Goal: Task Accomplishment & Management: Complete application form

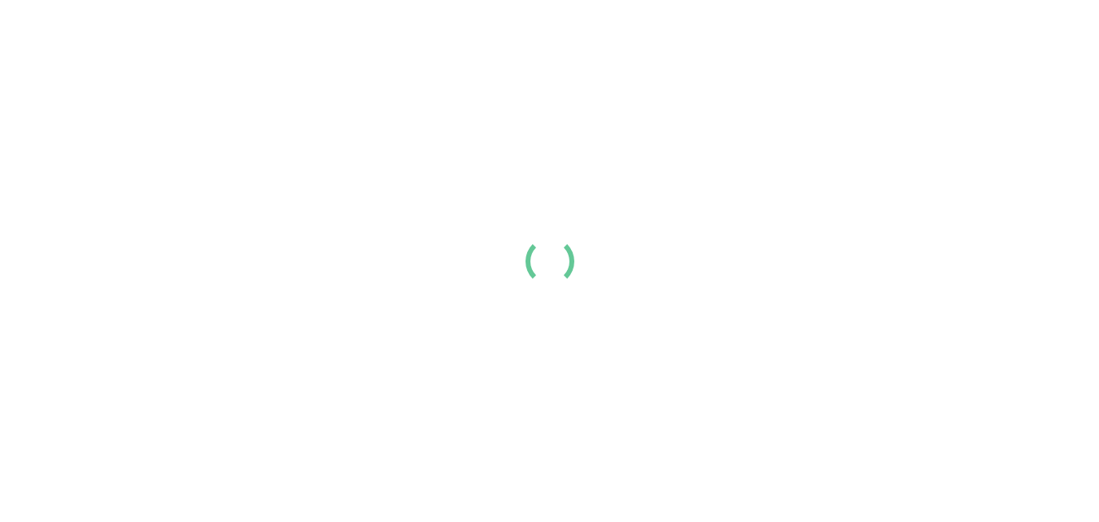
click at [791, 277] on div at bounding box center [549, 261] width 1099 height 522
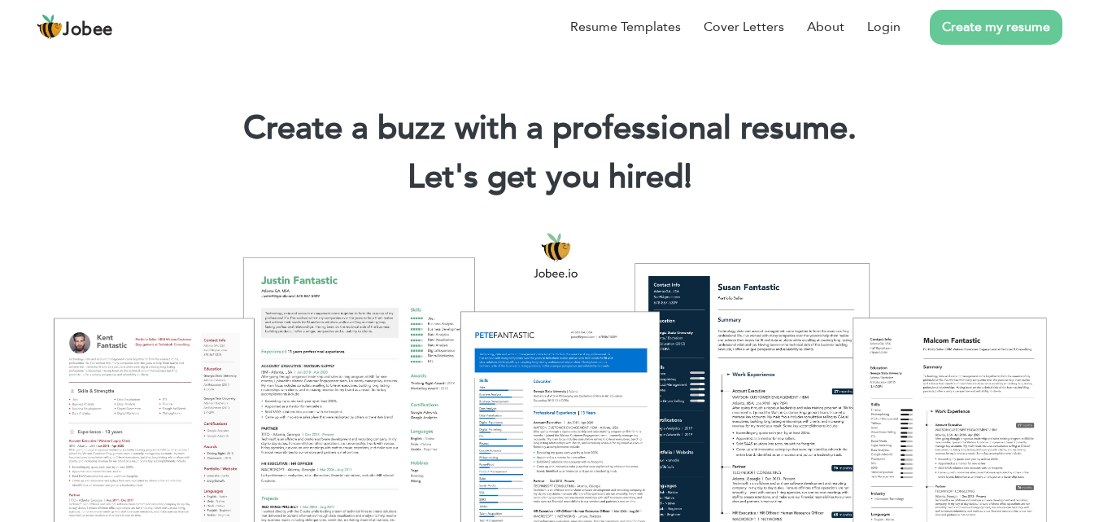
click at [985, 24] on link "Create my resume" at bounding box center [996, 27] width 133 height 35
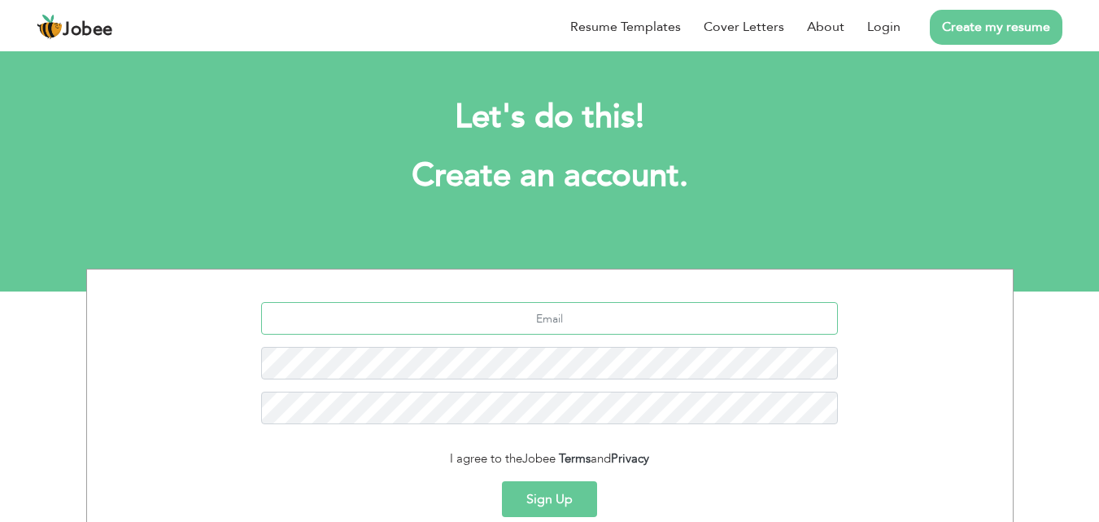
click at [666, 309] on input "text" at bounding box center [549, 318] width 577 height 33
type input "hassanaliwork017@gmail.com"
click at [556, 491] on button "Sign Up" at bounding box center [549, 499] width 95 height 36
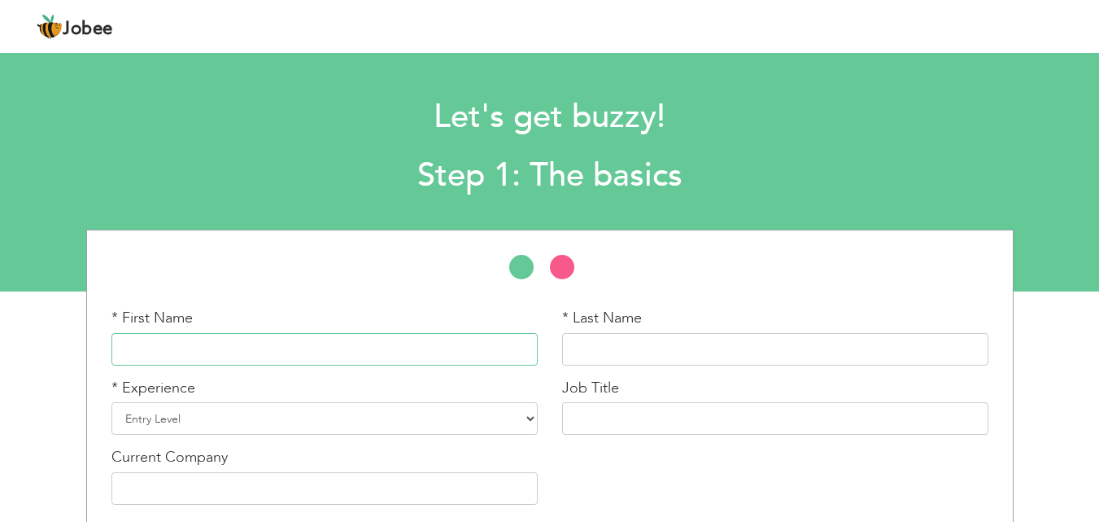
click at [279, 354] on input "text" at bounding box center [324, 349] width 426 height 33
type input "Hassan"
click at [617, 348] on input "text" at bounding box center [775, 349] width 426 height 33
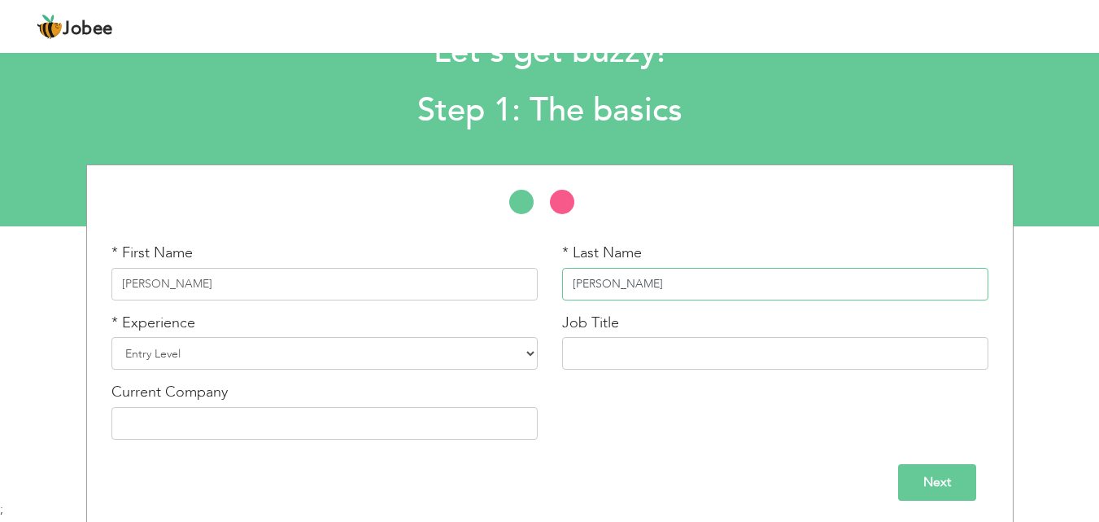
scroll to position [69, 0]
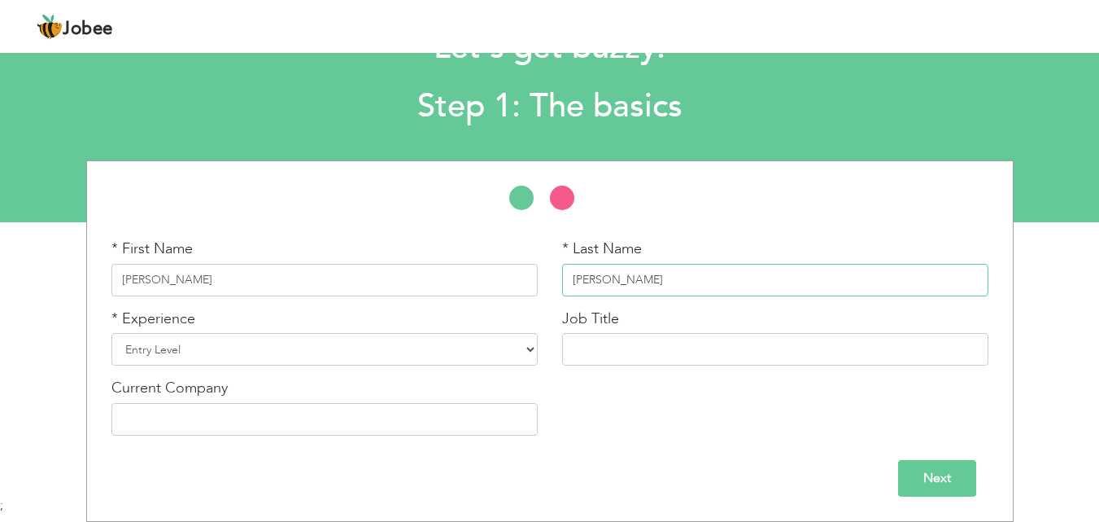
type input "Ali"
click at [391, 347] on select "Entry Level Less than 1 Year 1 Year 2 Years 3 Years 4 Years 5 Years 6 Years 7 Y…" at bounding box center [324, 349] width 426 height 33
select select "10"
click at [111, 333] on select "Entry Level Less than 1 Year 1 Year 2 Years 3 Years 4 Years 5 Years 6 Years 7 Y…" at bounding box center [324, 349] width 426 height 33
click at [595, 339] on input "text" at bounding box center [775, 349] width 426 height 33
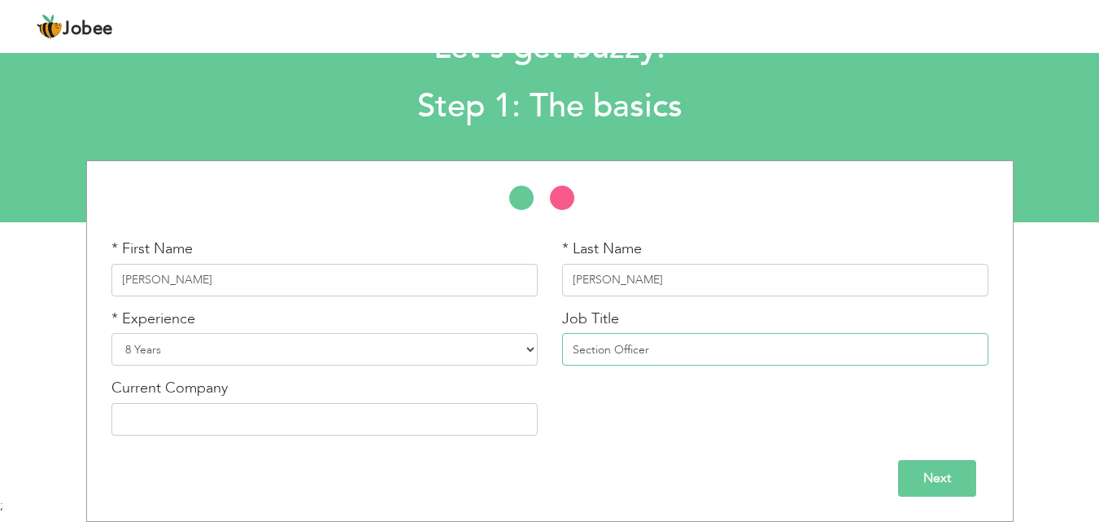
type input "Section Officer"
click at [435, 427] on input "text" at bounding box center [324, 419] width 426 height 33
type input "p"
type input "Primary and Secondary Healthcare Department"
click at [928, 482] on input "Next" at bounding box center [937, 478] width 78 height 37
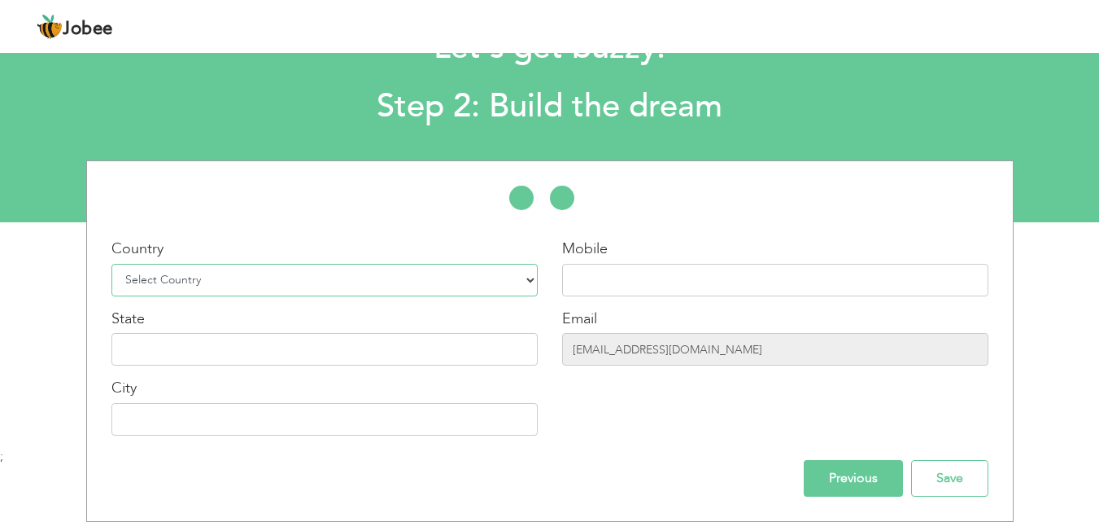
click at [496, 280] on select "Select Country Afghanistan Albania Algeria American Samoa Andorra Angola Anguil…" at bounding box center [324, 280] width 426 height 33
select select "166"
click at [111, 264] on select "Select Country Afghanistan Albania Algeria American Samoa Andorra Angola Anguil…" at bounding box center [324, 280] width 426 height 33
click at [619, 274] on input "text" at bounding box center [775, 280] width 426 height 33
type input "[PHONE_NUMBER]"
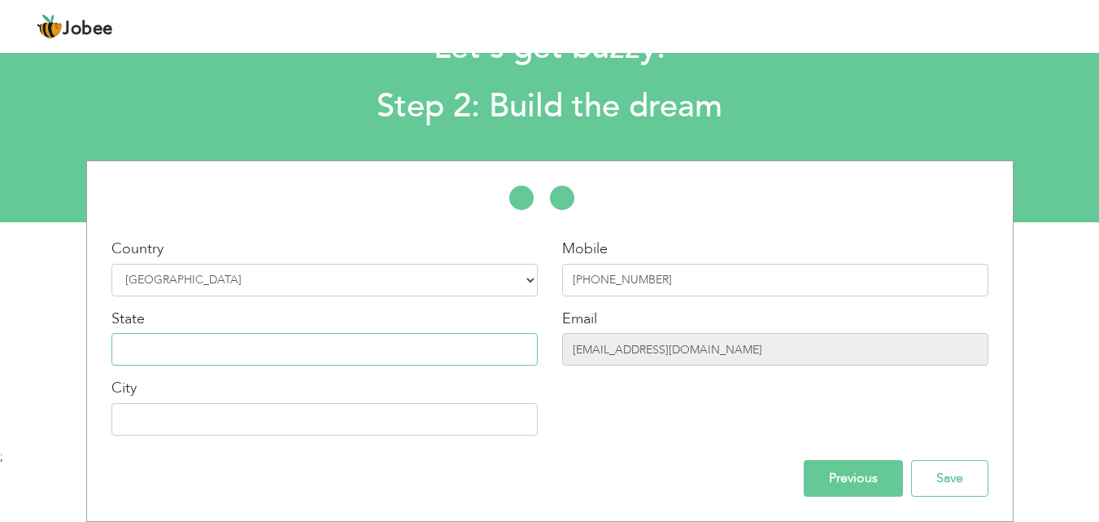
click at [373, 347] on input "text" at bounding box center [324, 349] width 426 height 33
click at [250, 416] on input "text" at bounding box center [324, 419] width 426 height 33
type input "[GEOGRAPHIC_DATA]"
click at [924, 476] on input "Save" at bounding box center [949, 478] width 77 height 37
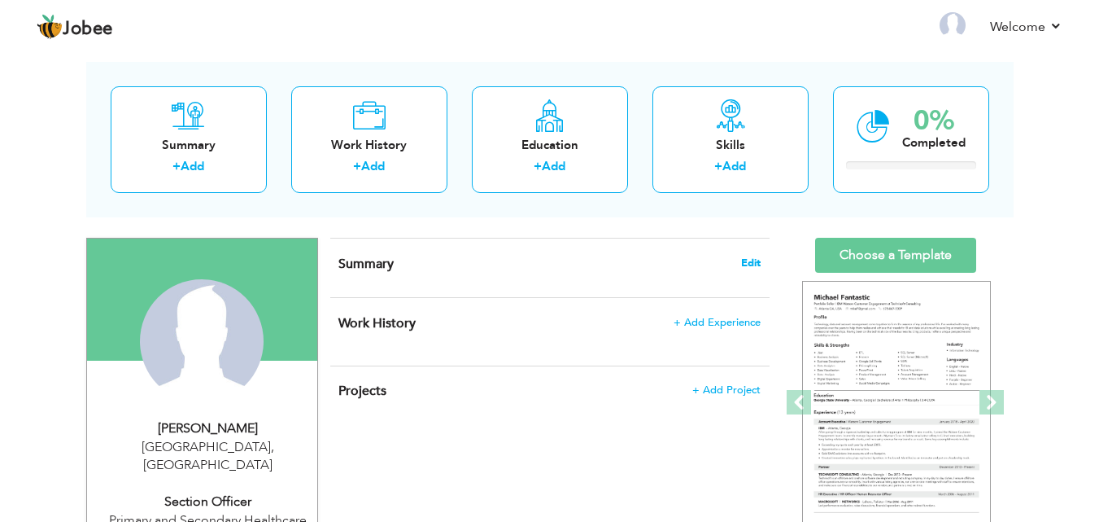
click at [747, 263] on span "Edit" at bounding box center [751, 262] width 20 height 11
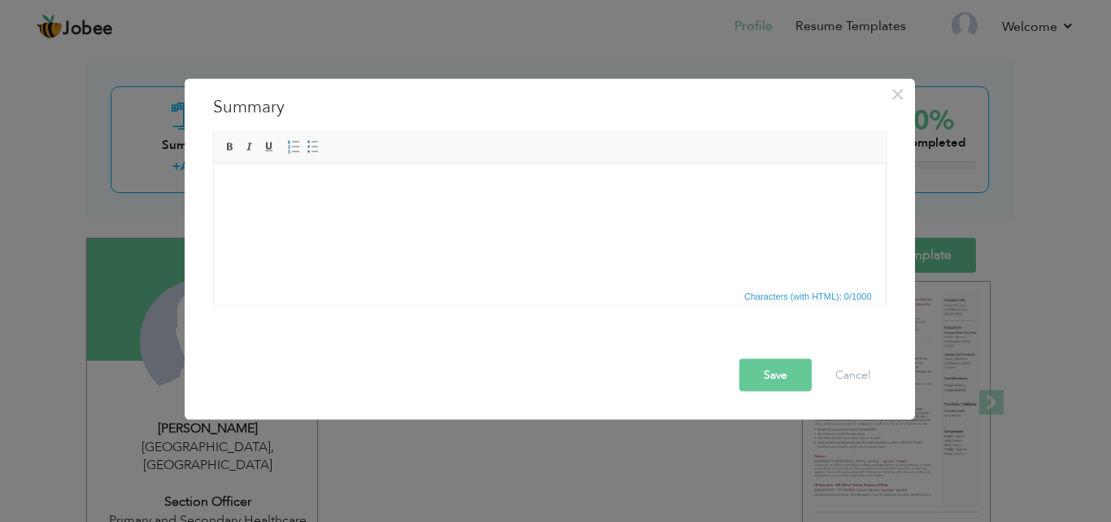
click at [359, 195] on body at bounding box center [549, 187] width 640 height 17
click at [277, 185] on body at bounding box center [549, 187] width 640 height 17
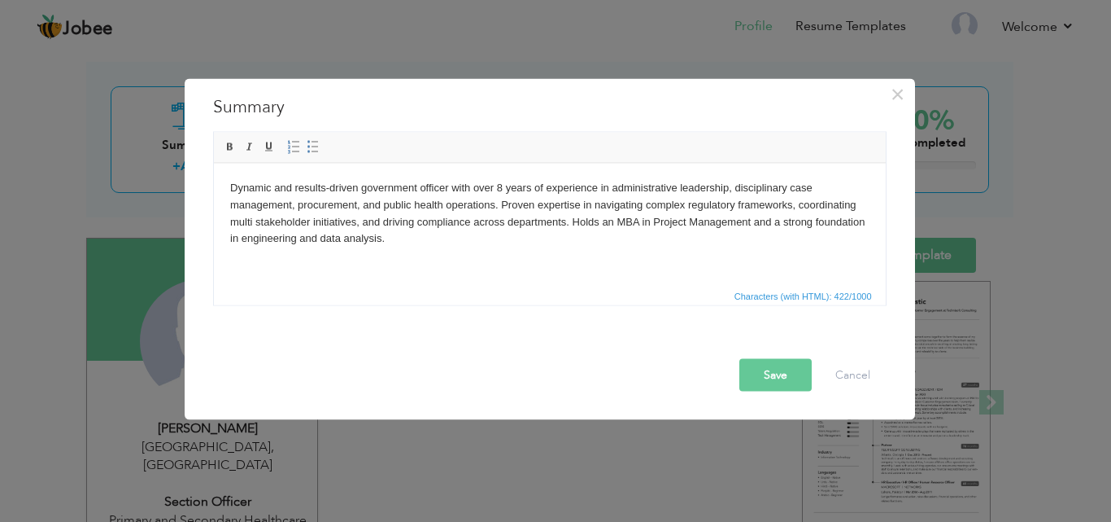
click at [775, 366] on button "Save" at bounding box center [776, 374] width 72 height 33
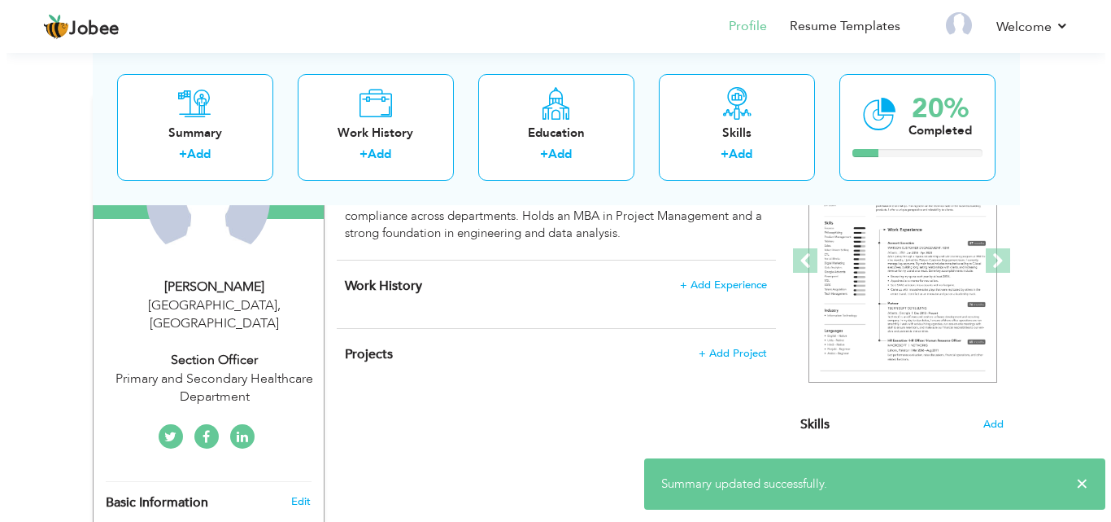
scroll to position [232, 0]
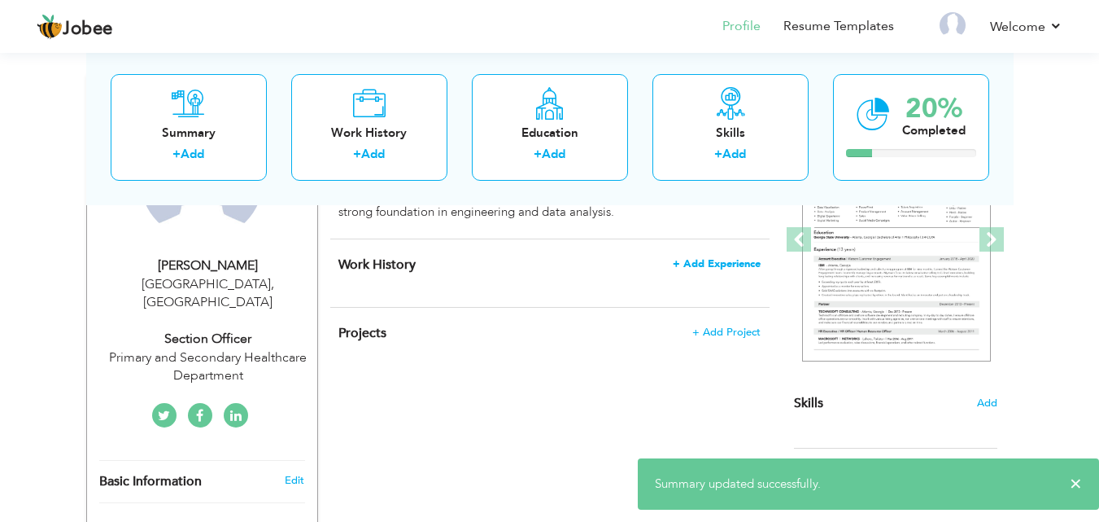
click at [727, 263] on span "+ Add Experience" at bounding box center [717, 263] width 88 height 11
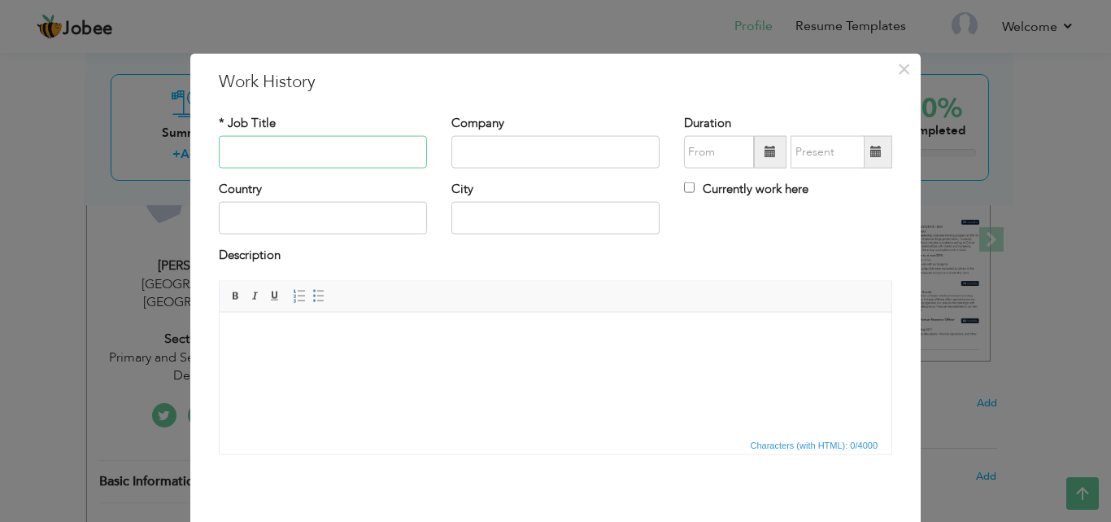
paste input "Primary & Secondary Healthcare Department, Punjab Section Officer Inquiries (Gr…"
type input "Section Officer Inquiries Grade-17"
click at [467, 150] on input "text" at bounding box center [556, 152] width 208 height 33
paste input "Primary & Secondary Healthcare Department, [GEOGRAPHIC_DATA]"
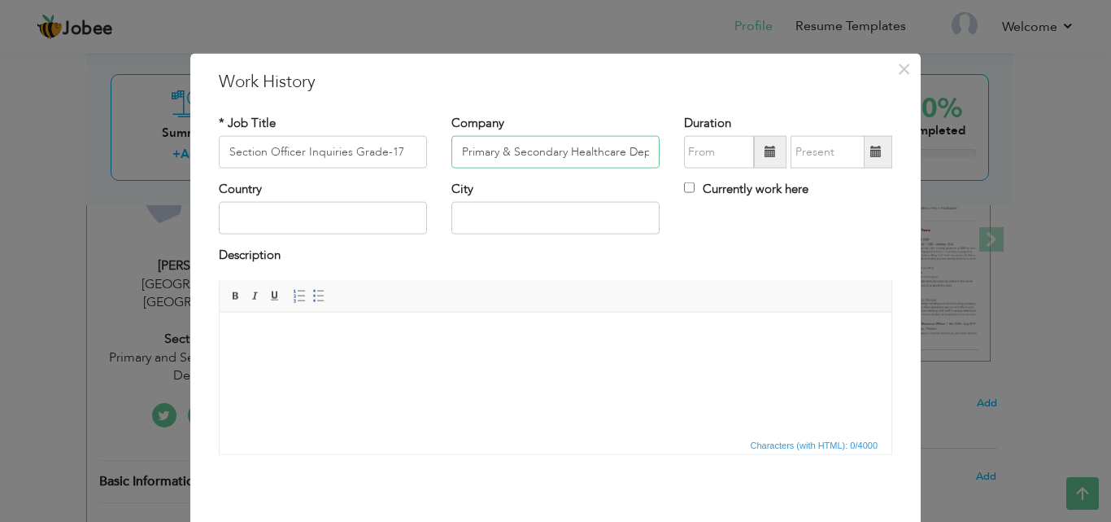
scroll to position [0, 84]
type input "Primary & Secondary Healthcare Department, [GEOGRAPHIC_DATA]"
click at [339, 210] on input "text" at bounding box center [323, 218] width 208 height 33
type input "[GEOGRAPHIC_DATA]"
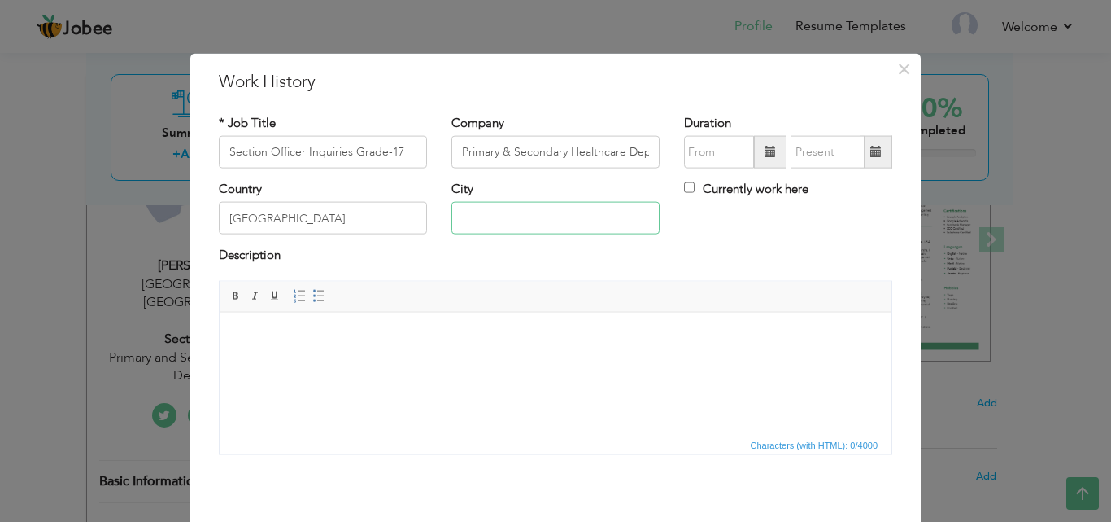
click at [487, 221] on input "text" at bounding box center [556, 218] width 208 height 33
type input "[GEOGRAPHIC_DATA]"
click at [765, 146] on span at bounding box center [770, 151] width 11 height 11
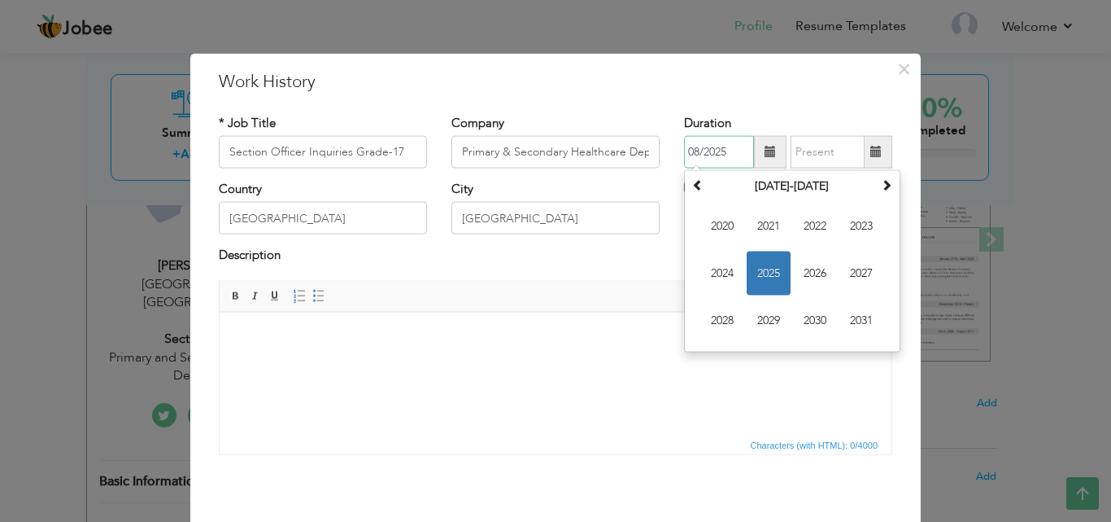
click at [758, 275] on span "2025" at bounding box center [769, 273] width 44 height 44
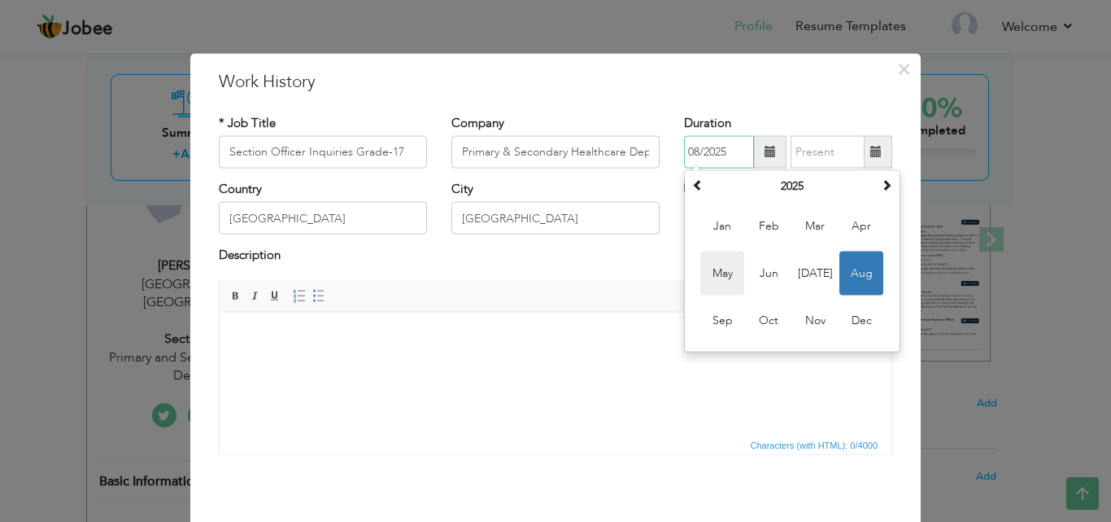
click at [727, 275] on span "May" at bounding box center [723, 273] width 44 height 44
type input "05/2025"
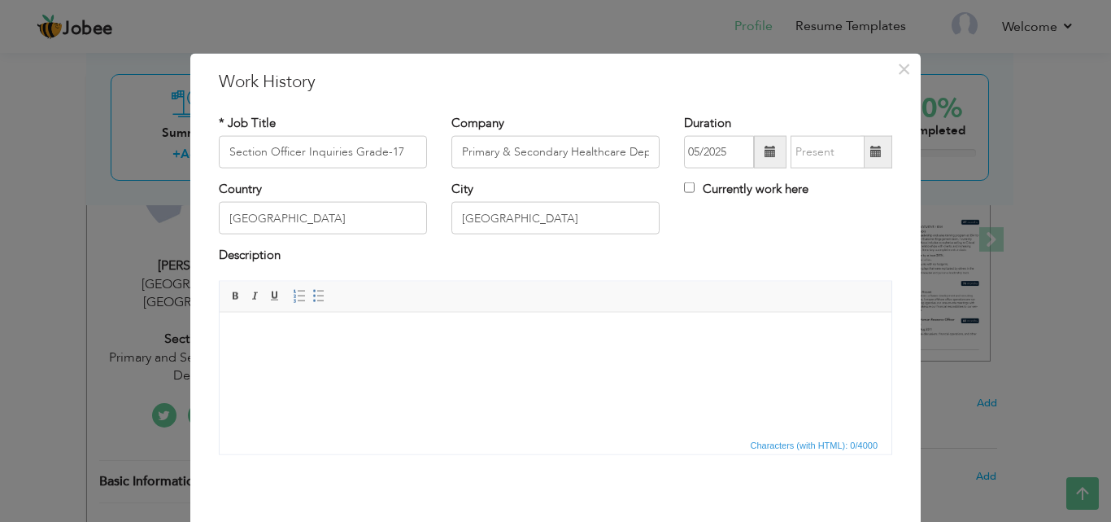
click at [684, 181] on label "Currently work here" at bounding box center [746, 189] width 124 height 17
click at [684, 182] on input "Currently work here" at bounding box center [689, 187] width 11 height 11
checkbox input "true"
click at [339, 344] on body at bounding box center [556, 336] width 640 height 17
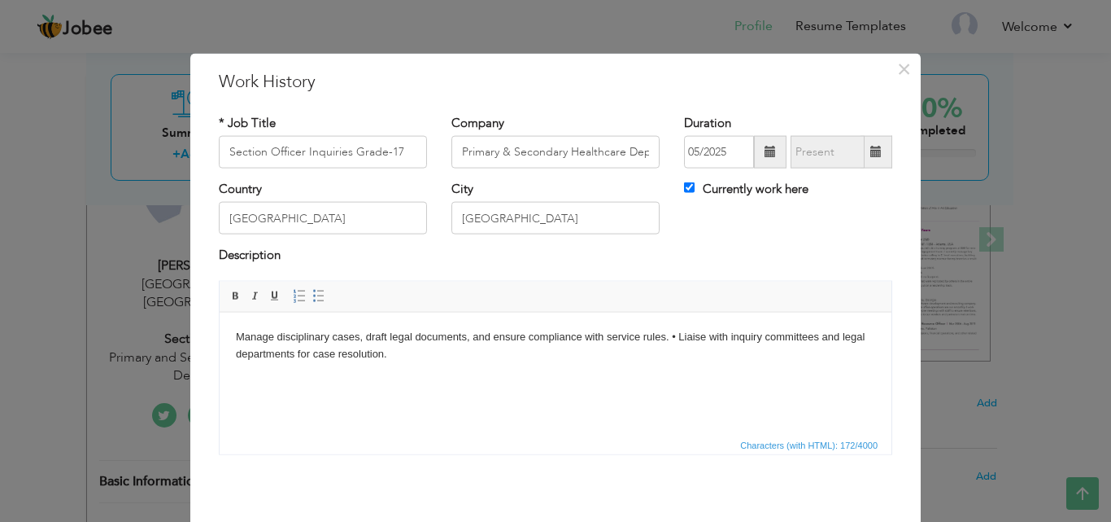
click at [236, 334] on body "Manage disciplinary cases, draft legal documents, and ensure compliance with se…" at bounding box center [556, 345] width 640 height 34
click at [312, 299] on span at bounding box center [318, 295] width 13 height 13
click at [711, 334] on li "Manage disciplinary cases, draft legal documents, and ensure compliance with se…" at bounding box center [556, 345] width 574 height 34
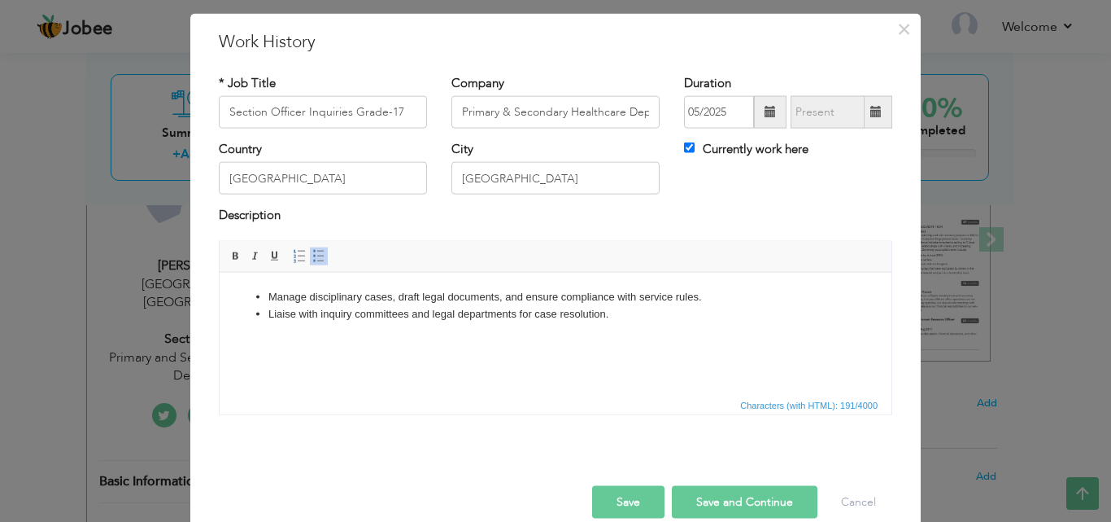
scroll to position [64, 0]
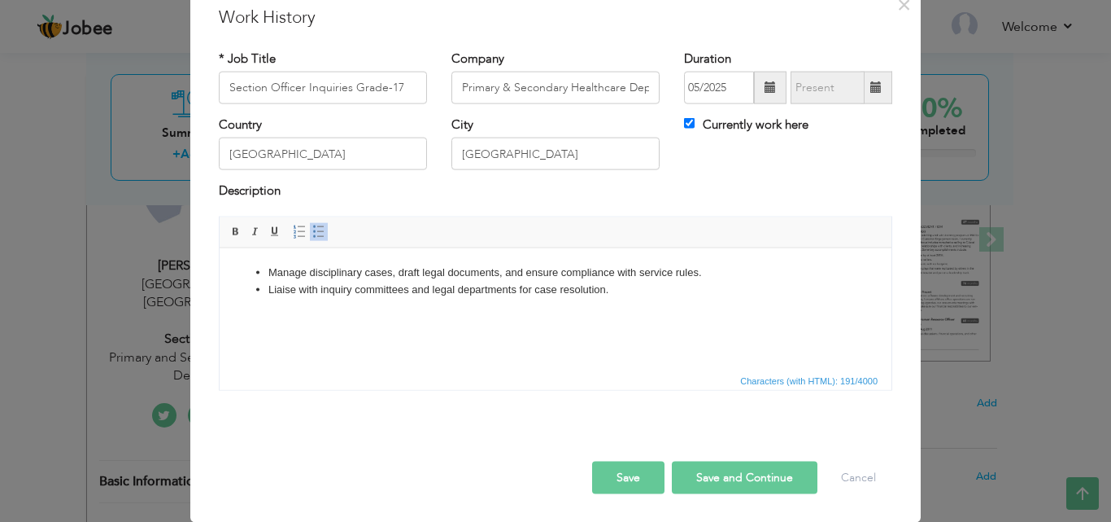
click at [724, 475] on button "Save and Continue" at bounding box center [745, 477] width 146 height 33
checkbox input "false"
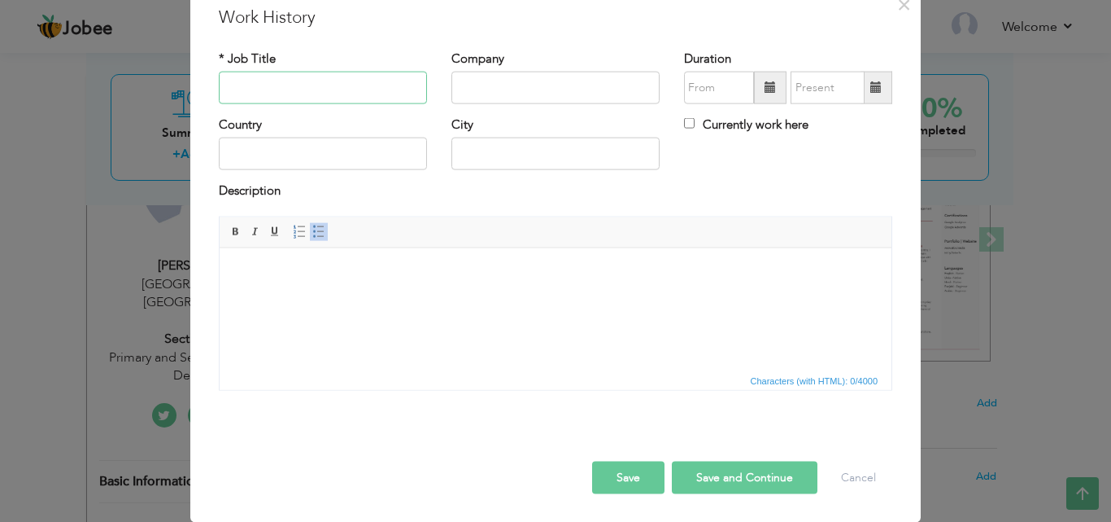
click at [356, 85] on input "text" at bounding box center [323, 88] width 208 height 33
paste input "Section Officer (Grade-17) | May 2023 – May 2025"
type input "Section Officer (Grade-17)"
click at [771, 82] on span at bounding box center [770, 88] width 33 height 33
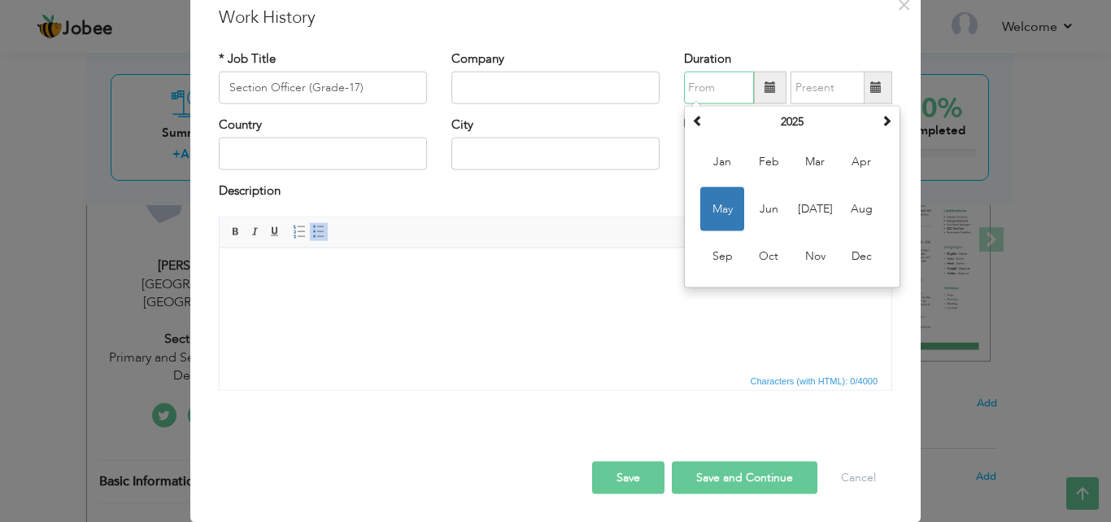
click at [724, 216] on span "May" at bounding box center [723, 209] width 44 height 44
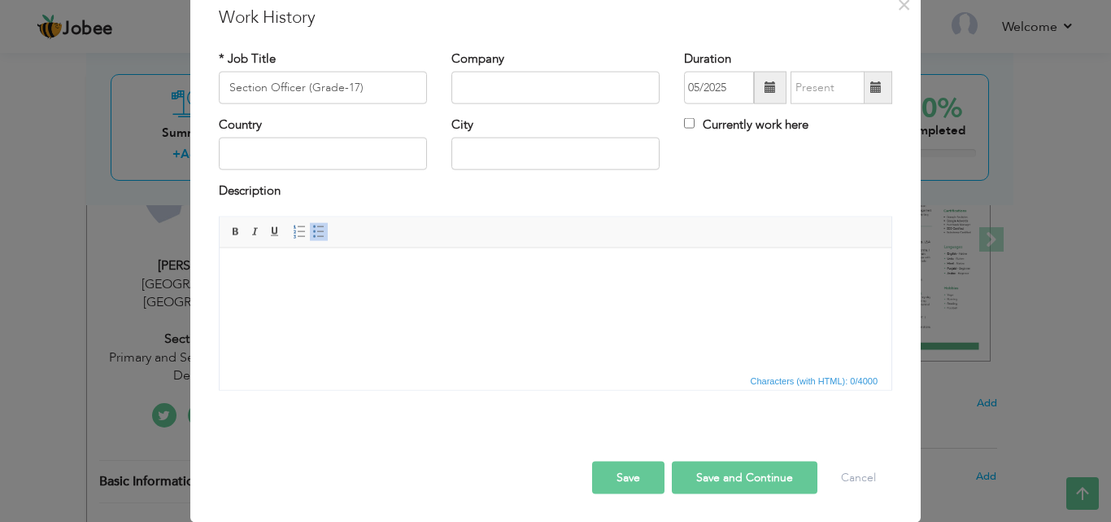
click at [765, 93] on span at bounding box center [770, 86] width 11 height 11
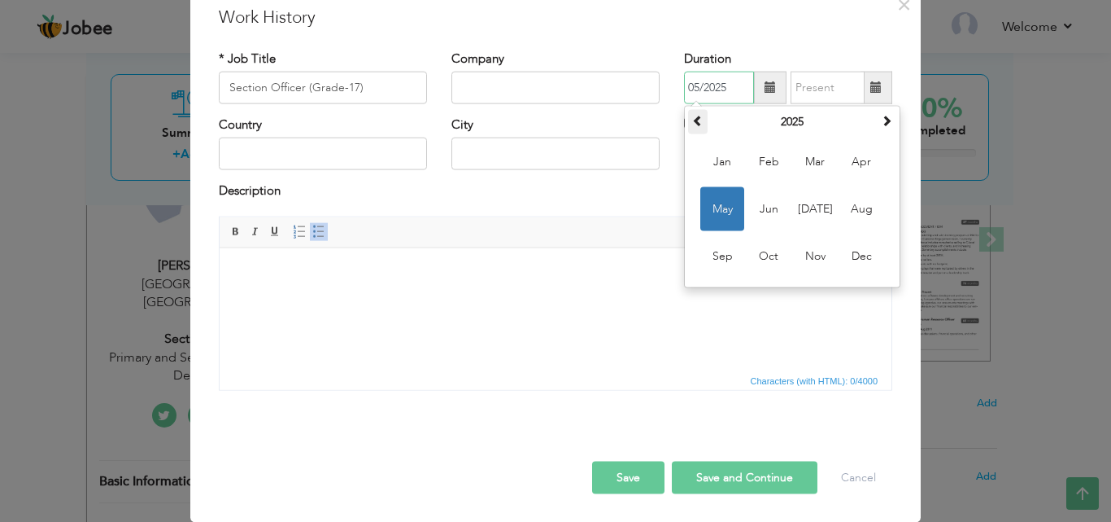
click at [698, 124] on th at bounding box center [698, 122] width 20 height 24
click at [721, 198] on span "May" at bounding box center [723, 209] width 44 height 44
type input "05/2023"
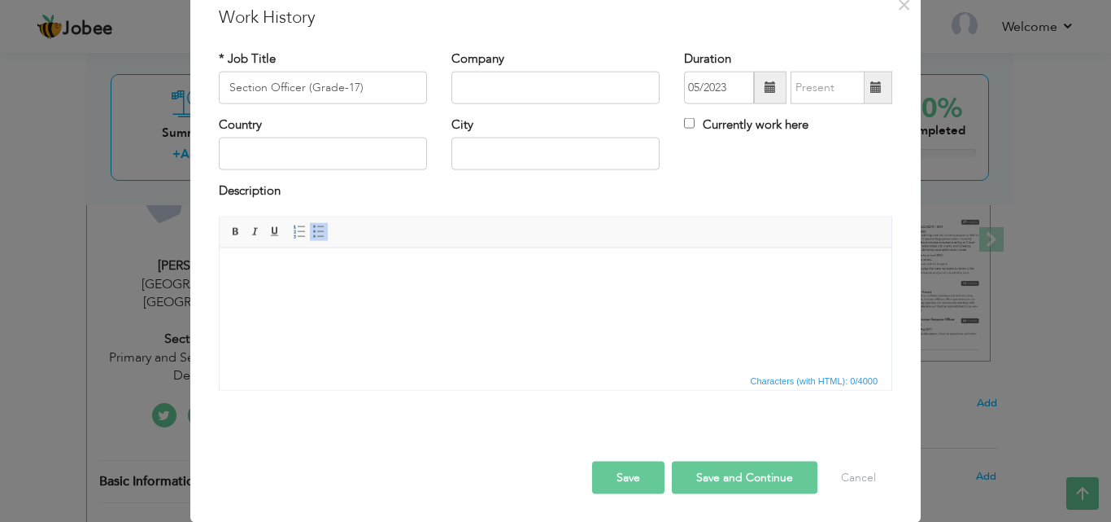
click at [872, 87] on span at bounding box center [876, 86] width 11 height 11
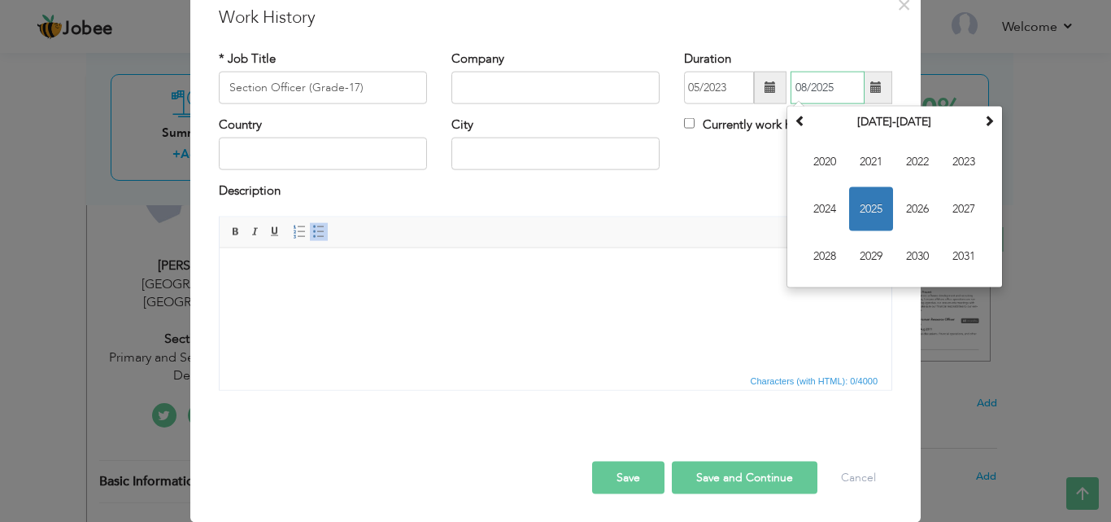
click at [872, 199] on span "2025" at bounding box center [871, 209] width 44 height 44
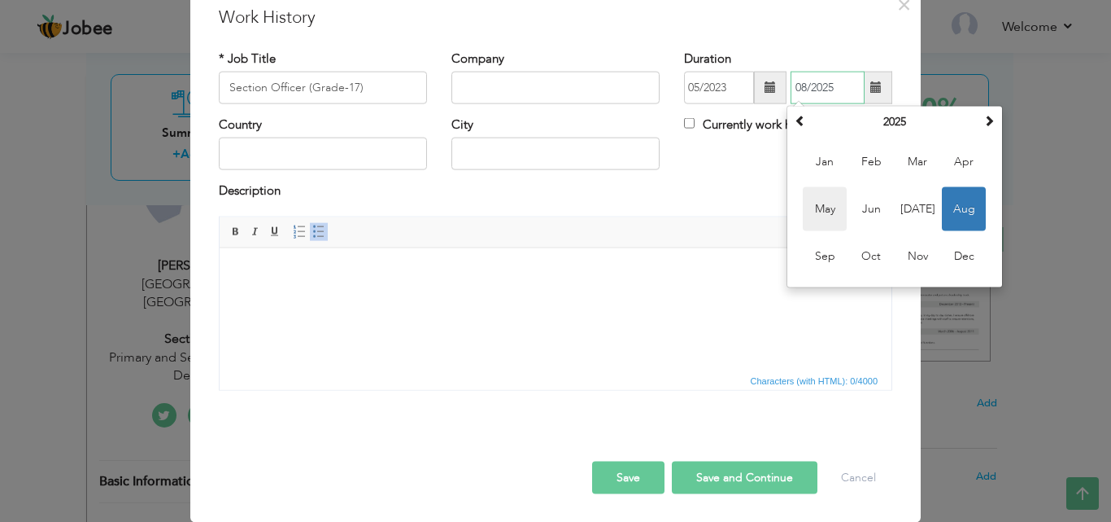
click at [807, 209] on span "May" at bounding box center [825, 209] width 44 height 44
type input "05/2025"
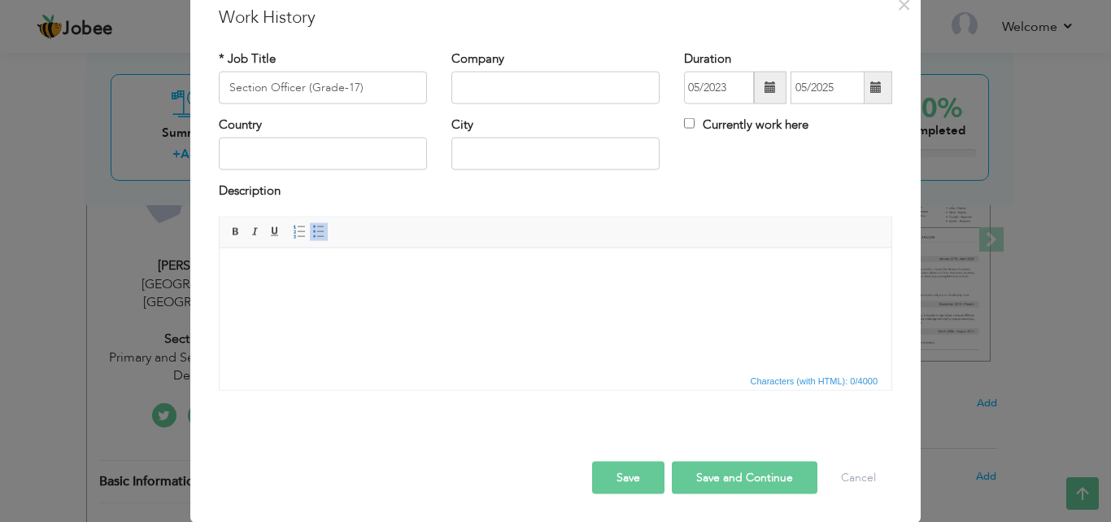
click at [689, 126] on label "Currently work here" at bounding box center [746, 124] width 124 height 17
click at [689, 126] on input "Currently work here" at bounding box center [689, 123] width 11 height 11
checkbox input "true"
click at [475, 92] on input "text" at bounding box center [556, 88] width 208 height 33
paste input "Primary & Secondary Healthcare Department"
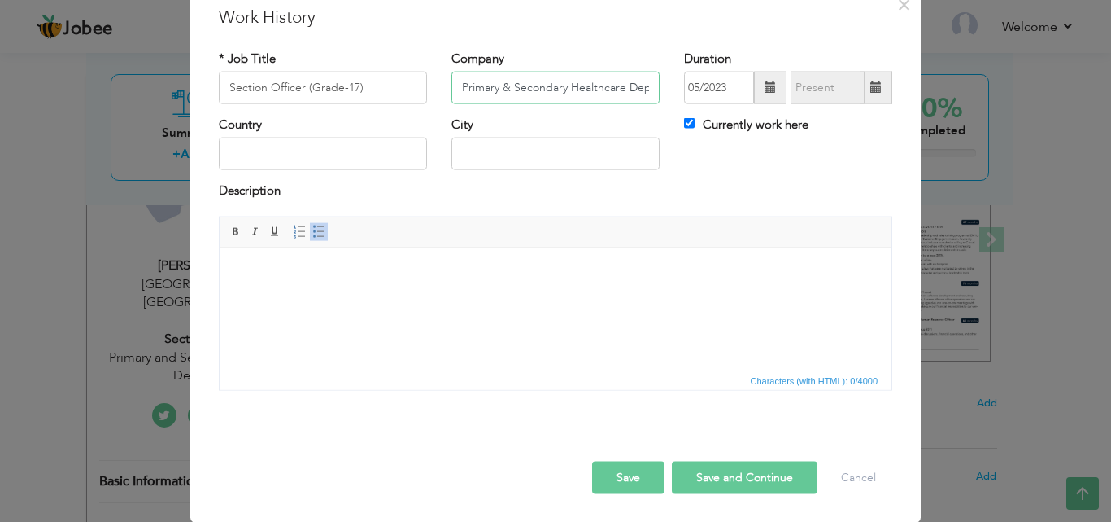
scroll to position [0, 40]
type input "Primary & Secondary Healthcare Department"
click at [374, 162] on input "text" at bounding box center [323, 154] width 208 height 33
type input "Pakistan"
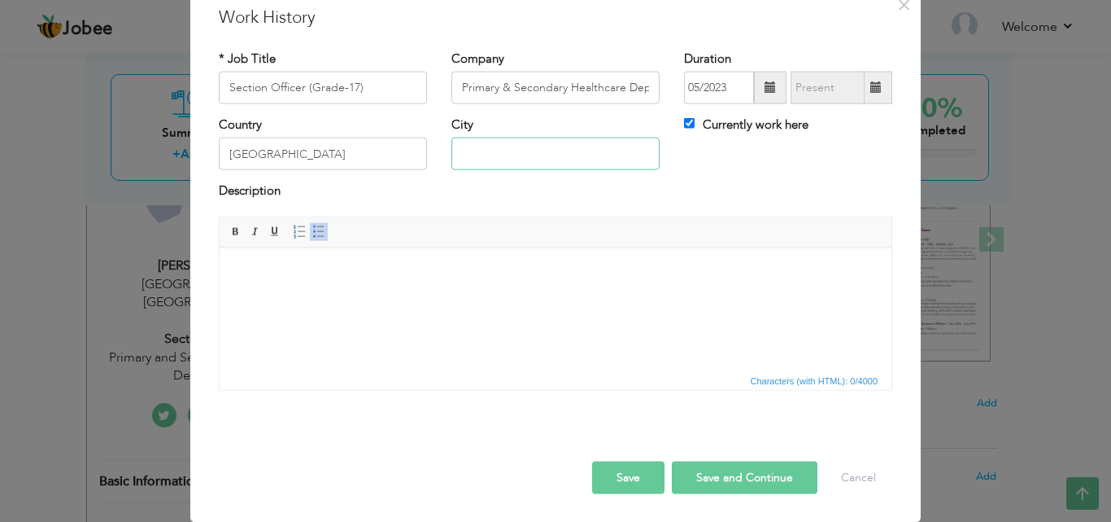
click at [508, 159] on input "text" at bounding box center [556, 154] width 208 height 33
type input "Lahore"
click at [355, 292] on html at bounding box center [556, 272] width 672 height 50
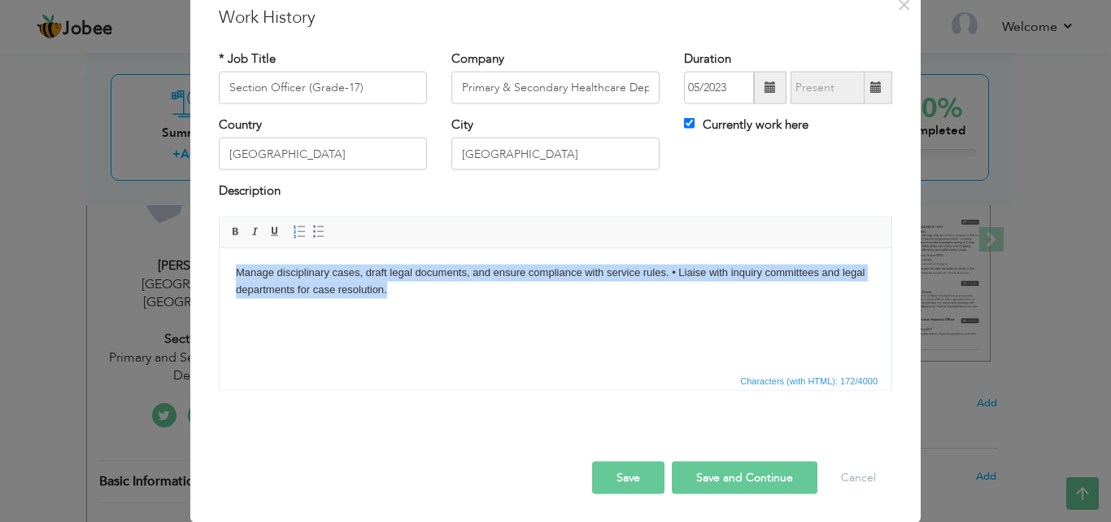
drag, startPoint x: 396, startPoint y: 288, endPoint x: 222, endPoint y: 272, distance: 174.9
click at [222, 272] on html "Manage disciplinary cases, draft legal documents, and ensure compliance with se…" at bounding box center [556, 280] width 672 height 67
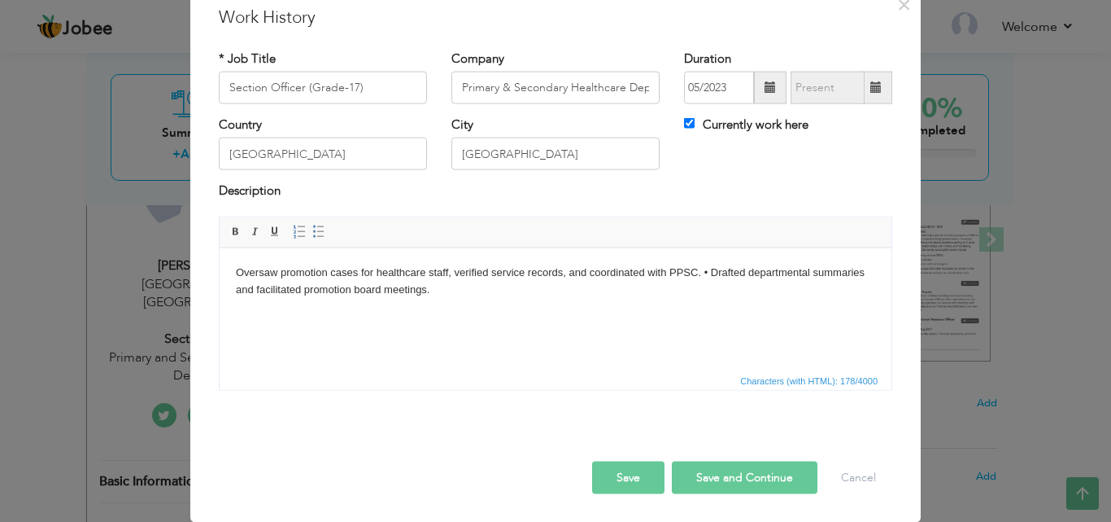
click at [234, 272] on html "Oversaw promotion cases for healthcare staff, verified service records, and coo…" at bounding box center [556, 280] width 672 height 67
click at [312, 229] on span at bounding box center [318, 231] width 13 height 13
click at [748, 271] on li "Oversaw promotion cases for healthcare staff, verified service records, and coo…" at bounding box center [556, 281] width 574 height 34
click at [729, 478] on button "Save and Continue" at bounding box center [745, 477] width 146 height 33
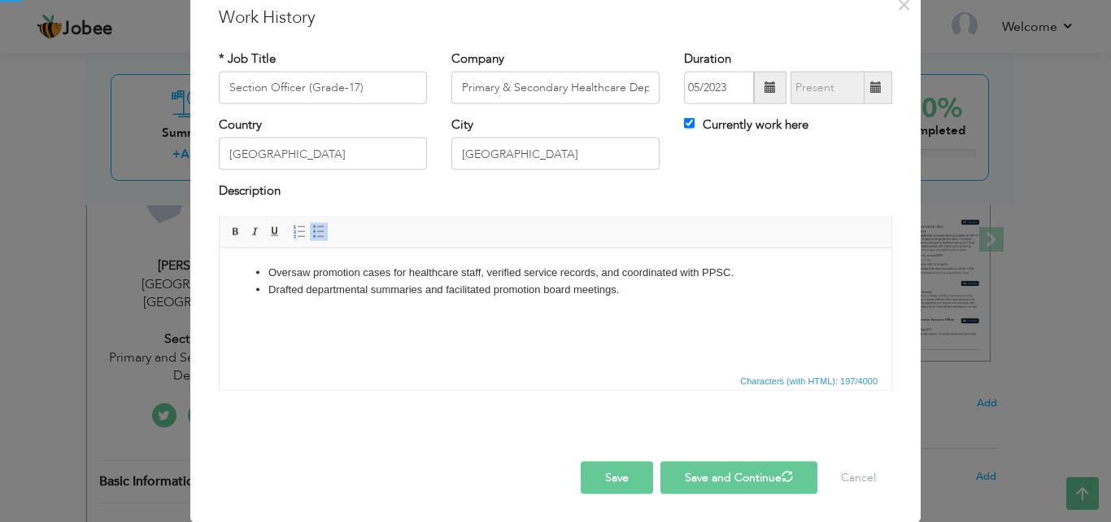
checkbox input "false"
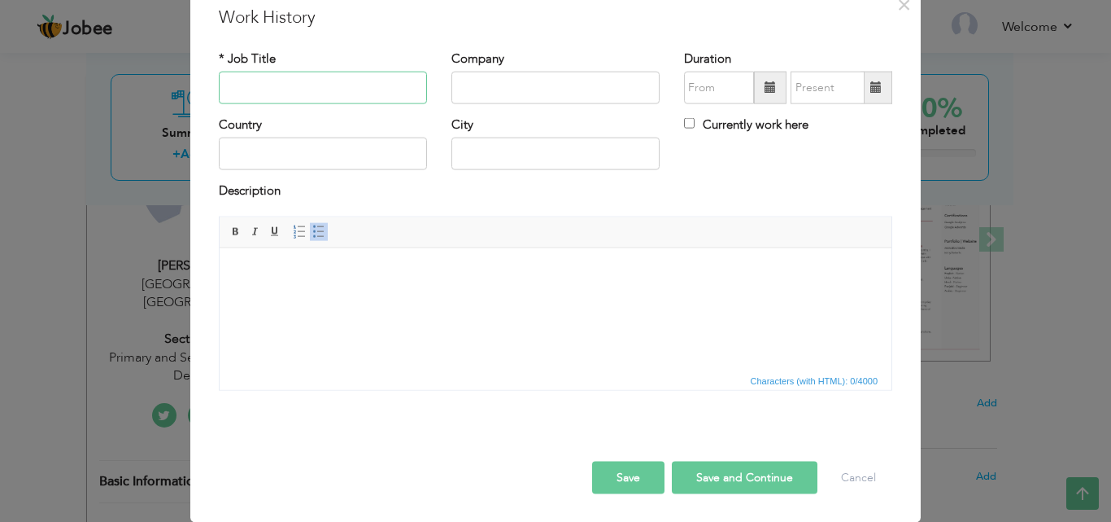
click at [307, 88] on input "text" at bounding box center [323, 88] width 208 height 33
paste input "IT Procurement Lead"
type input "IT Procurement Lead"
click at [480, 88] on input "text" at bounding box center [556, 88] width 208 height 33
type input "Pr"
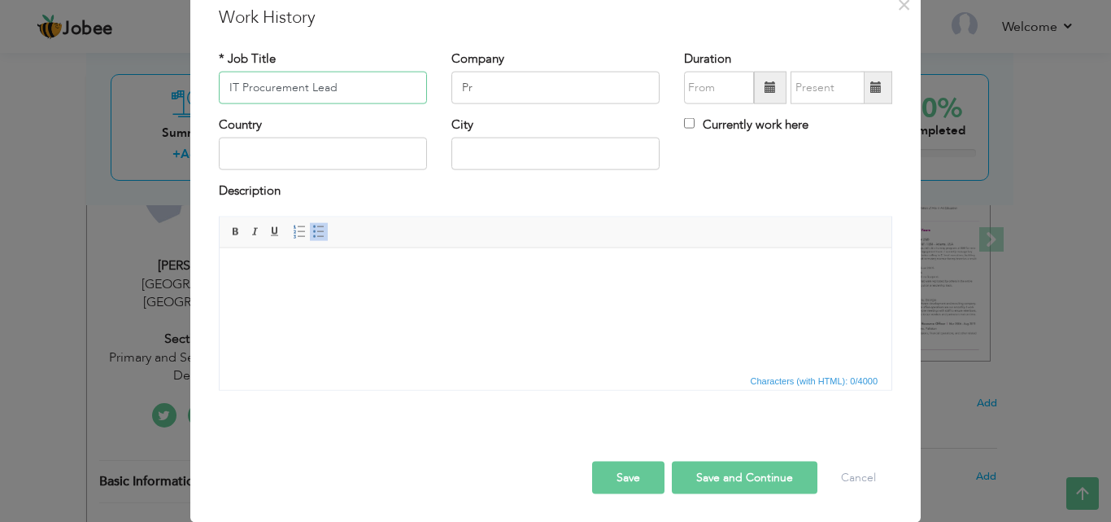
click at [358, 97] on input "IT Procurement Lead" at bounding box center [323, 88] width 208 height 33
type input "IT Procurement Officer"
click at [496, 87] on input "Pr" at bounding box center [556, 88] width 208 height 33
type input "P"
paste input "Primary & Secondary Healthcare Department"
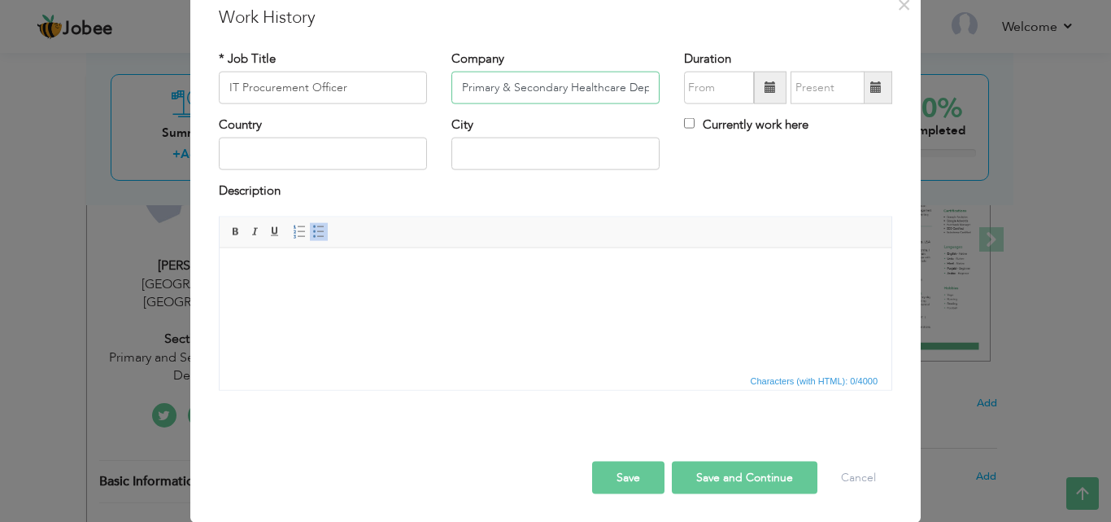
scroll to position [0, 40]
type input "Primary & Secondary Healthcare Department"
click at [766, 85] on span at bounding box center [770, 86] width 11 height 11
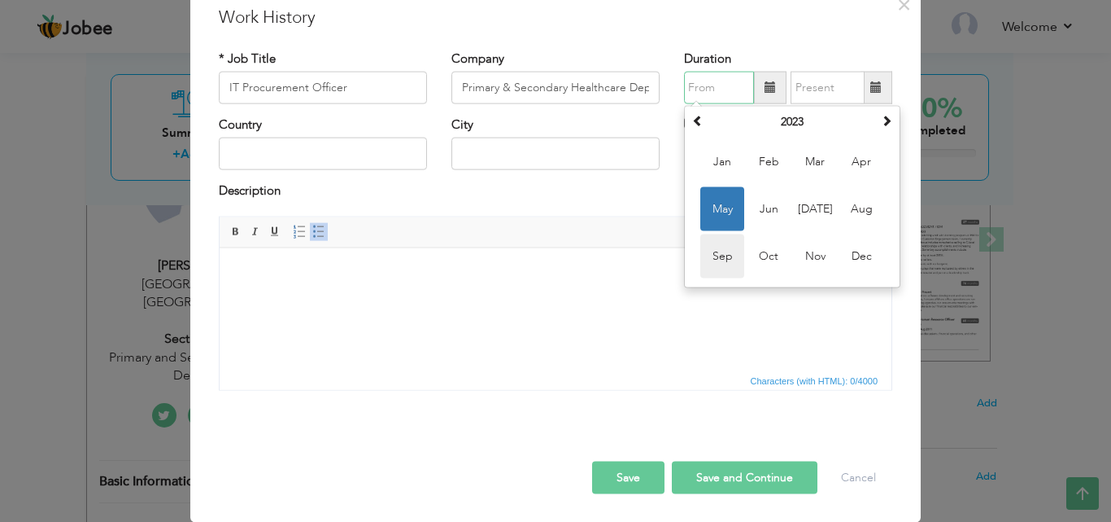
click at [714, 257] on span "Sep" at bounding box center [723, 256] width 44 height 44
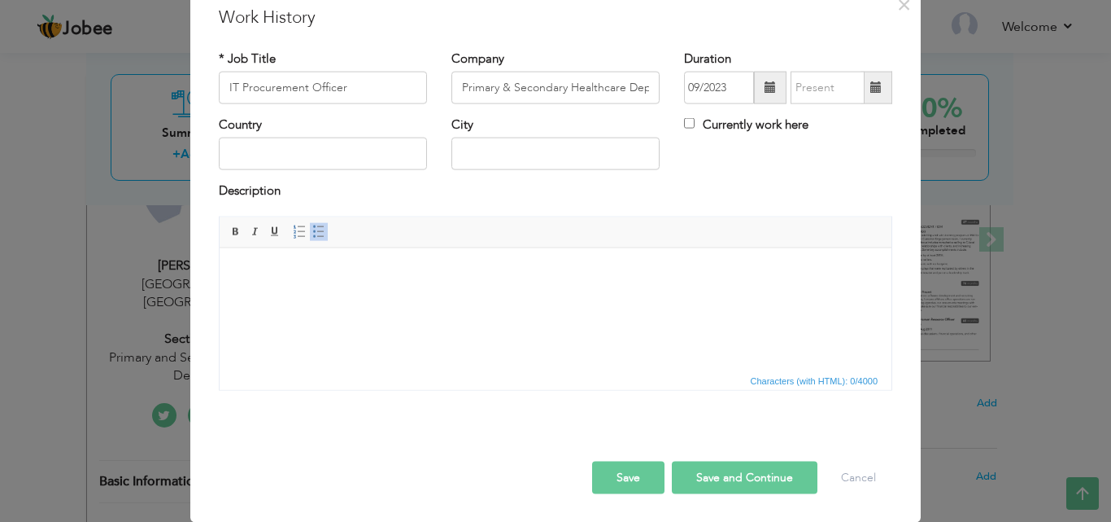
click at [765, 91] on span at bounding box center [770, 86] width 11 height 11
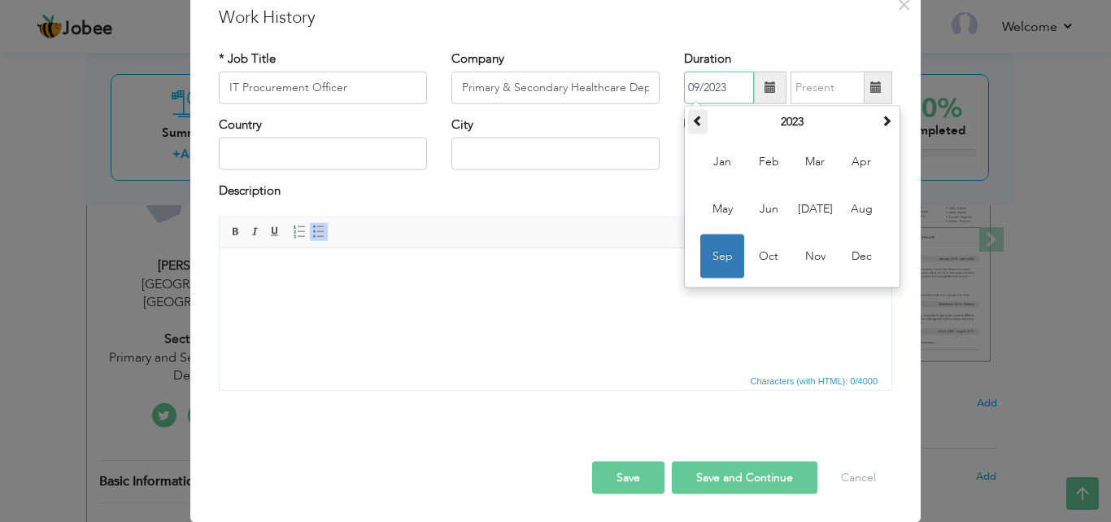
click at [697, 123] on span at bounding box center [697, 120] width 11 height 11
click at [718, 251] on span "Sep" at bounding box center [723, 256] width 44 height 44
type input "09/2020"
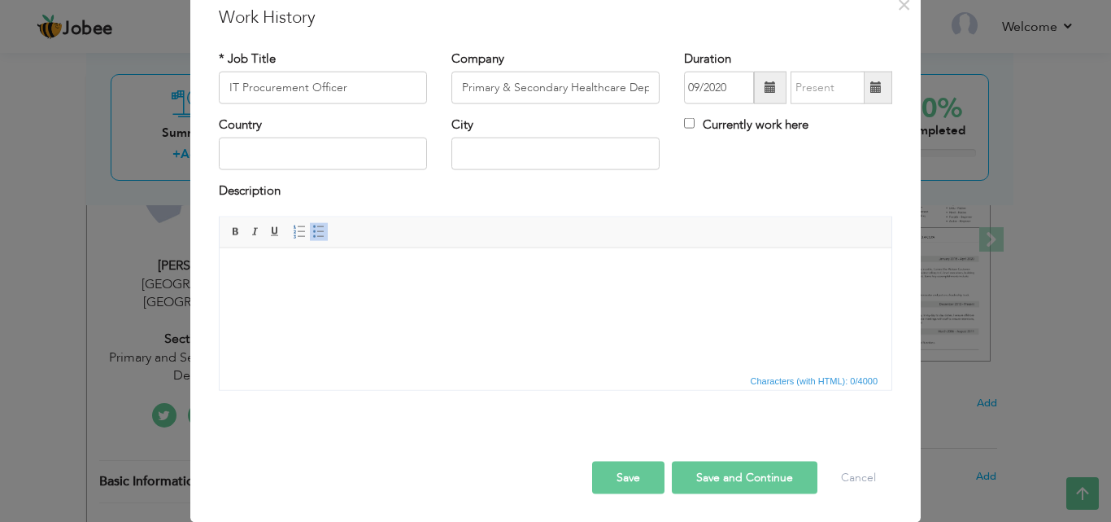
click at [871, 83] on span at bounding box center [876, 86] width 11 height 11
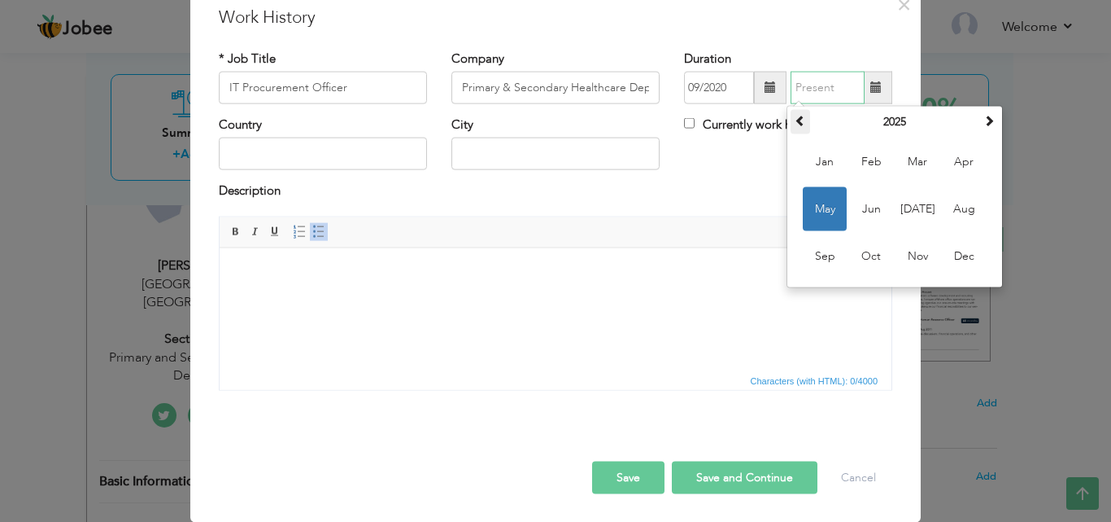
click at [797, 125] on span at bounding box center [800, 120] width 11 height 11
click at [883, 212] on span "Jun" at bounding box center [871, 209] width 44 height 44
type input "06/2023"
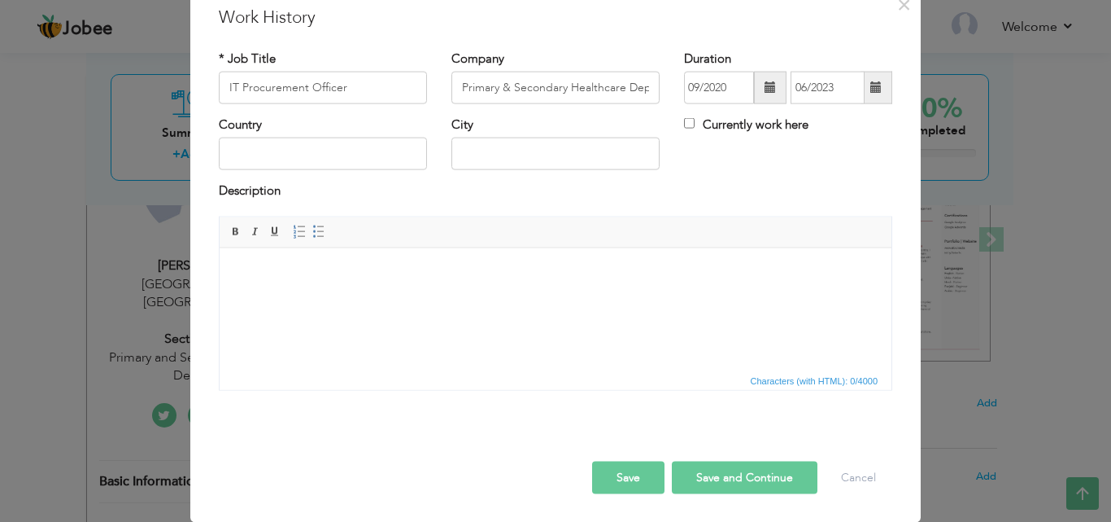
click at [329, 264] on body at bounding box center [556, 272] width 640 height 17
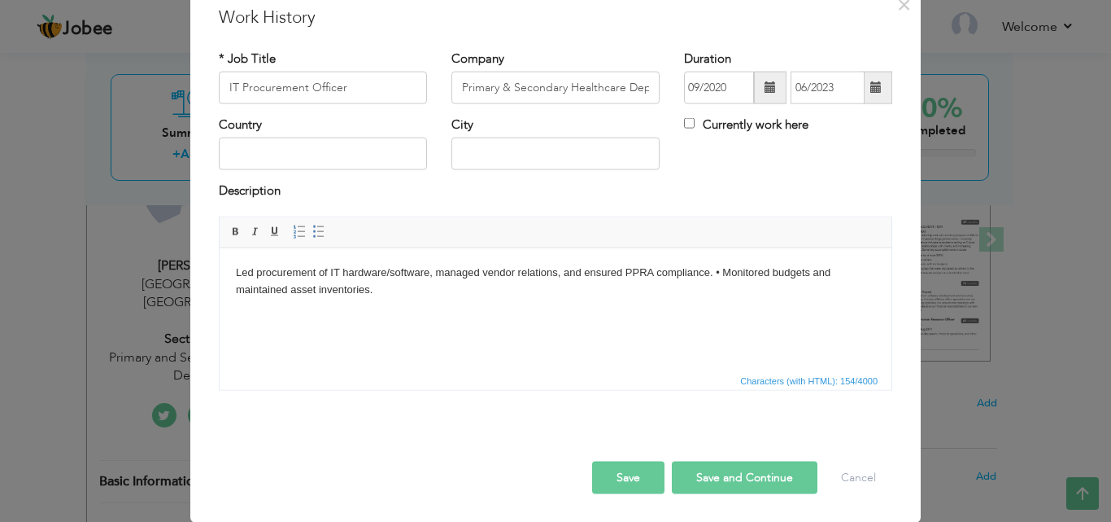
click at [239, 273] on body "Led procurement of IT hardware/software, managed vendor relations, and ensured …" at bounding box center [556, 281] width 640 height 34
click at [310, 224] on link "Insert/Remove Bulleted List" at bounding box center [319, 231] width 18 height 18
click at [757, 269] on li "Led procurement of IT hardware/software, managed vendor relations, and ensured …" at bounding box center [556, 281] width 574 height 34
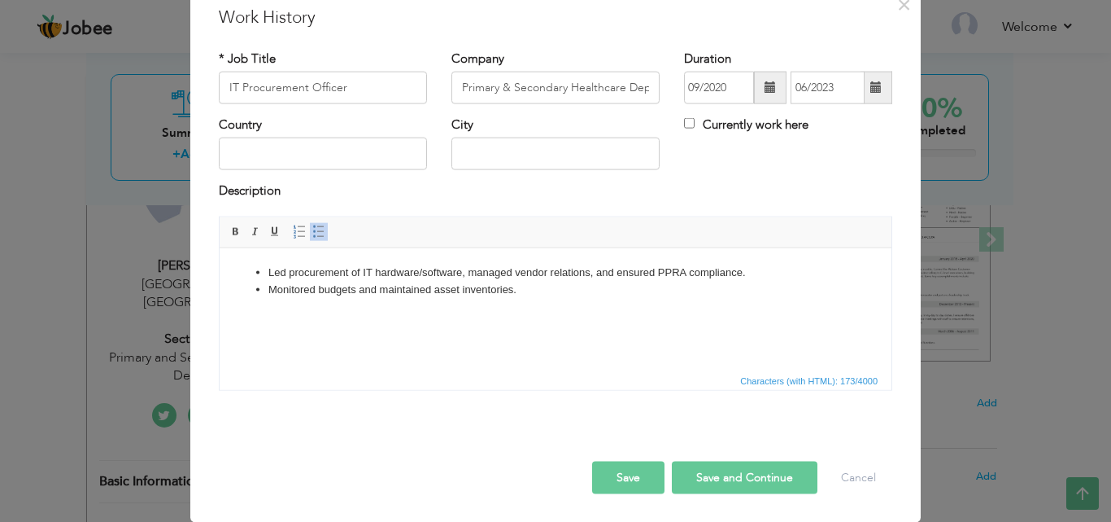
click at [733, 492] on button "Save and Continue" at bounding box center [745, 477] width 146 height 33
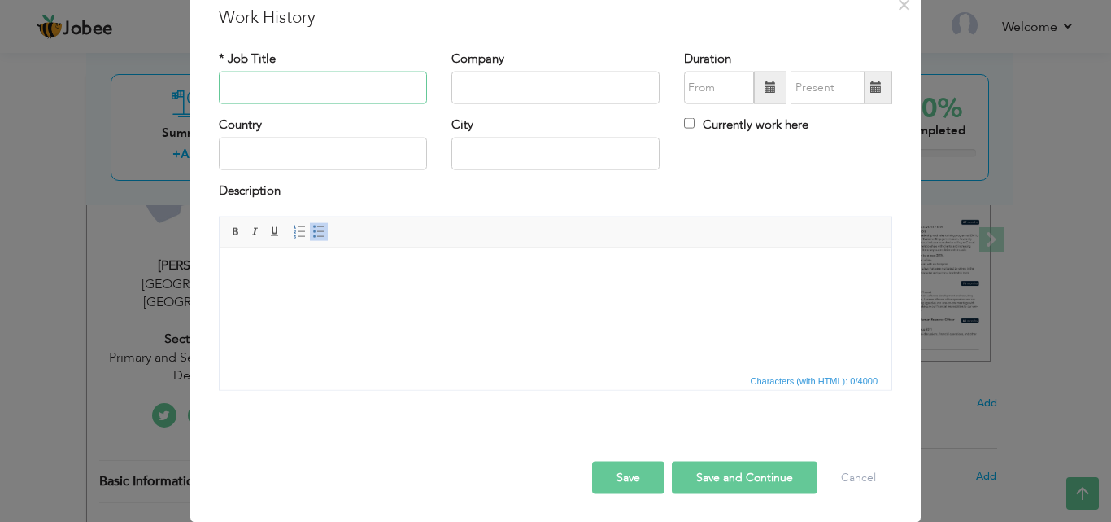
click at [278, 92] on input "text" at bounding box center [323, 88] width 208 height 33
paste input "COVID-19 Reporting Analyst | Mar 2020 – Sep 2020"
type input "COVID-19 Reporting Analyst"
click at [493, 94] on input "text" at bounding box center [556, 88] width 208 height 33
paste input "Primary & Secondary Healthcare Department"
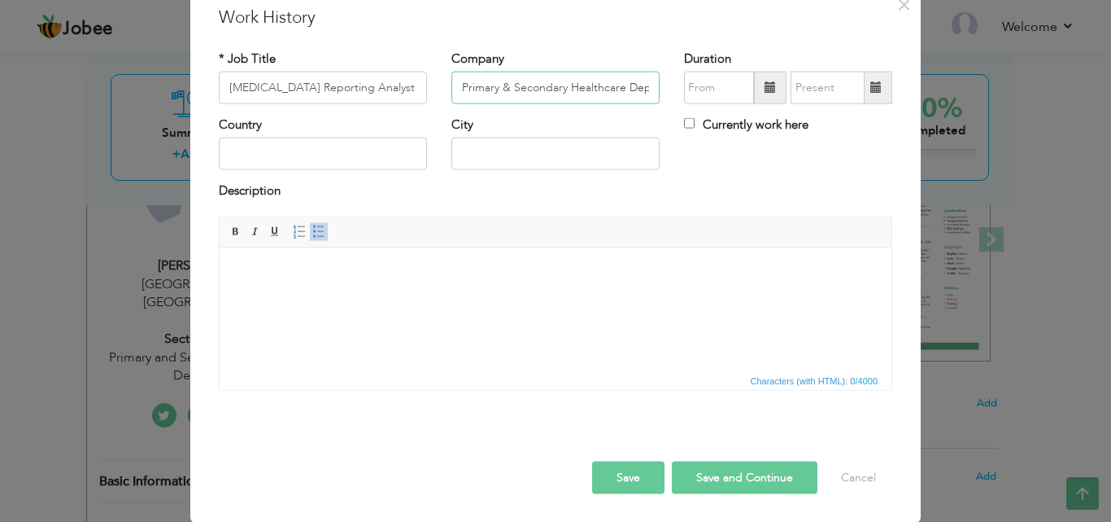
scroll to position [0, 40]
type input "Primary & Secondary Healthcare Department"
click at [466, 163] on input "text" at bounding box center [556, 154] width 208 height 33
type input "Lahore"
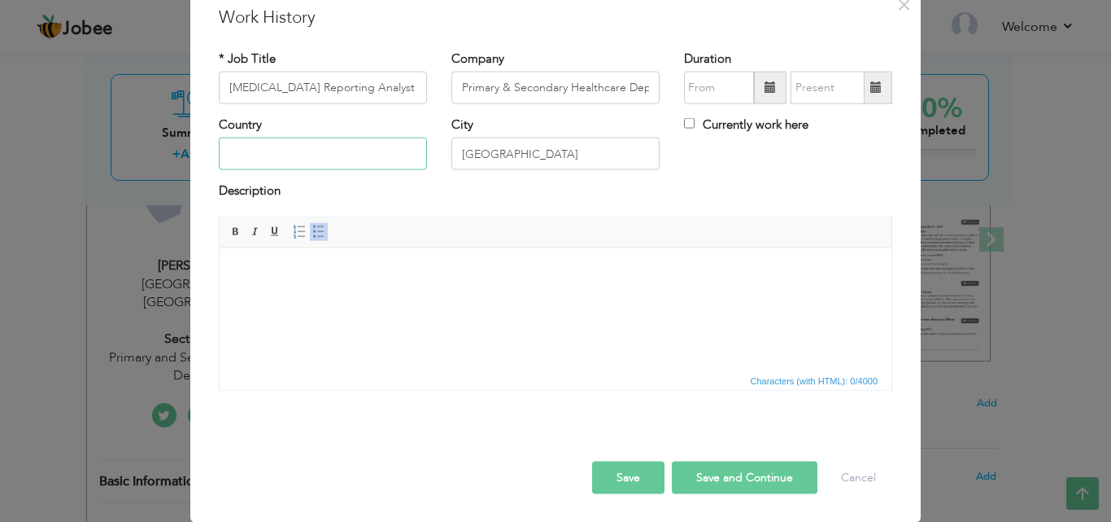
click at [410, 154] on input "text" at bounding box center [323, 154] width 208 height 33
type input "Pakistan"
click at [765, 87] on span at bounding box center [770, 86] width 11 height 11
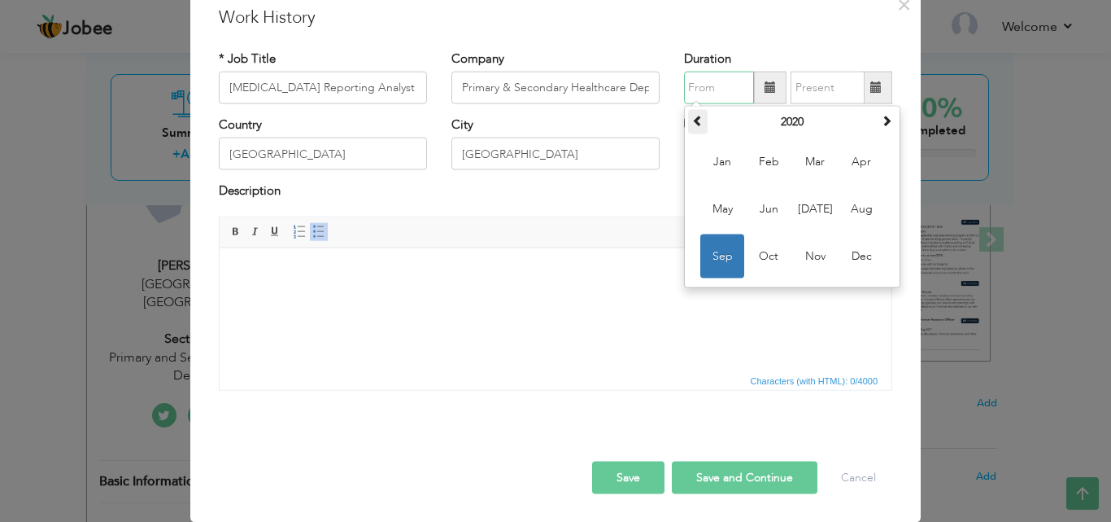
click at [698, 123] on th at bounding box center [698, 122] width 20 height 24
click at [881, 121] on span at bounding box center [886, 120] width 11 height 11
click at [814, 168] on span "Mar" at bounding box center [815, 162] width 44 height 44
type input "03/2020"
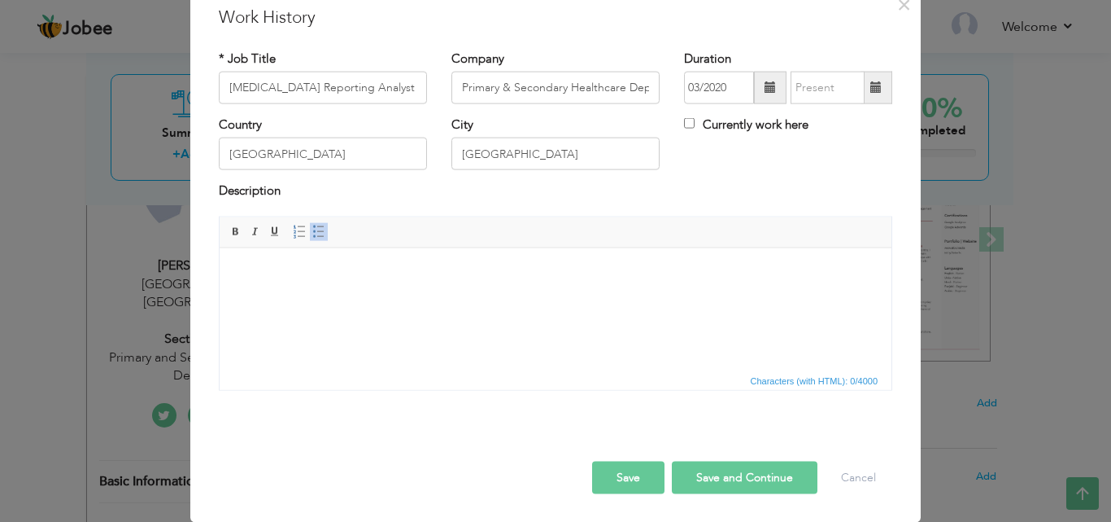
click at [863, 89] on span at bounding box center [877, 88] width 32 height 33
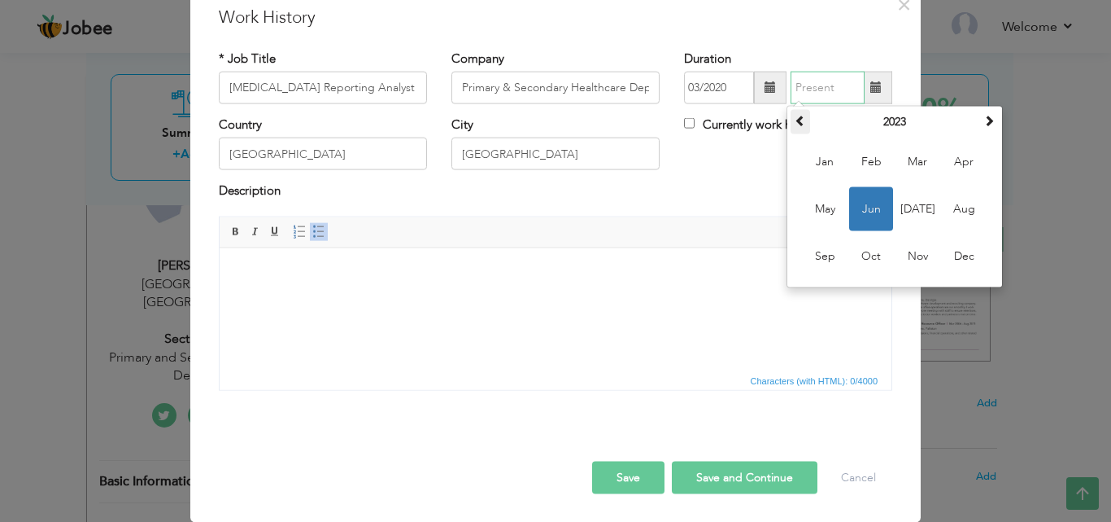
click at [800, 116] on span at bounding box center [800, 120] width 11 height 11
click at [797, 118] on span at bounding box center [800, 120] width 11 height 11
click at [814, 242] on span "Sep" at bounding box center [825, 256] width 44 height 44
type input "09/2020"
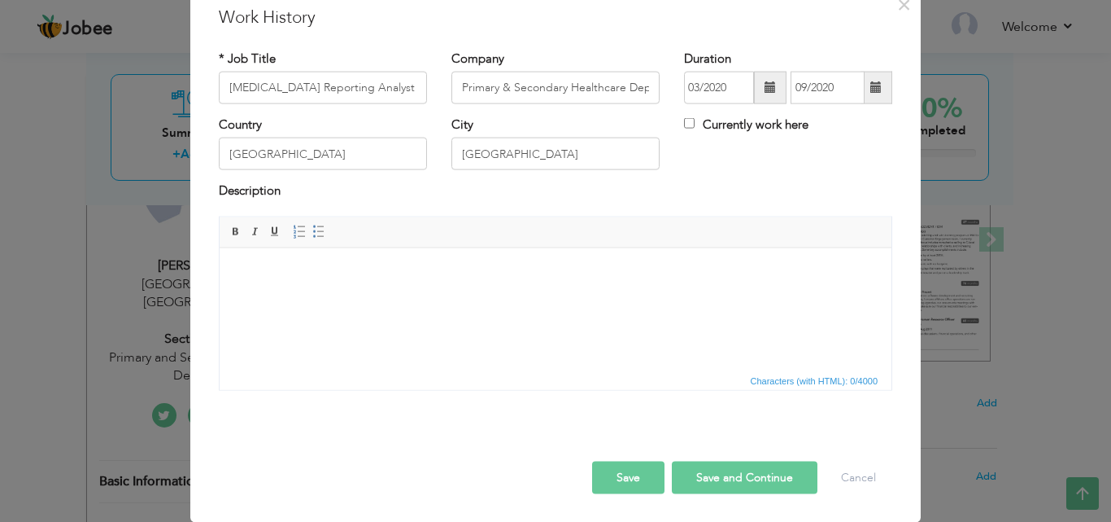
click at [439, 259] on html at bounding box center [556, 272] width 672 height 50
click at [312, 235] on span at bounding box center [318, 231] width 13 height 13
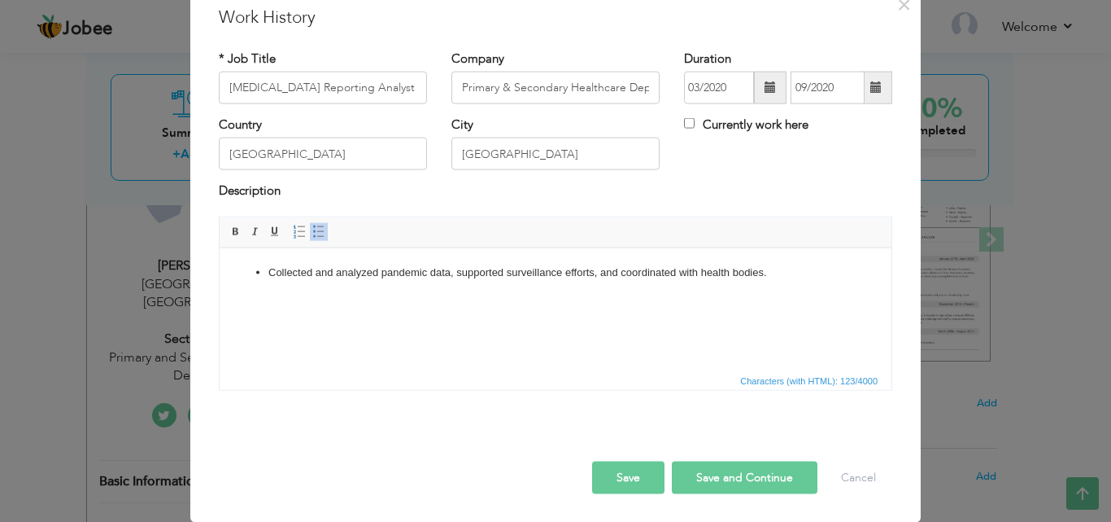
click at [724, 481] on button "Save and Continue" at bounding box center [745, 477] width 146 height 33
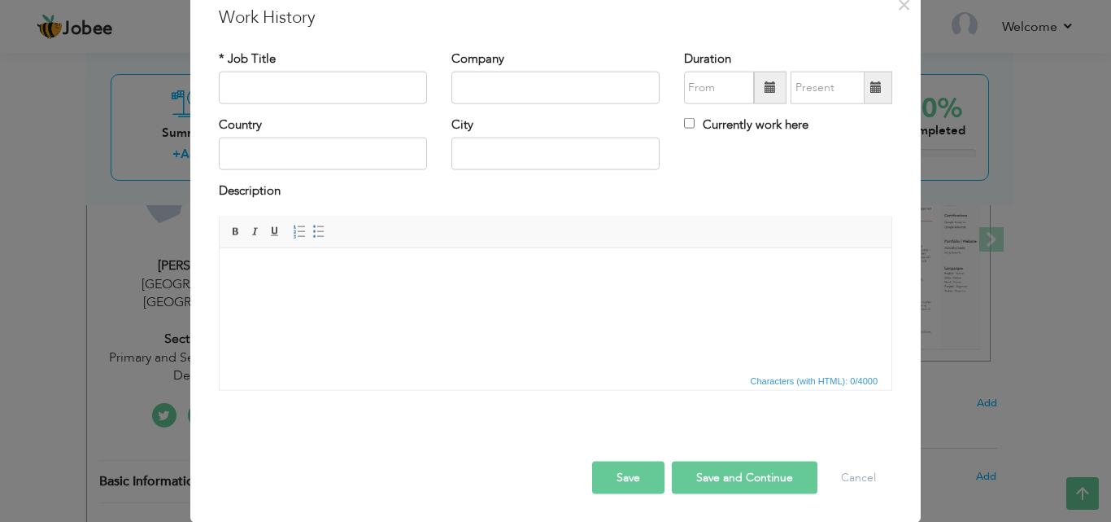
click at [260, 271] on body at bounding box center [556, 272] width 640 height 17
click at [325, 101] on input "text" at bounding box center [323, 88] width 208 height 33
type input "Technical Support Coordinator"
click at [490, 85] on input "text" at bounding box center [556, 88] width 208 height 33
paste input "Primary & Secondary Healthcare Department"
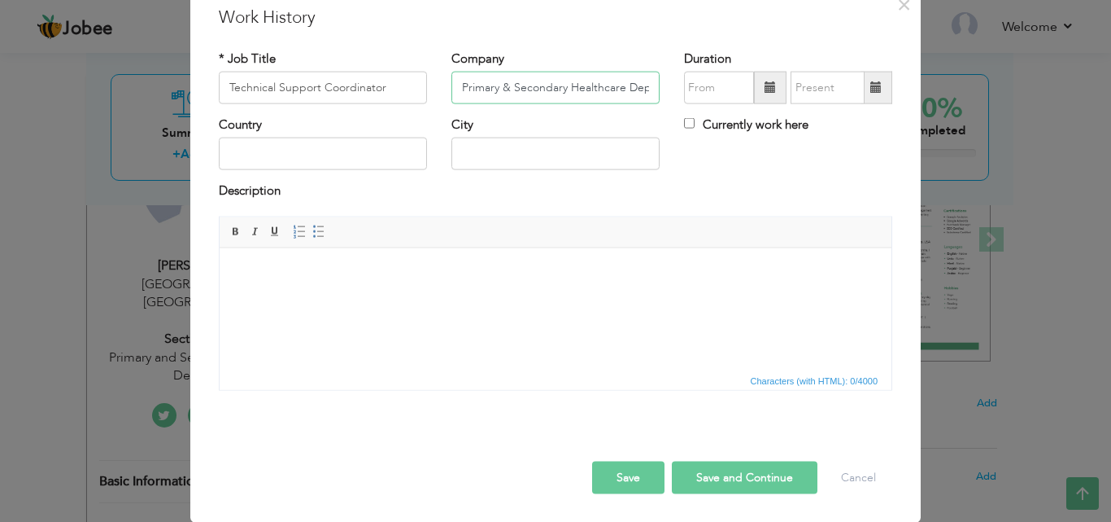
scroll to position [0, 40]
type input "Primary & Secondary Healthcare Department"
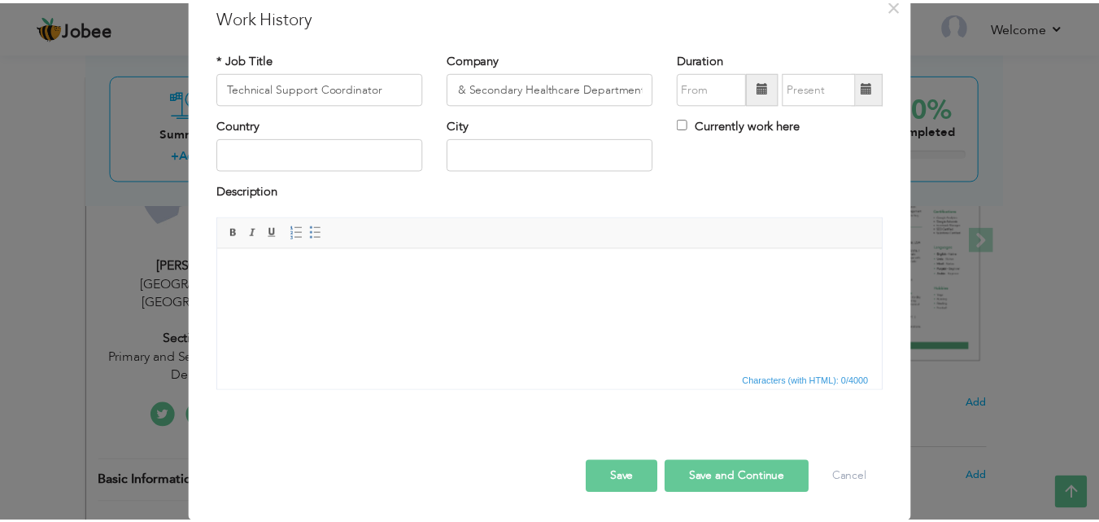
scroll to position [0, 0]
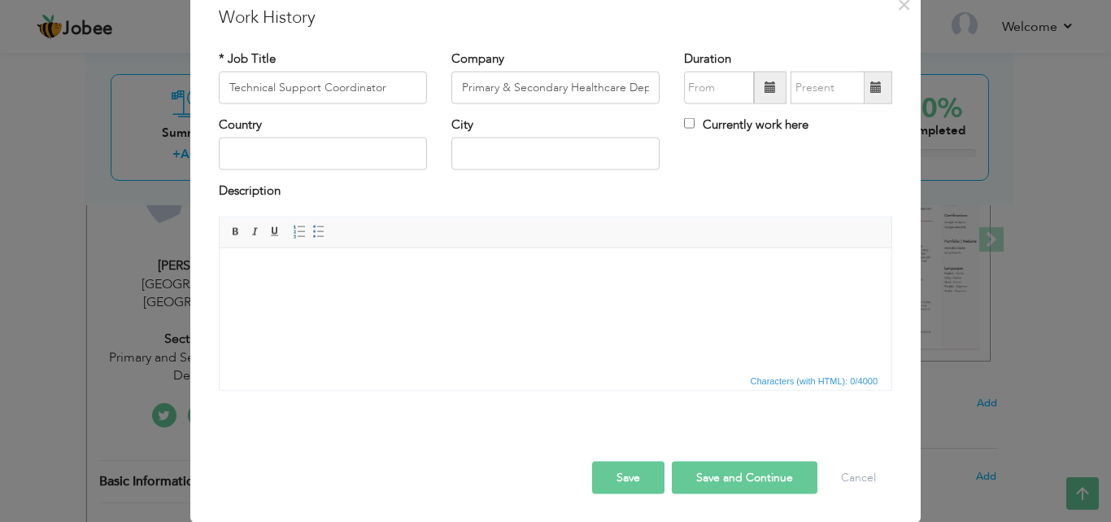
click at [443, 281] on html at bounding box center [556, 272] width 672 height 50
click at [319, 232] on span at bounding box center [318, 231] width 13 height 13
click at [337, 145] on input "text" at bounding box center [323, 154] width 208 height 33
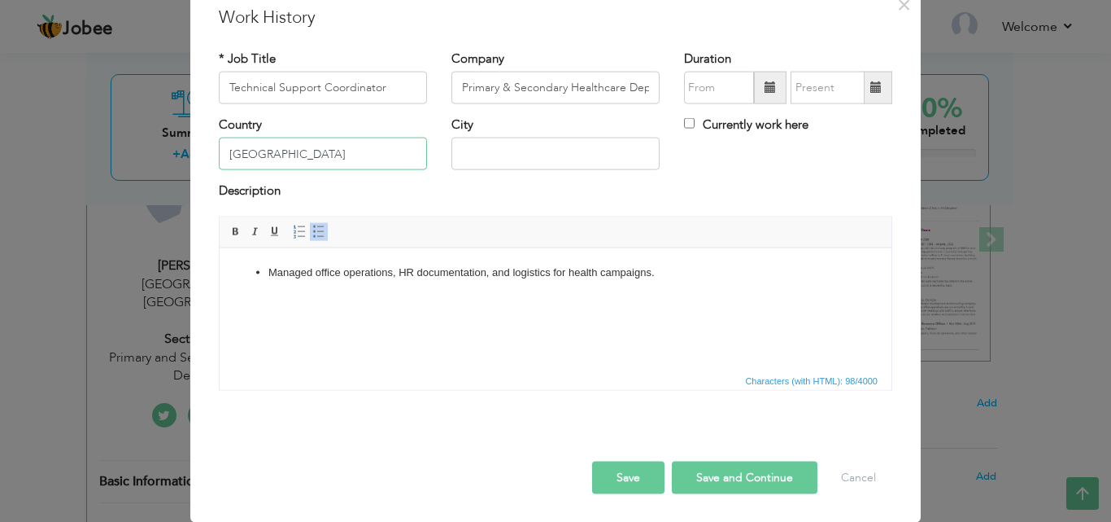
type input "Pakistan"
click at [462, 168] on input "text" at bounding box center [556, 154] width 208 height 33
type input "Lahore"
click at [762, 75] on span at bounding box center [770, 88] width 33 height 33
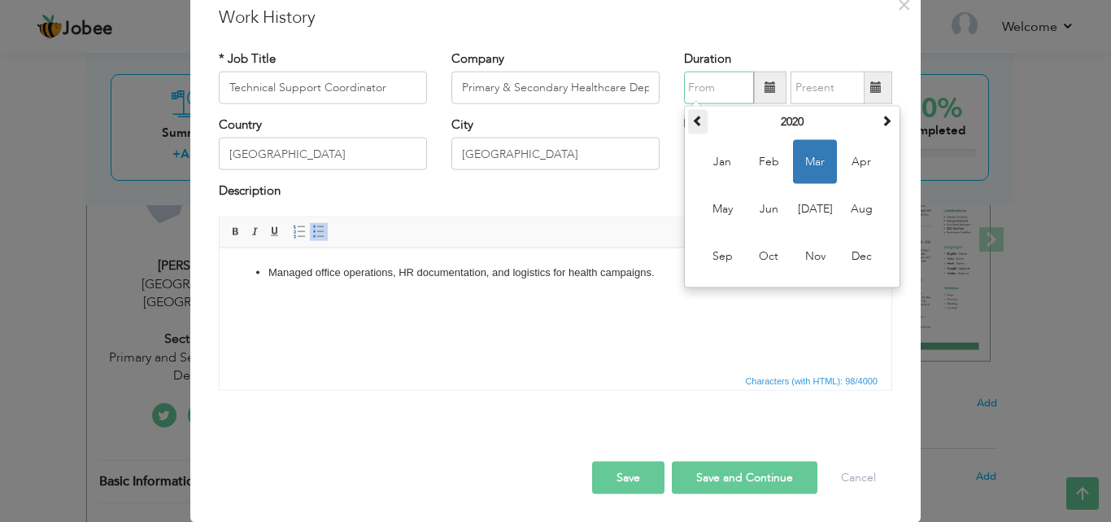
click at [694, 117] on span at bounding box center [697, 120] width 11 height 11
click at [723, 163] on span "Jan" at bounding box center [723, 162] width 44 height 44
type input "01/2019"
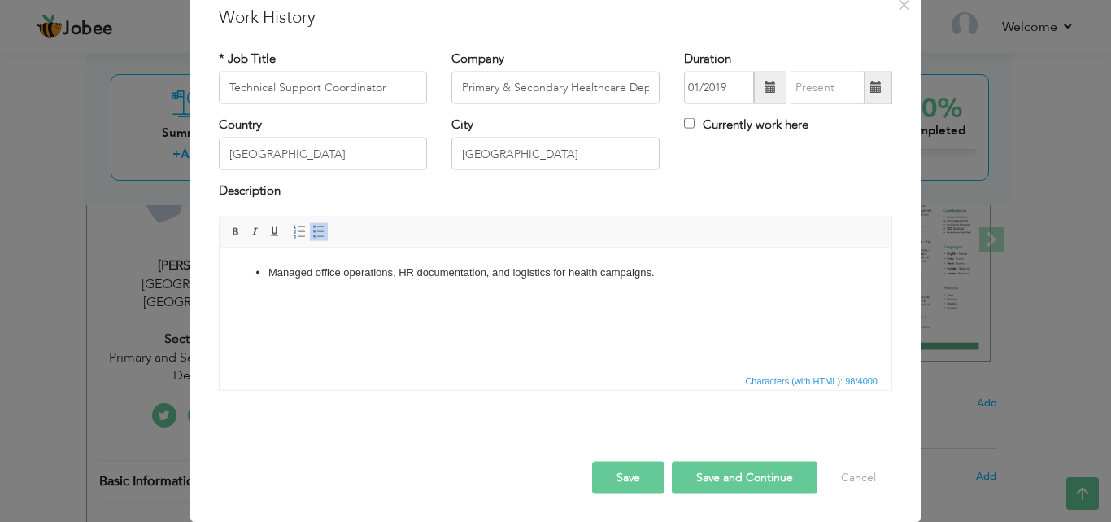
click at [881, 94] on span at bounding box center [877, 88] width 32 height 33
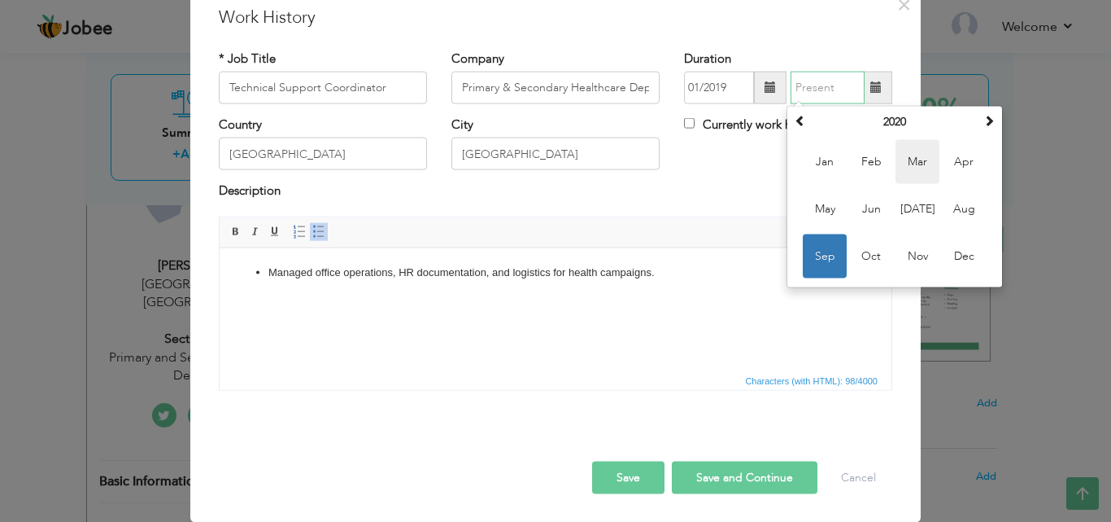
click at [913, 154] on span "Mar" at bounding box center [918, 162] width 44 height 44
type input "03/2020"
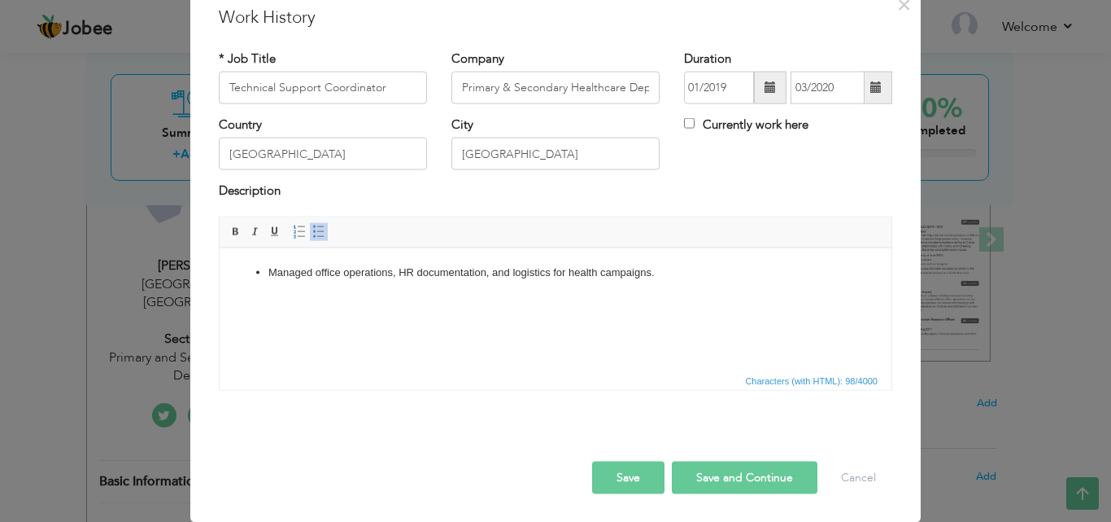
click at [748, 499] on div "Save Save and Continue Delete Cancel" at bounding box center [556, 459] width 698 height 91
click at [740, 490] on button "Save and Continue" at bounding box center [745, 477] width 146 height 33
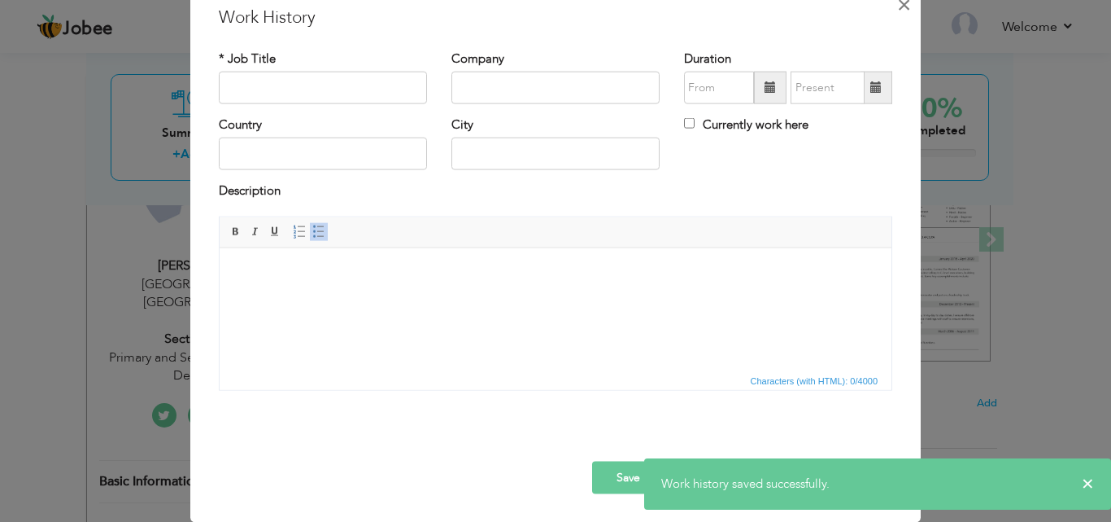
click at [897, 2] on span "×" at bounding box center [904, 3] width 14 height 29
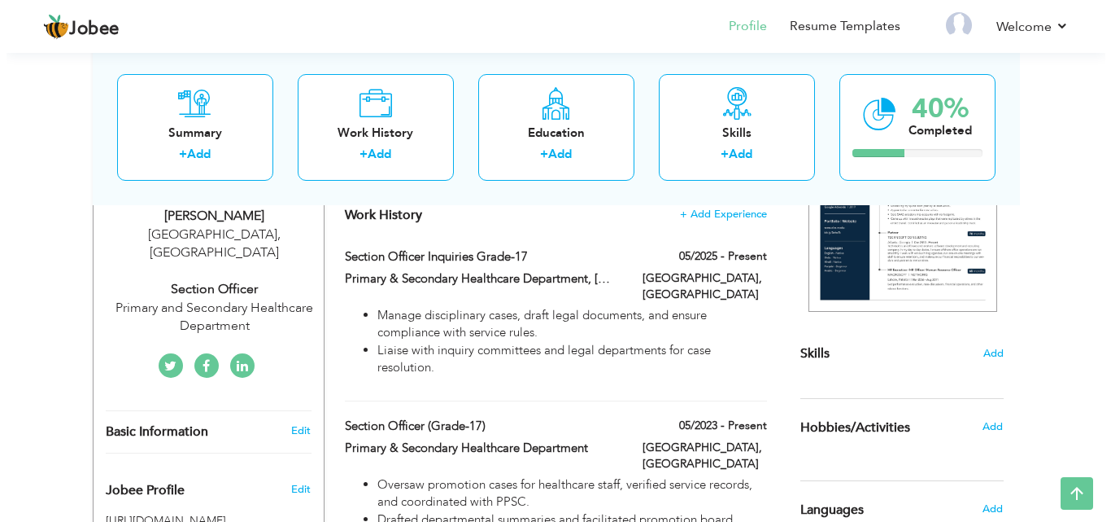
scroll to position [277, 0]
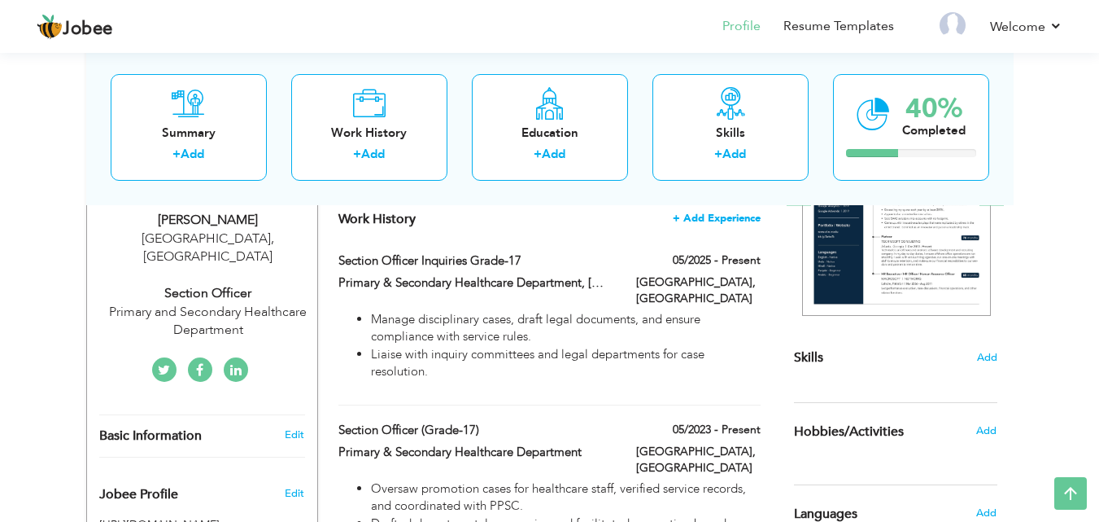
click at [732, 216] on span "+ Add Experience" at bounding box center [717, 217] width 88 height 11
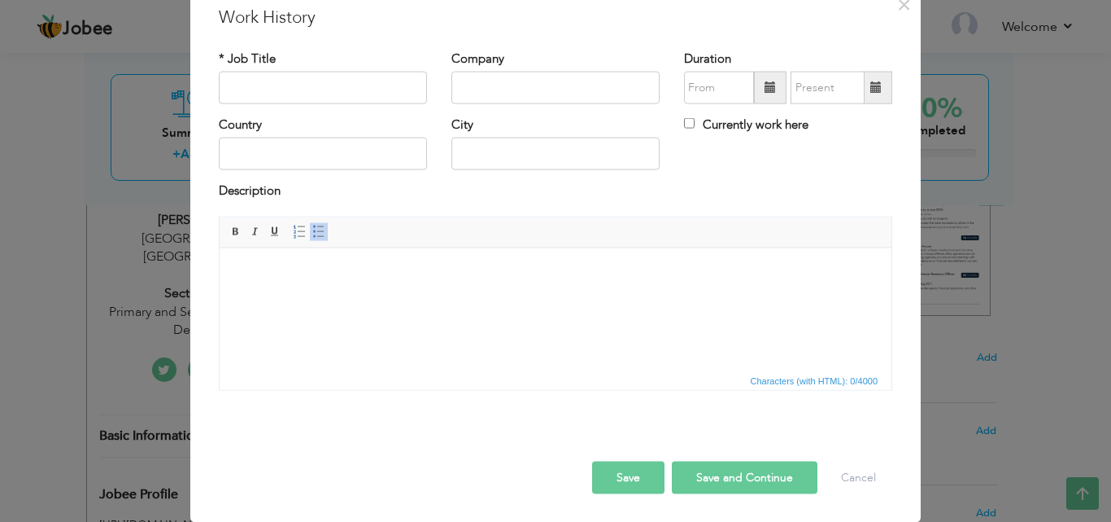
scroll to position [0, 0]
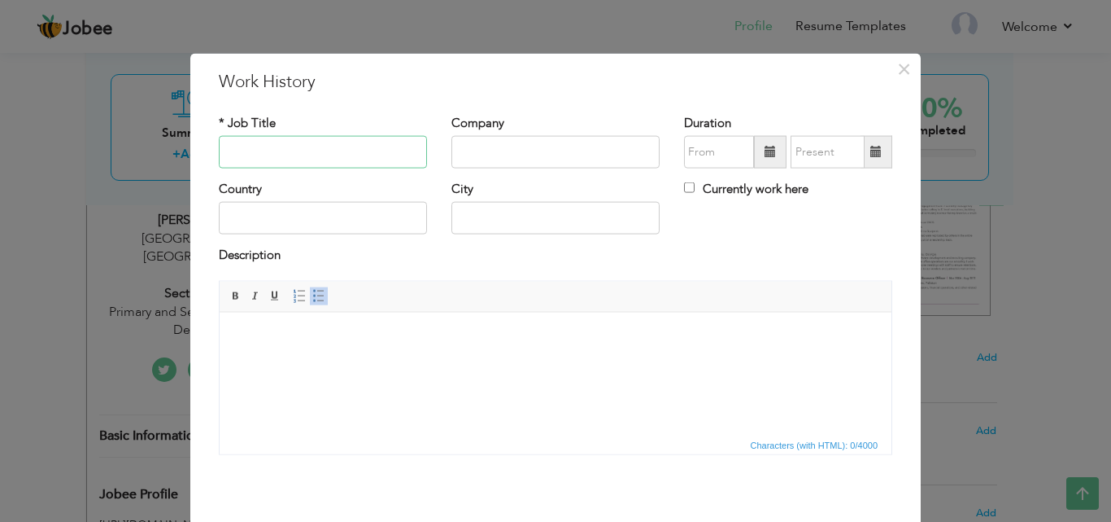
paste input "Procurement Coordinator"
type input "Procurement Coordinator"
click at [765, 156] on span at bounding box center [770, 151] width 11 height 11
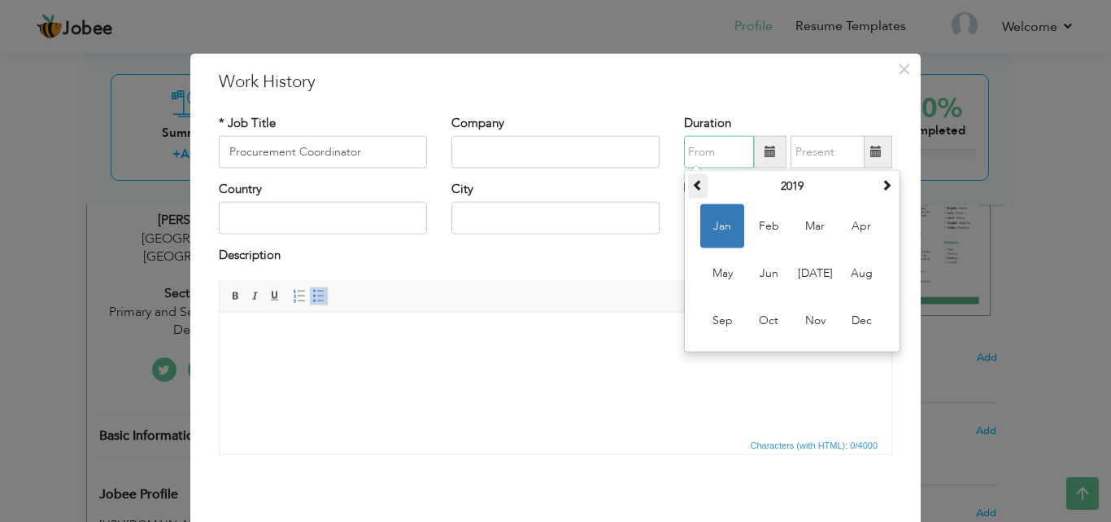
click at [692, 186] on span at bounding box center [697, 184] width 11 height 11
click at [688, 181] on th at bounding box center [698, 186] width 20 height 24
click at [846, 232] on span "Apr" at bounding box center [862, 226] width 44 height 44
type input "04/2017"
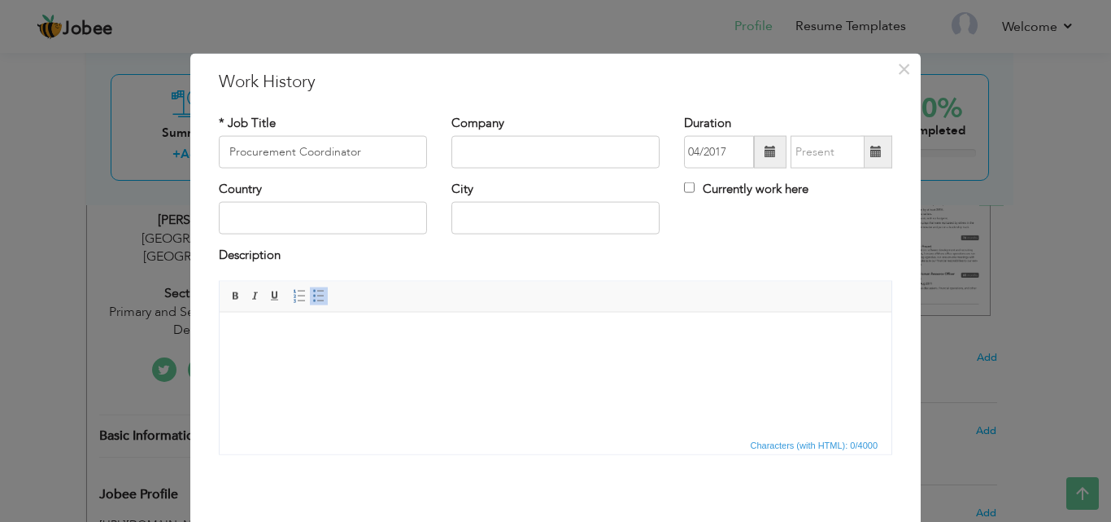
click at [876, 151] on span at bounding box center [876, 151] width 11 height 11
click at [863, 159] on span at bounding box center [877, 152] width 32 height 33
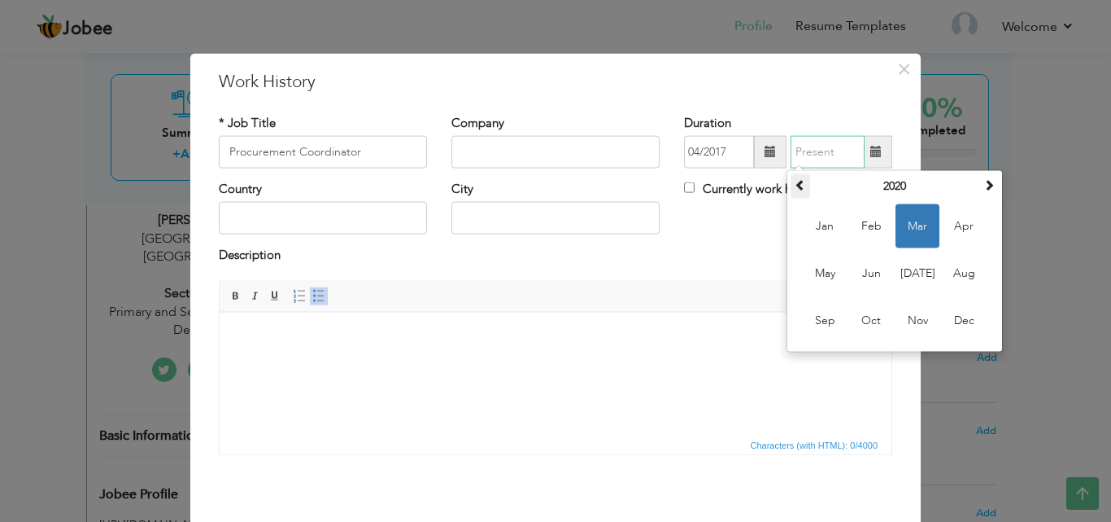
click at [791, 188] on th at bounding box center [801, 186] width 20 height 24
click at [815, 234] on span "Jan" at bounding box center [825, 226] width 44 height 44
type input "01/2019"
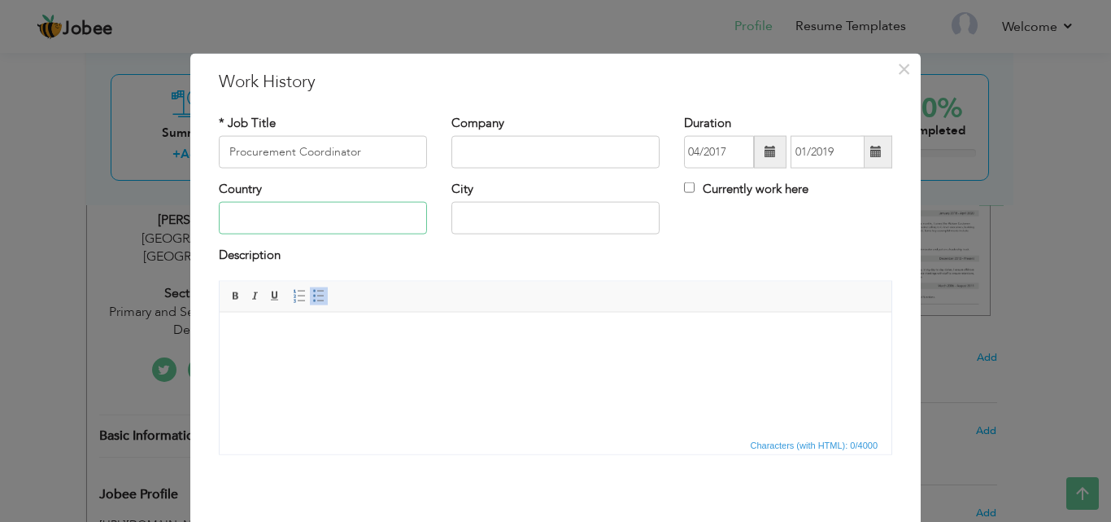
click at [396, 212] on input "text" at bounding box center [323, 218] width 208 height 33
type input "Pakistan"
click at [504, 212] on input "text" at bounding box center [556, 218] width 208 height 33
type input "Lahore"
click at [461, 349] on html at bounding box center [556, 337] width 672 height 50
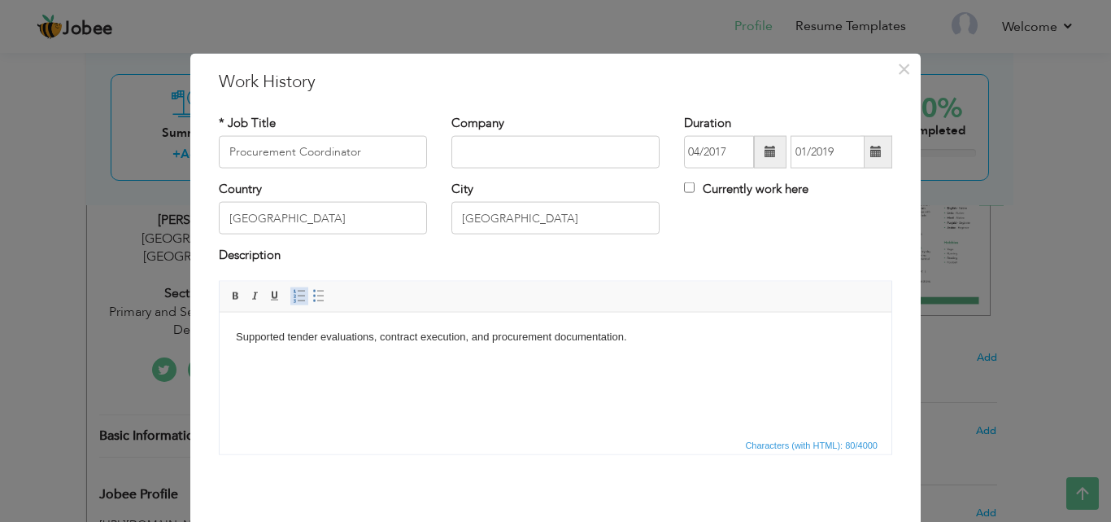
click at [302, 292] on link "Insert/Remove Numbered List" at bounding box center [299, 295] width 18 height 18
click at [312, 294] on span at bounding box center [318, 295] width 13 height 13
click at [499, 151] on input "text" at bounding box center [556, 152] width 208 height 33
type input "Primary & Secondary Healthcare Department"
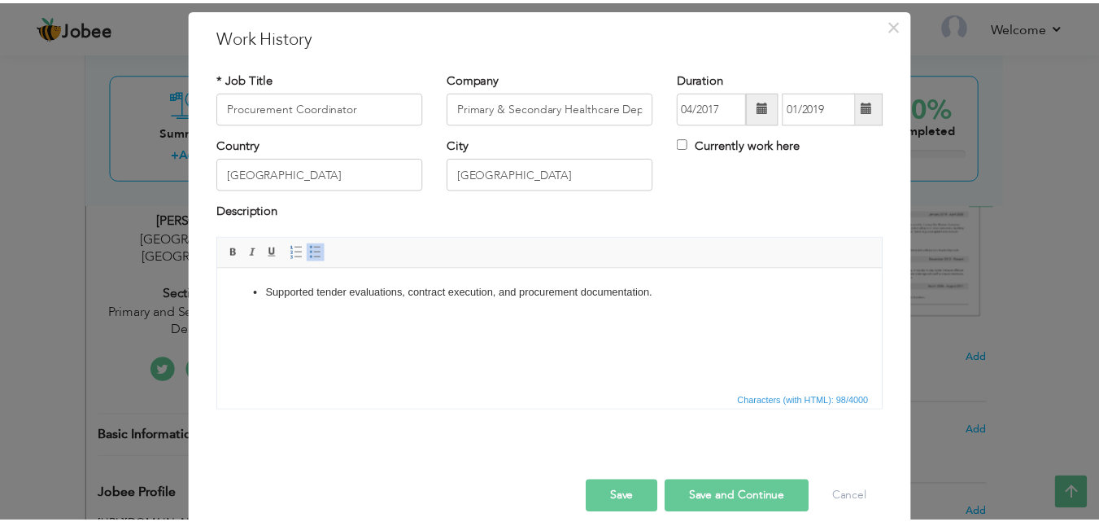
scroll to position [64, 0]
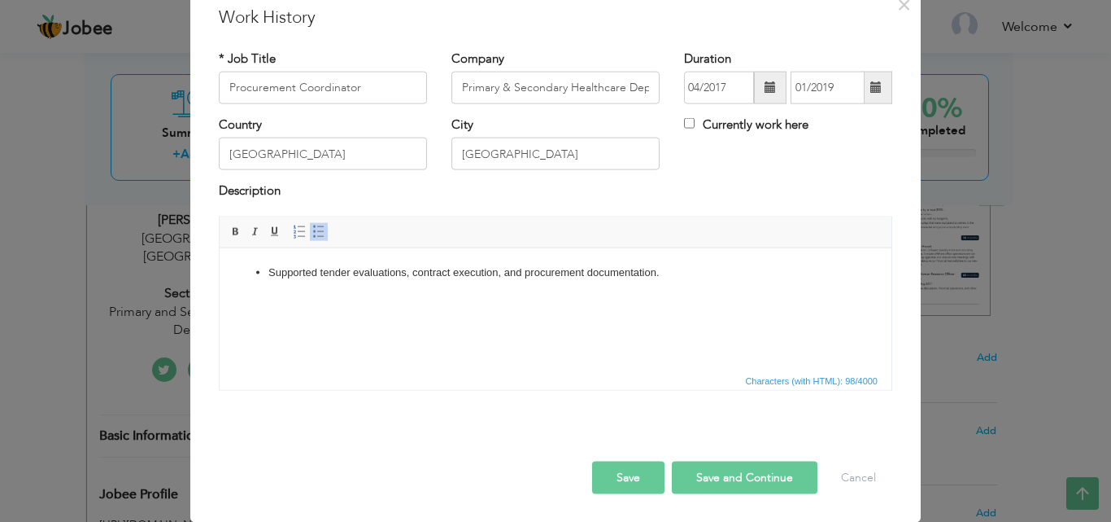
click at [757, 474] on button "Save and Continue" at bounding box center [745, 477] width 146 height 33
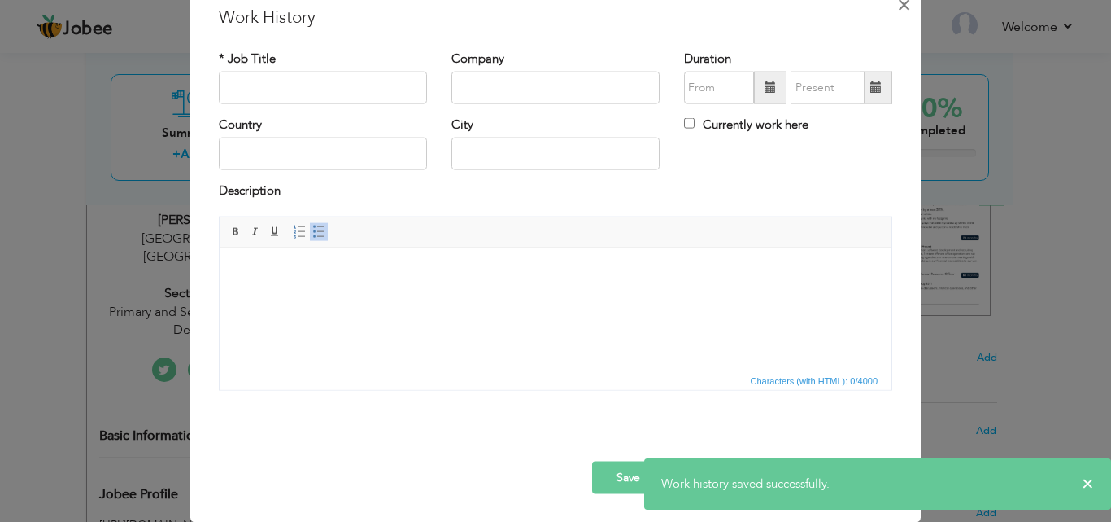
click at [899, 0] on span "×" at bounding box center [904, 3] width 14 height 29
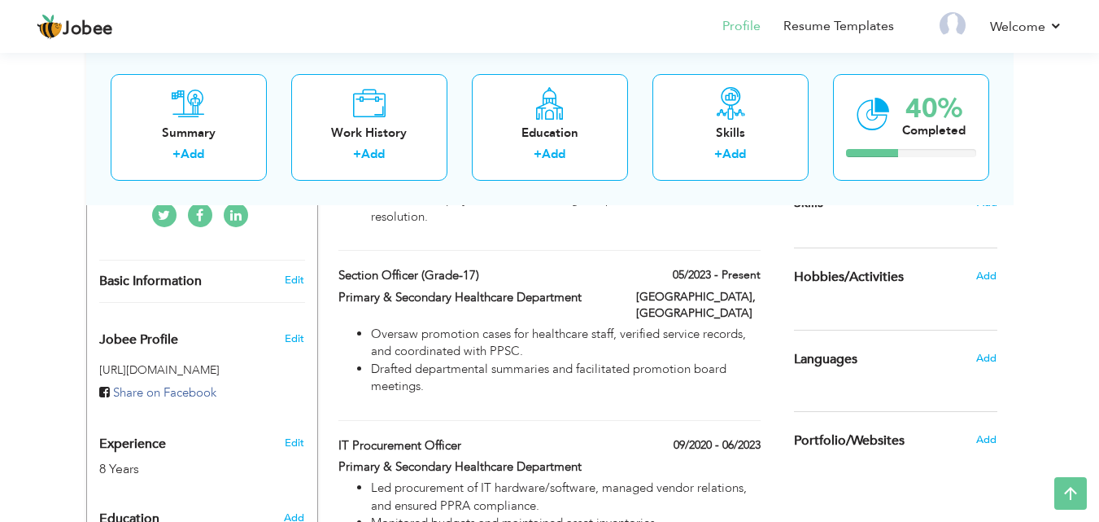
scroll to position [416, 0]
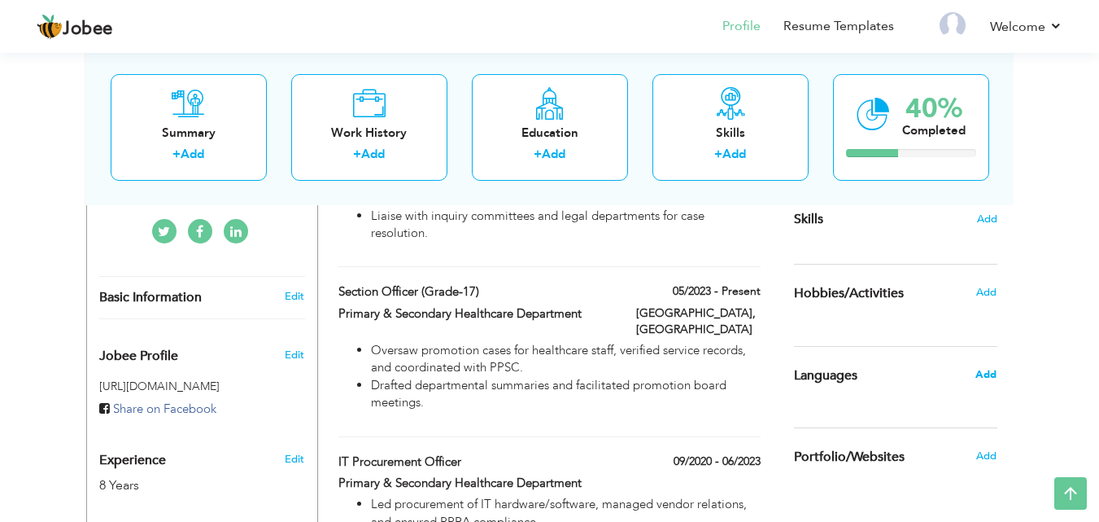
click at [989, 378] on span "Add" at bounding box center [986, 374] width 21 height 15
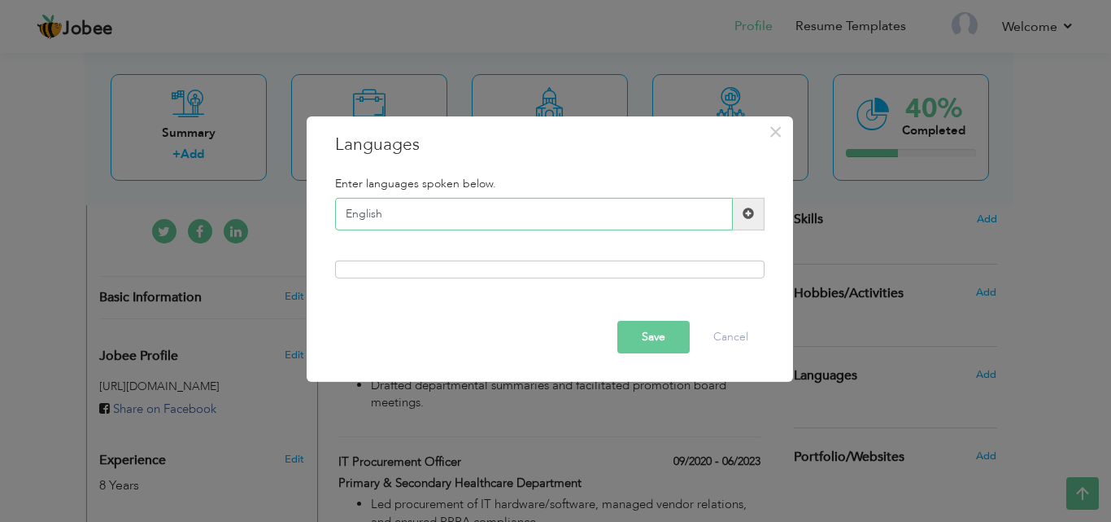
type input "English"
click at [743, 207] on span at bounding box center [748, 212] width 11 height 11
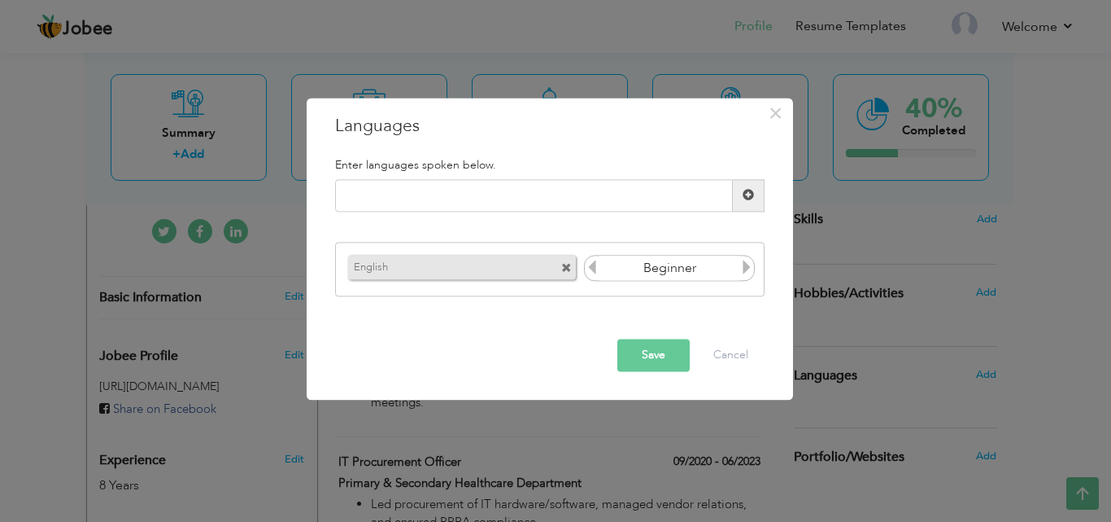
click at [742, 268] on icon at bounding box center [747, 267] width 15 height 15
click at [662, 348] on button "Save" at bounding box center [654, 354] width 72 height 33
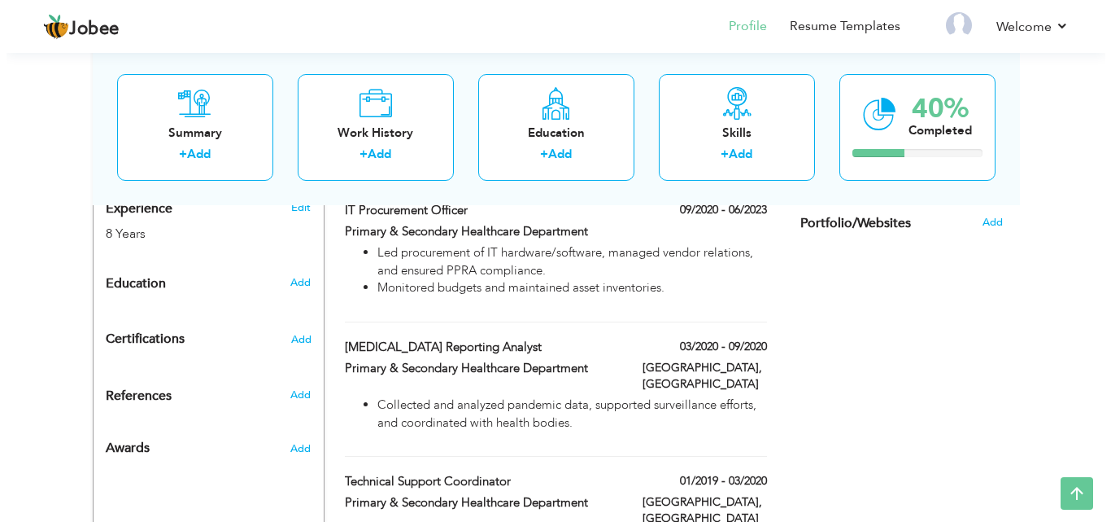
scroll to position [672, 0]
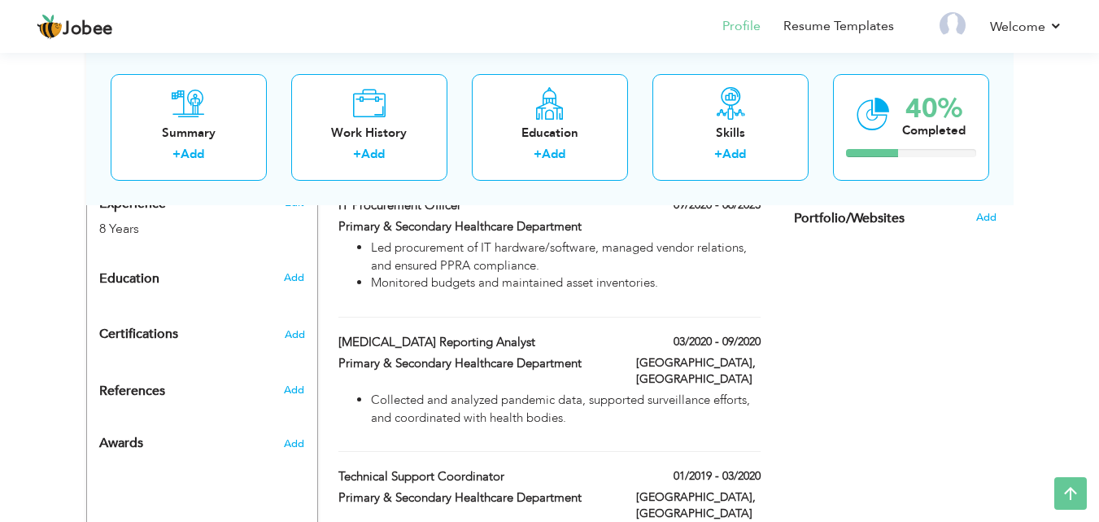
click at [288, 270] on h6 "Add" at bounding box center [294, 277] width 20 height 15
radio input "true"
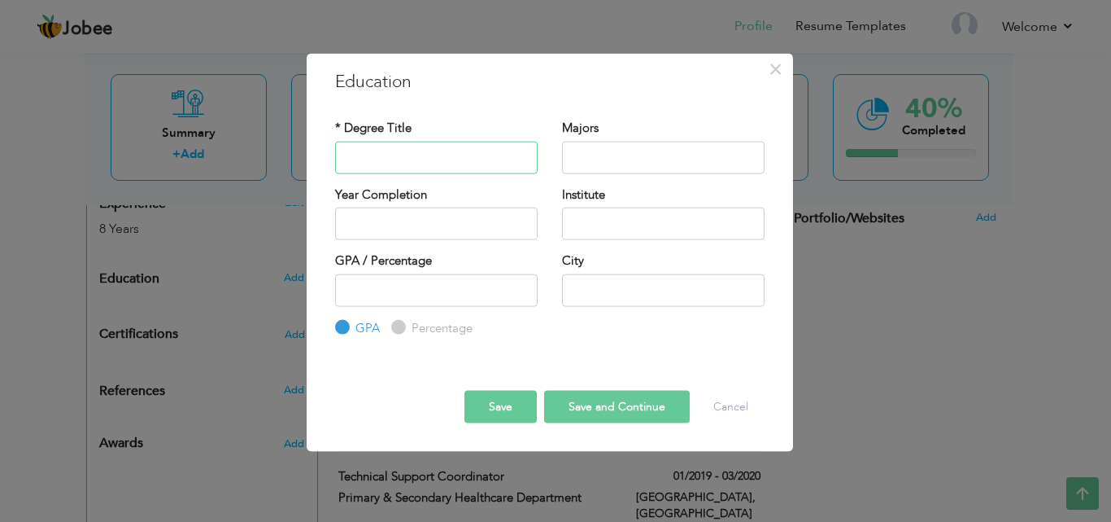
paste input "MBA – Project Management"
type input "MBA"
click at [590, 155] on input "text" at bounding box center [663, 157] width 203 height 33
paste input "Project Management"
type input "Project Management"
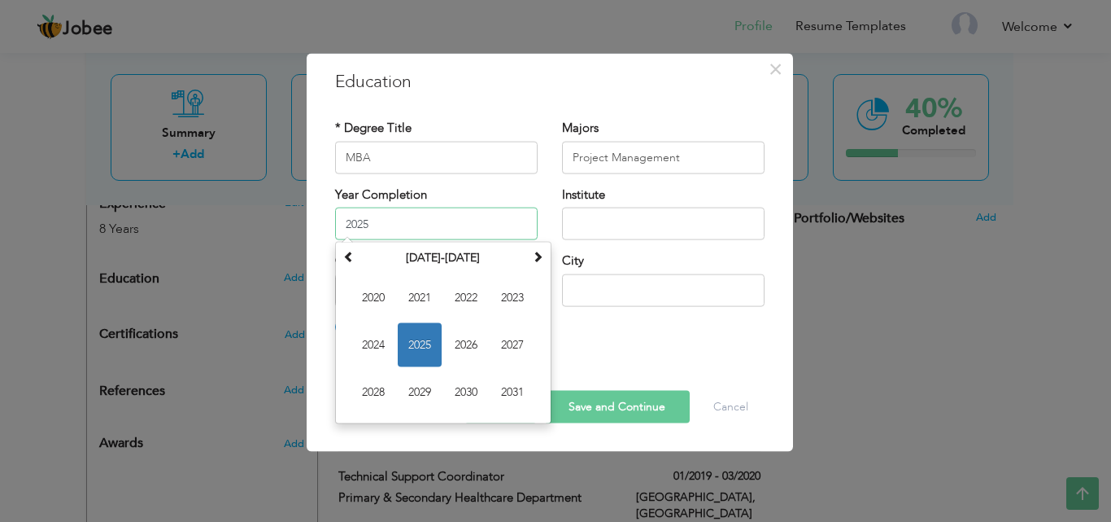
click at [395, 221] on input "2025" at bounding box center [436, 223] width 203 height 33
click at [435, 220] on input "2025" at bounding box center [436, 223] width 203 height 33
type input "2021"
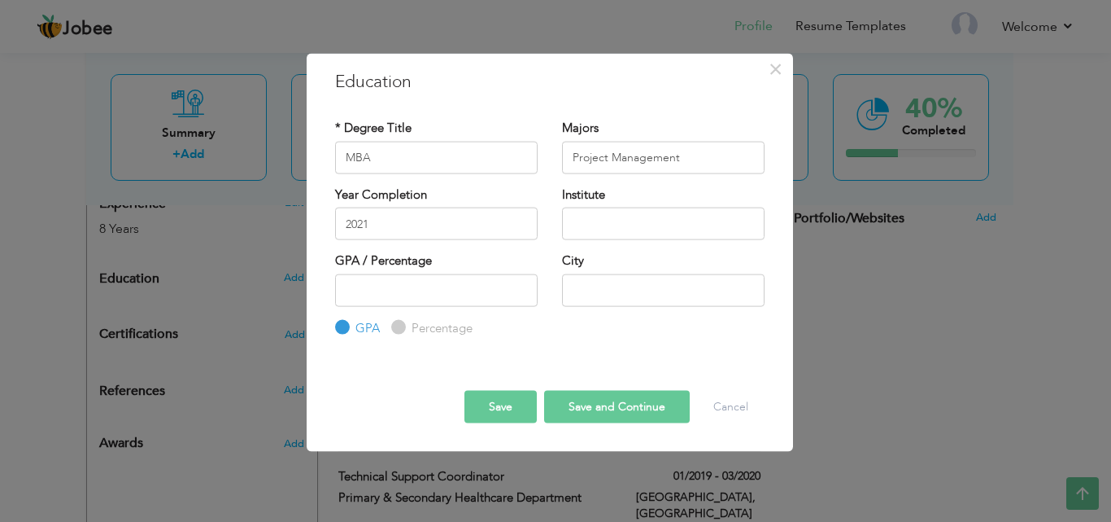
click at [615, 257] on div "City" at bounding box center [663, 279] width 203 height 54
click at [498, 287] on input "number" at bounding box center [436, 289] width 203 height 33
click at [596, 287] on input "text" at bounding box center [663, 289] width 203 height 33
type input "Lahore"
click at [610, 219] on input "text" at bounding box center [663, 223] width 203 height 33
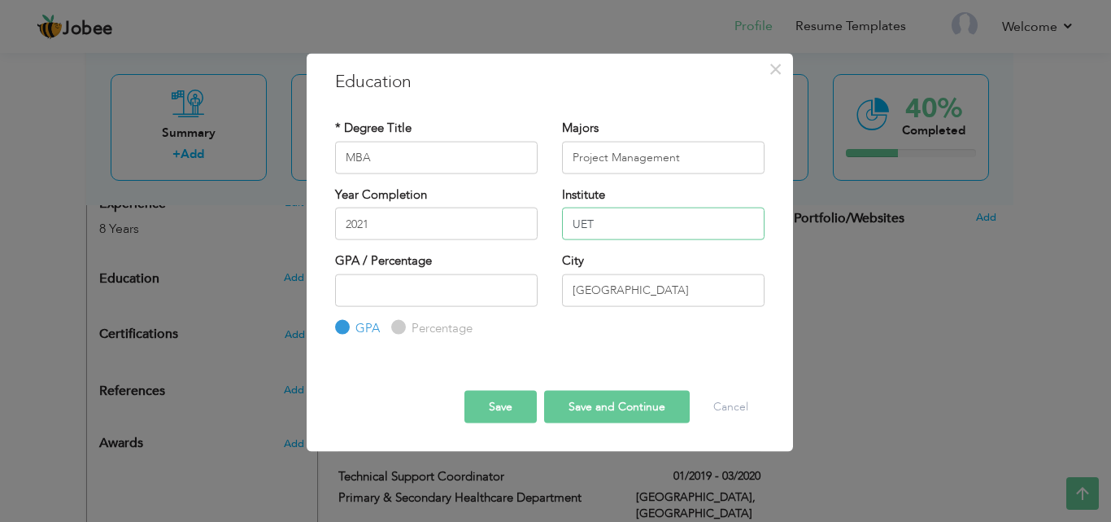
type input "UET"
click at [395, 287] on input "number" at bounding box center [436, 289] width 203 height 33
type input "3.17"
click at [636, 403] on button "Save and Continue" at bounding box center [617, 407] width 146 height 33
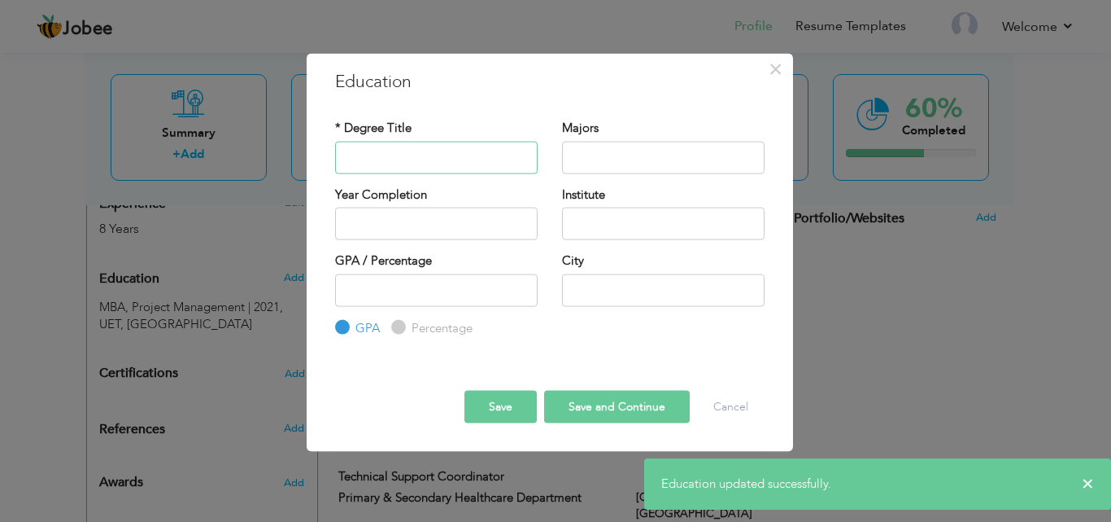
click at [431, 158] on input "text" at bounding box center [436, 157] width 203 height 33
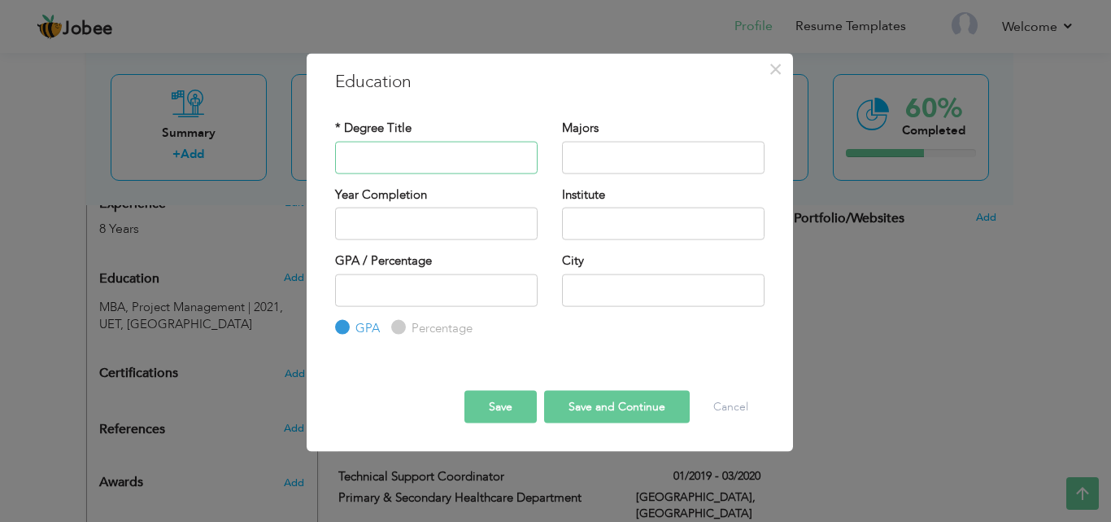
paste input "BE – Mining & Mineral Engineering"
drag, startPoint x: 529, startPoint y: 158, endPoint x: 373, endPoint y: 160, distance: 155.4
click at [373, 160] on input "BE – Mining & Mineral Engineering" at bounding box center [436, 157] width 203 height 33
type input "BE – Mining & Mineral Engineering"
click at [587, 168] on input "text" at bounding box center [663, 157] width 203 height 33
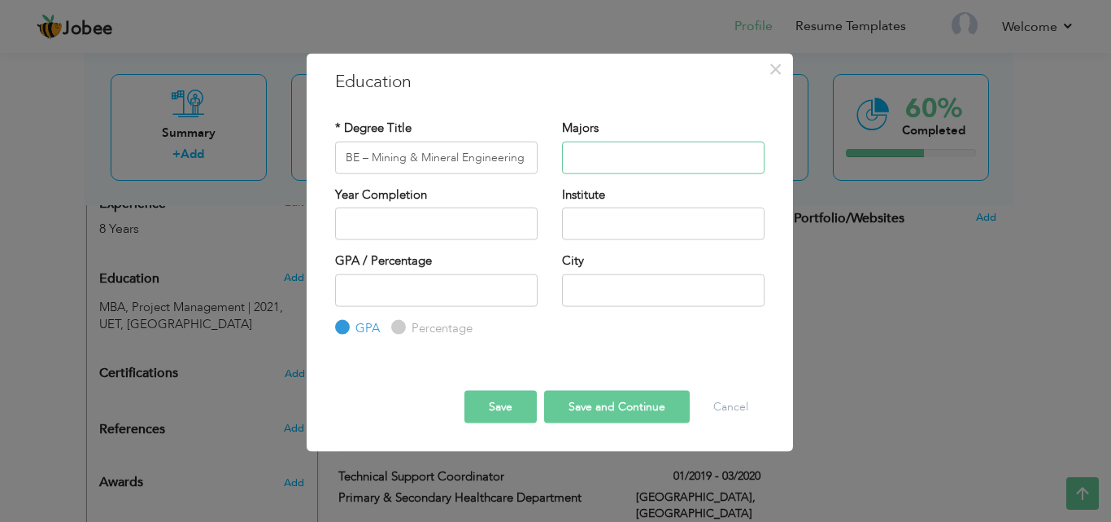
paste input "Mining & Mineral Engineering"
type input "Mining & Mineral Engineering"
drag, startPoint x: 524, startPoint y: 153, endPoint x: 362, endPoint y: 160, distance: 162.1
click at [362, 160] on input "BE – Mining & Mineral Engineering" at bounding box center [436, 157] width 203 height 33
type input "Bachelor of Engineering"
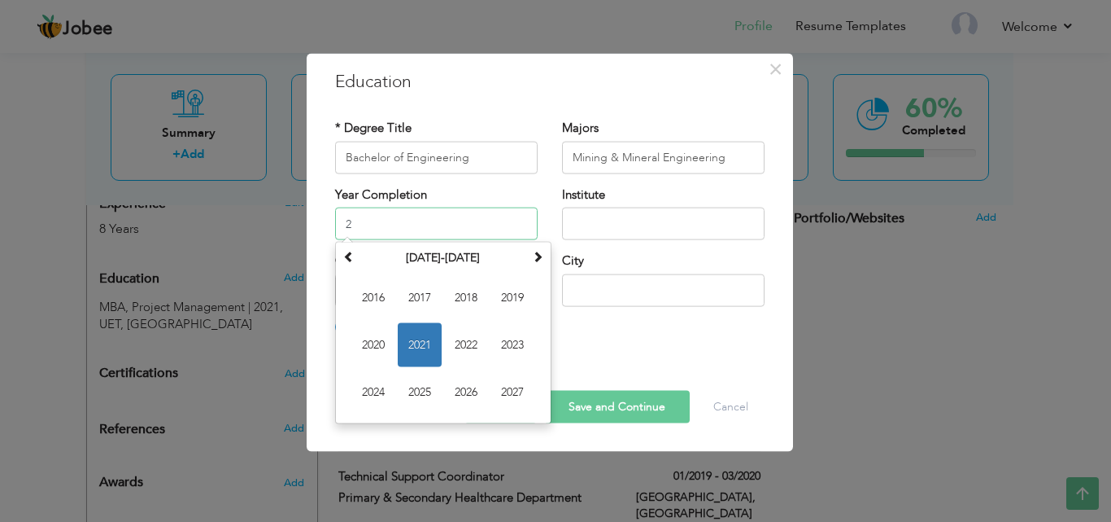
click at [461, 221] on input "2" at bounding box center [436, 223] width 203 height 33
click at [377, 303] on span "2016" at bounding box center [374, 298] width 44 height 44
type input "2016"
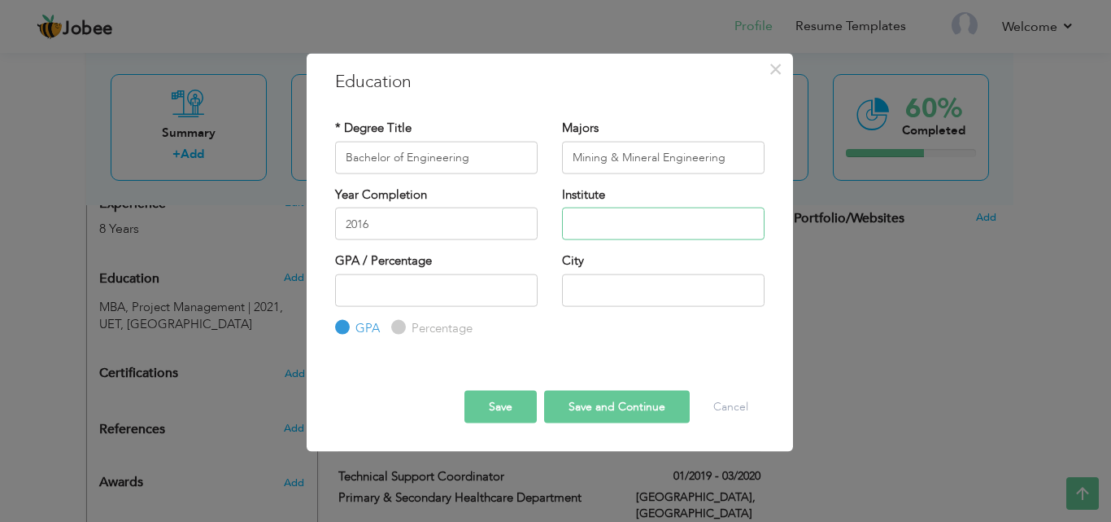
click at [632, 231] on input "text" at bounding box center [663, 223] width 203 height 33
type input "u"
type input "University of Engineering & Technology"
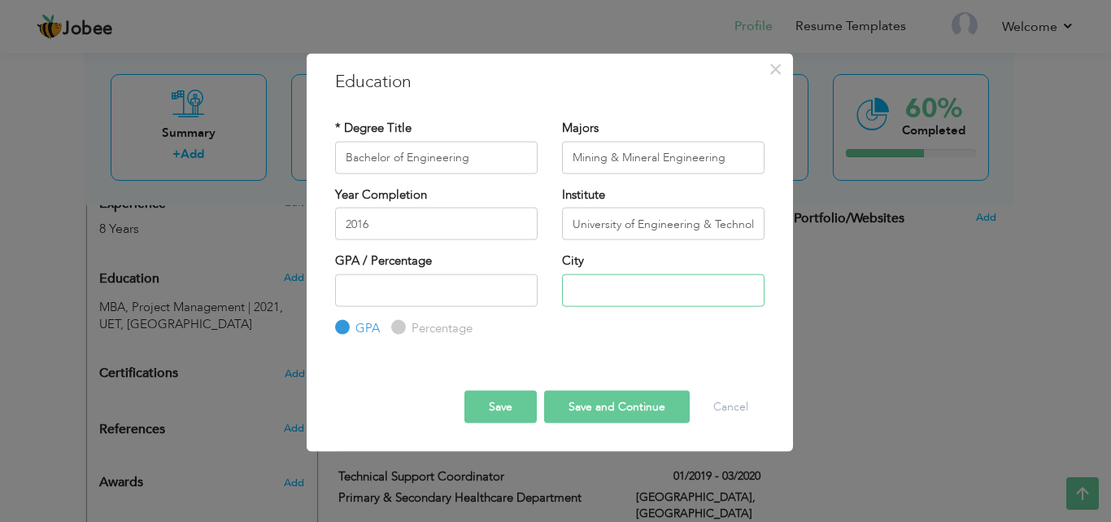
click at [610, 296] on input "text" at bounding box center [663, 289] width 203 height 33
type input "Lahore"
drag, startPoint x: 571, startPoint y: 217, endPoint x: 810, endPoint y: 229, distance: 239.5
click at [810, 229] on div "× Education * Degree Title Bachelor of Engineering Majors Mining & Mineral Engi…" at bounding box center [555, 261] width 1111 height 522
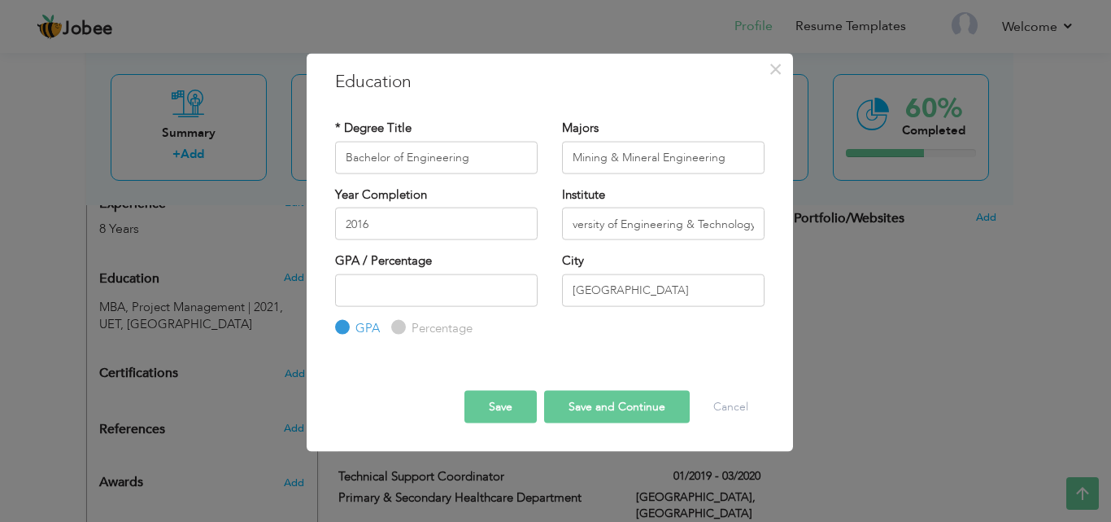
scroll to position [0, 0]
click at [526, 410] on button "Save" at bounding box center [501, 407] width 72 height 33
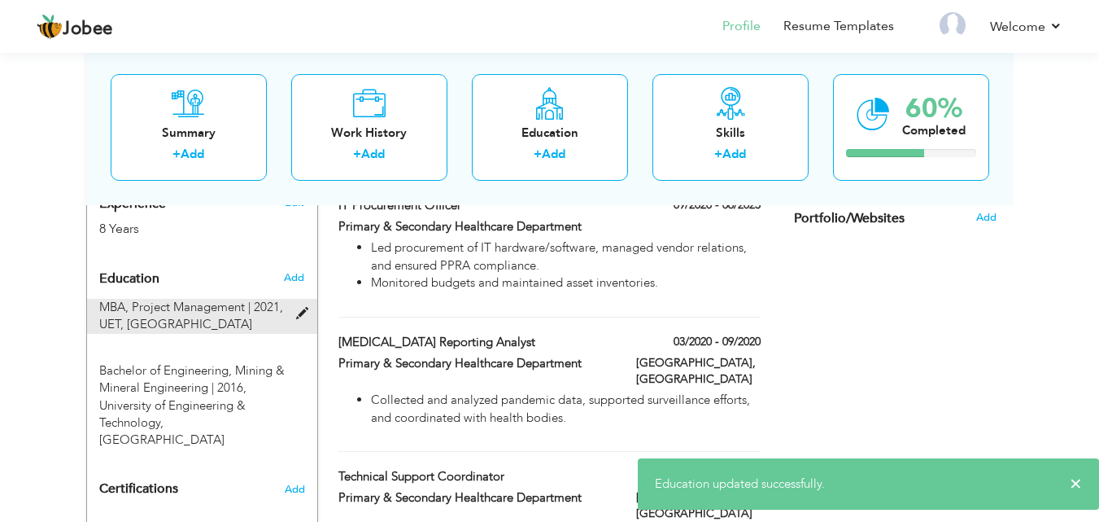
click at [307, 308] on span at bounding box center [306, 314] width 20 height 12
type input "MBA"
type input "Project Management"
type input "2021"
type input "UET"
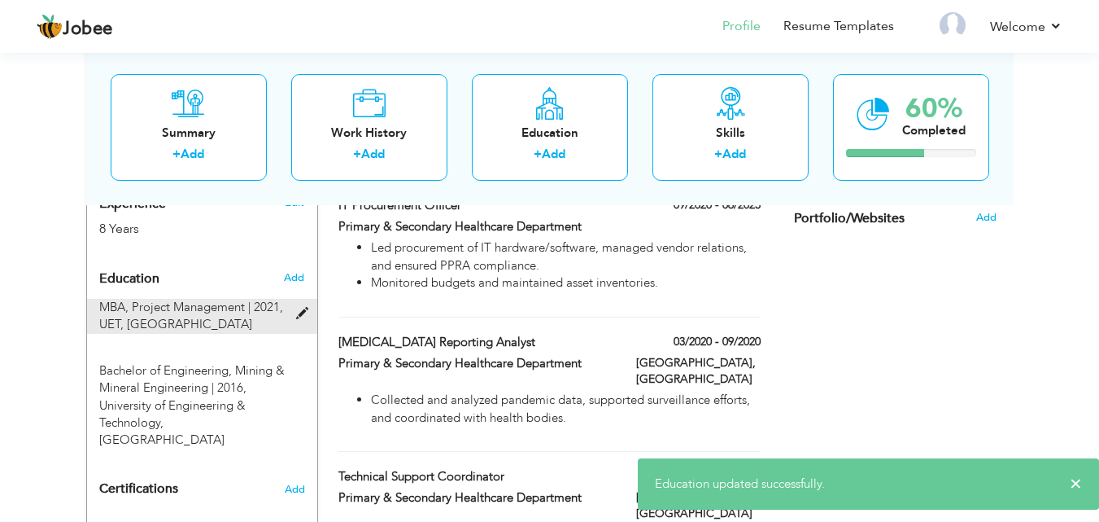
type input "3.17"
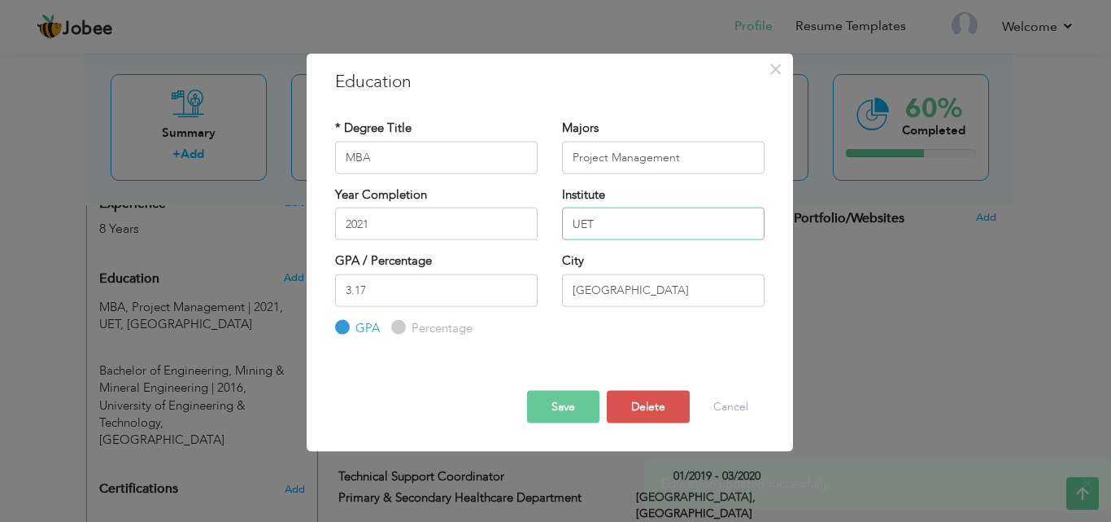
drag, startPoint x: 619, startPoint y: 223, endPoint x: 565, endPoint y: 222, distance: 54.5
click at [565, 222] on input "UET" at bounding box center [663, 223] width 203 height 33
paste input "University of Engineering & Technology"
type input "University of Engineering & Technology"
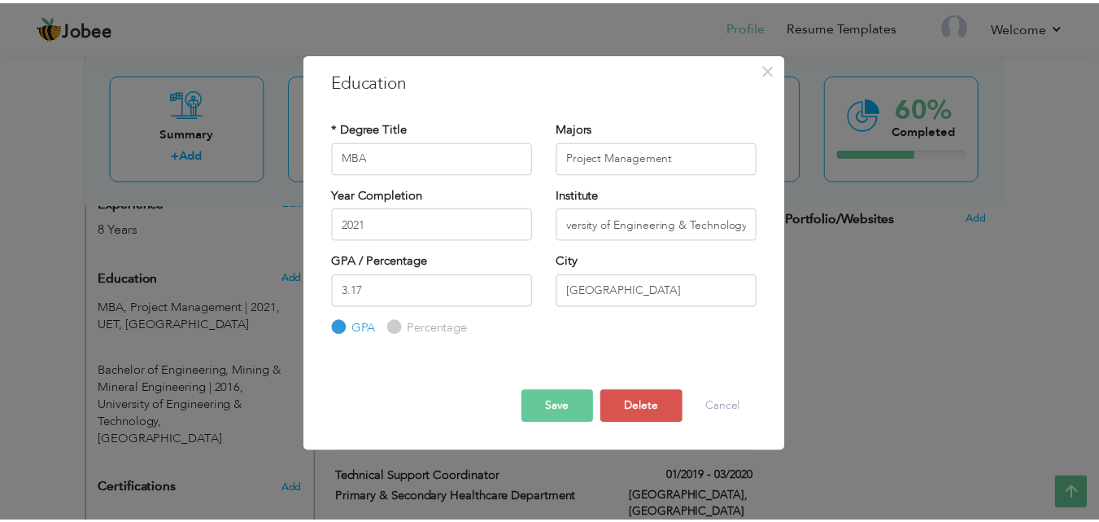
scroll to position [0, 0]
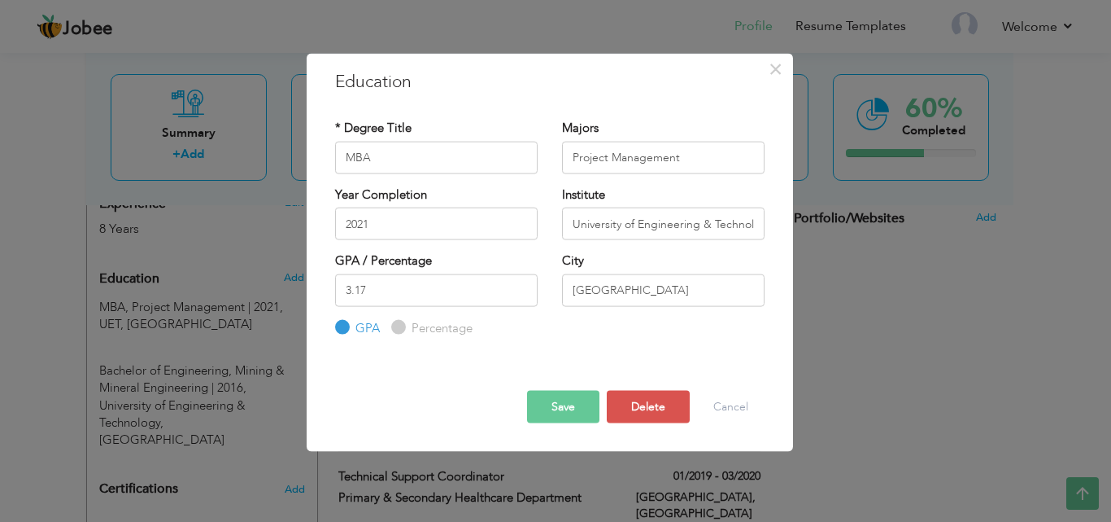
click at [583, 404] on button "Save" at bounding box center [563, 407] width 72 height 33
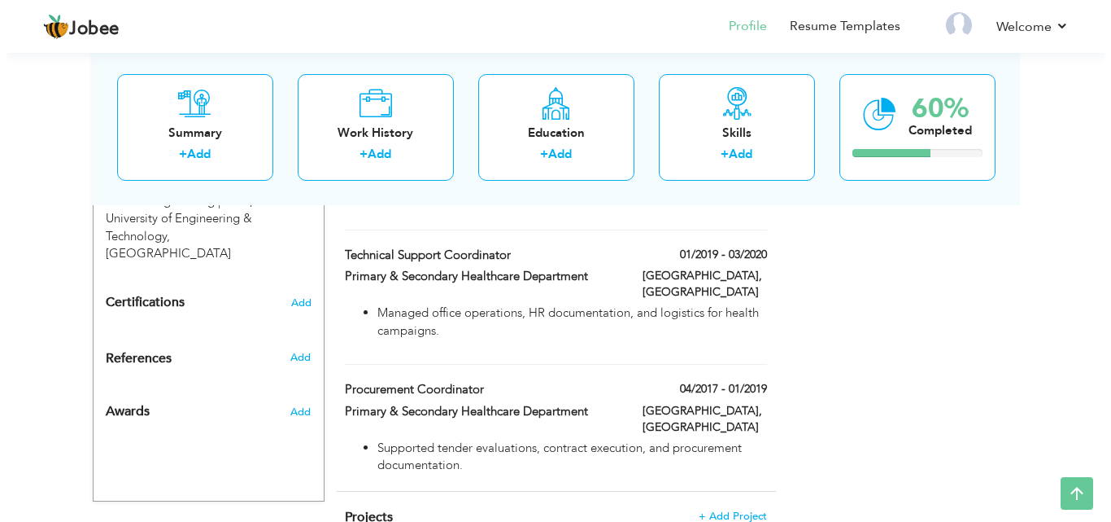
scroll to position [912, 0]
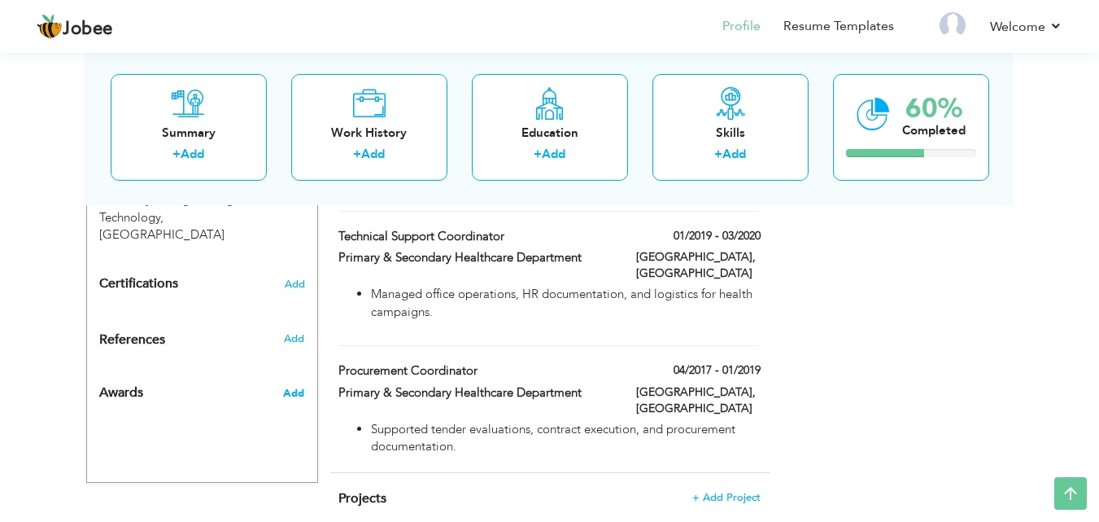
click at [290, 386] on span "Add" at bounding box center [293, 393] width 21 height 15
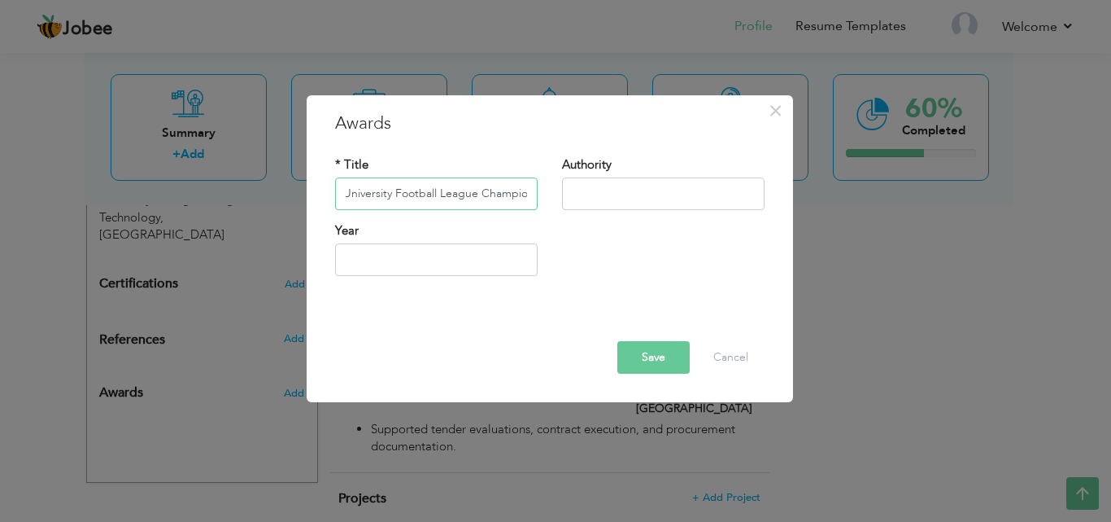
scroll to position [0, 14]
type input "University Football League Champions"
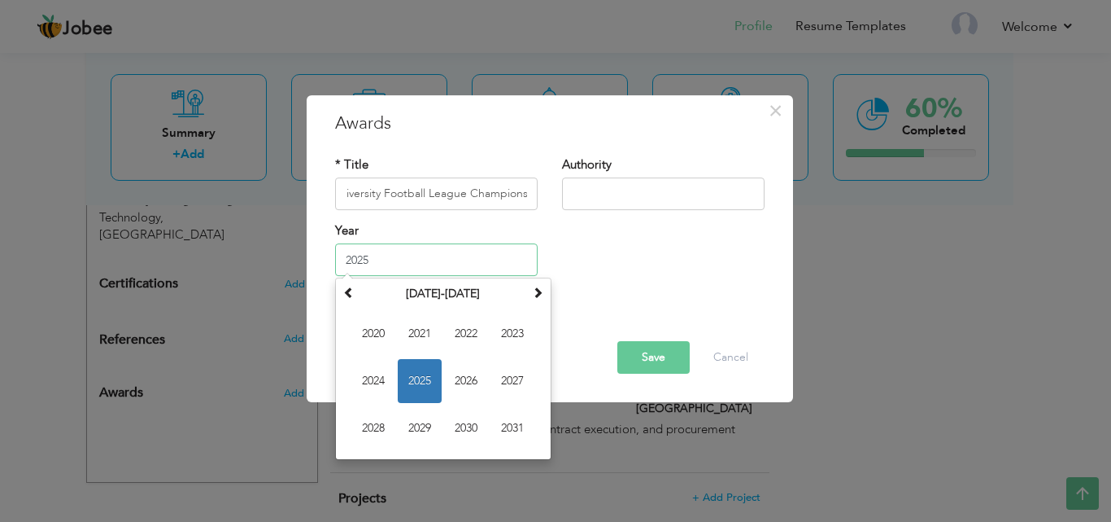
scroll to position [0, 0]
click at [382, 258] on input "2025" at bounding box center [436, 259] width 203 height 33
click at [351, 299] on th at bounding box center [349, 294] width 20 height 24
click at [532, 302] on th at bounding box center [538, 294] width 20 height 24
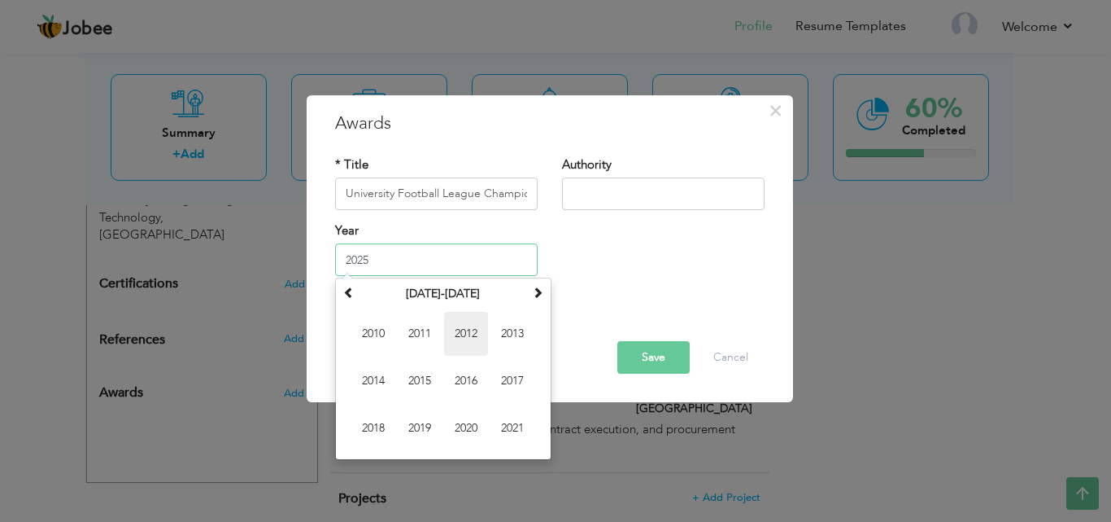
click at [467, 327] on span "2012" at bounding box center [466, 334] width 44 height 44
type input "2012"
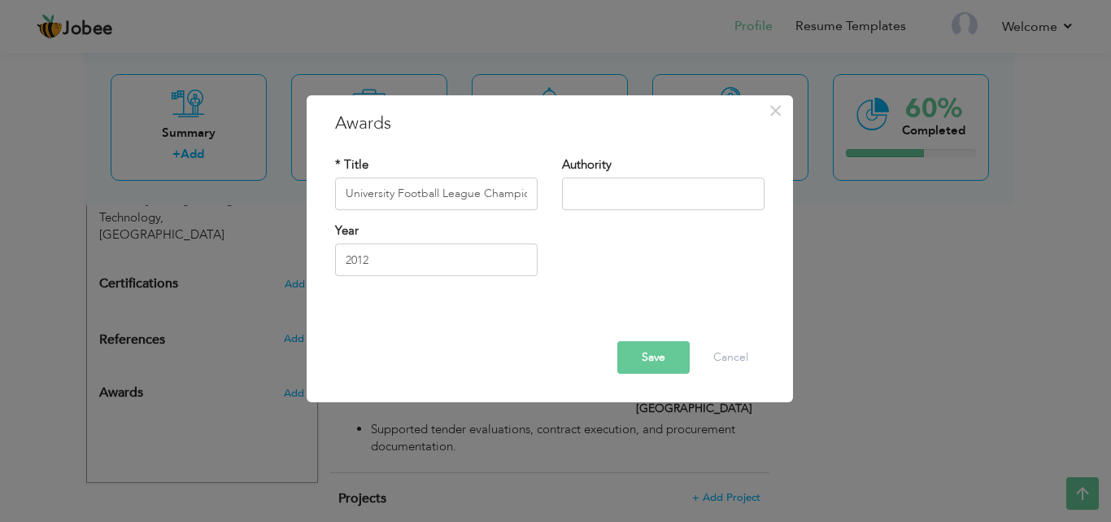
click at [645, 360] on button "Save" at bounding box center [654, 357] width 72 height 33
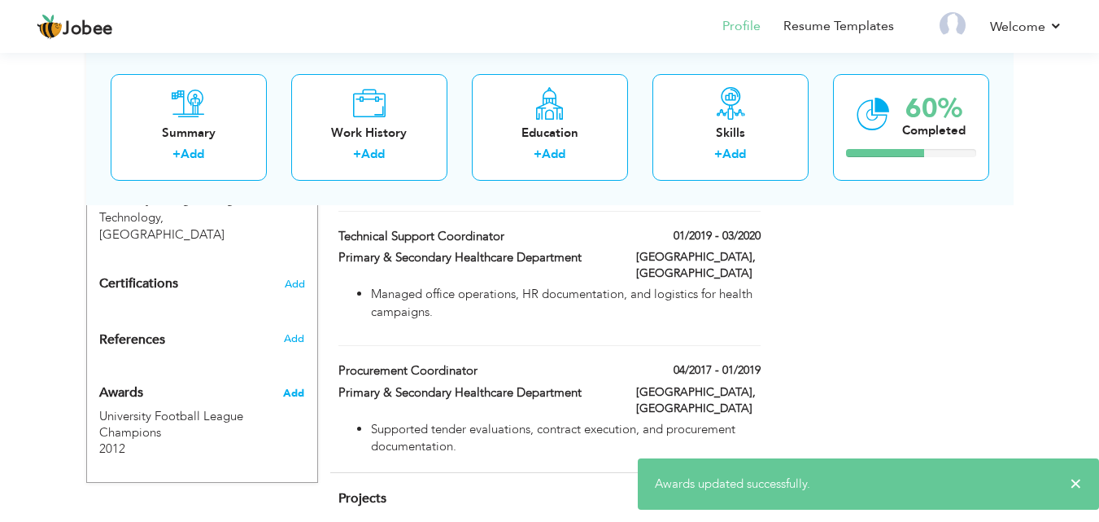
click at [294, 386] on span "Add" at bounding box center [293, 393] width 21 height 15
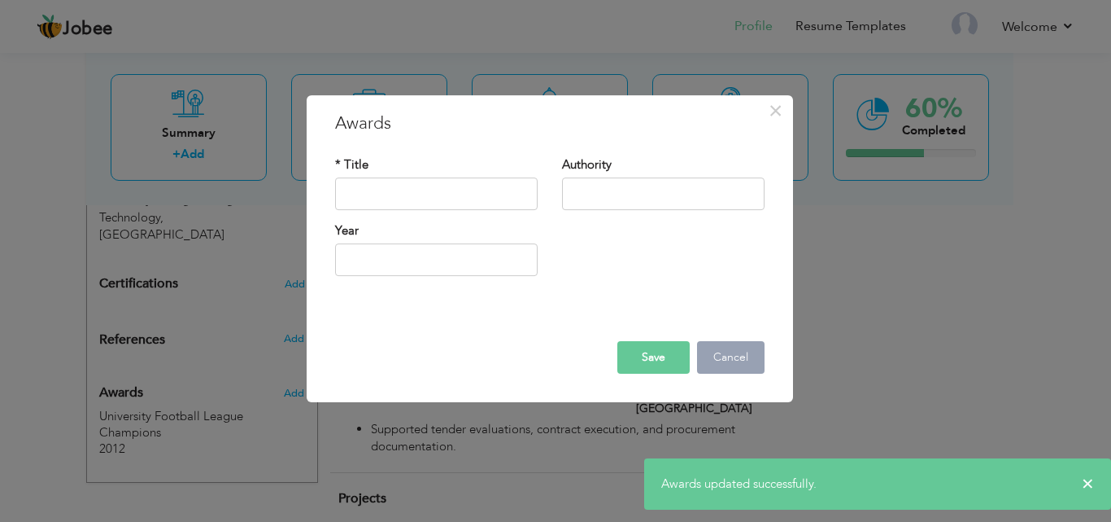
click at [702, 356] on button "Cancel" at bounding box center [731, 357] width 68 height 33
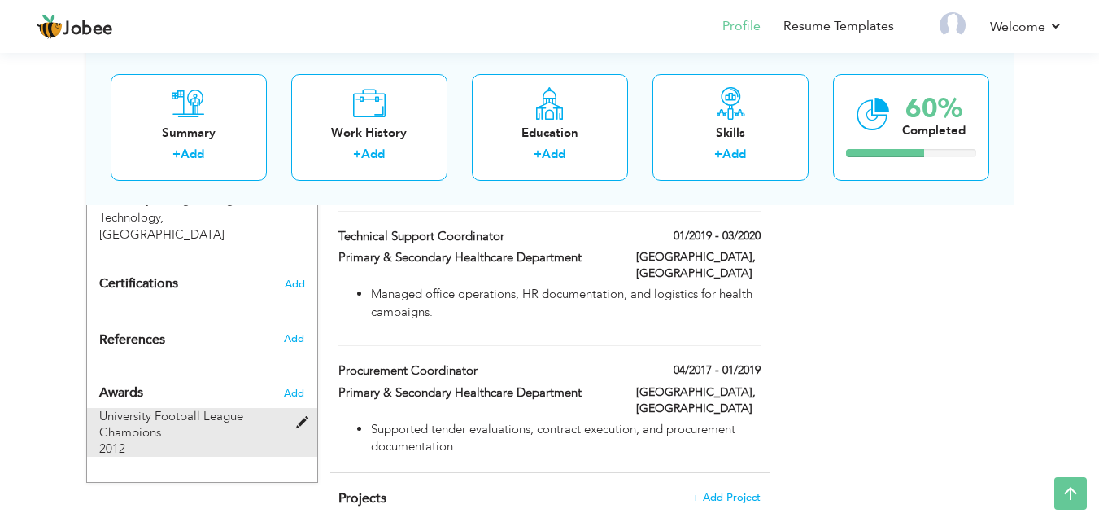
click at [302, 417] on span at bounding box center [306, 423] width 20 height 12
type input "University Football League Champions"
type input "2012"
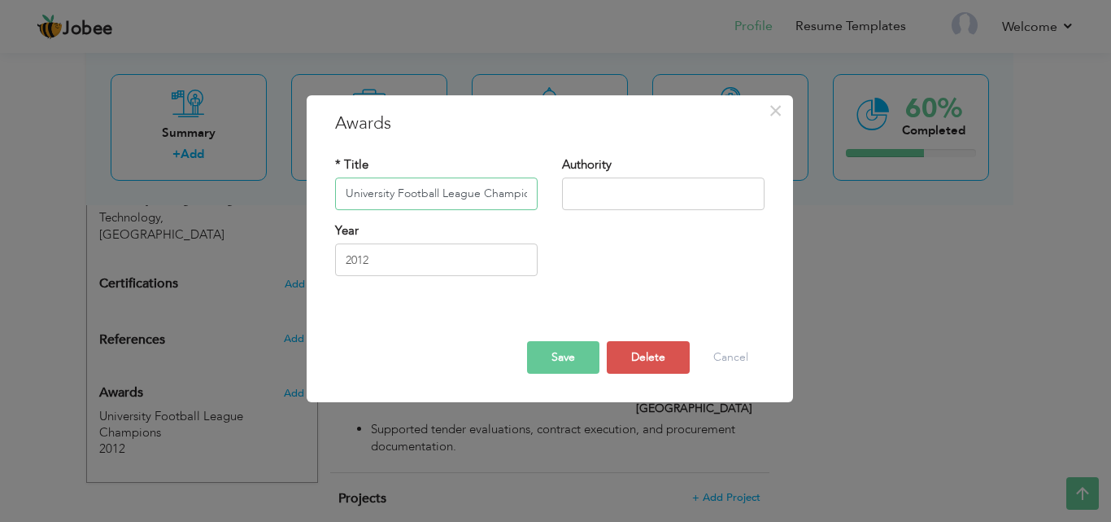
drag, startPoint x: 530, startPoint y: 194, endPoint x: 335, endPoint y: 200, distance: 194.6
click at [335, 200] on input "University Football League Champions" at bounding box center [436, 193] width 203 height 33
click at [568, 363] on button "Save" at bounding box center [563, 357] width 72 height 33
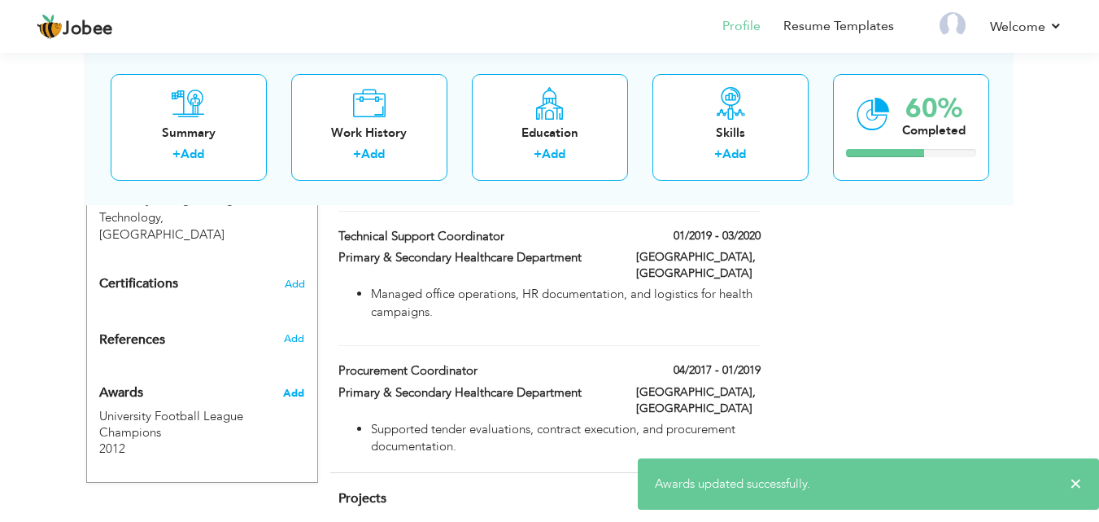
click at [296, 386] on span "Add" at bounding box center [293, 393] width 21 height 15
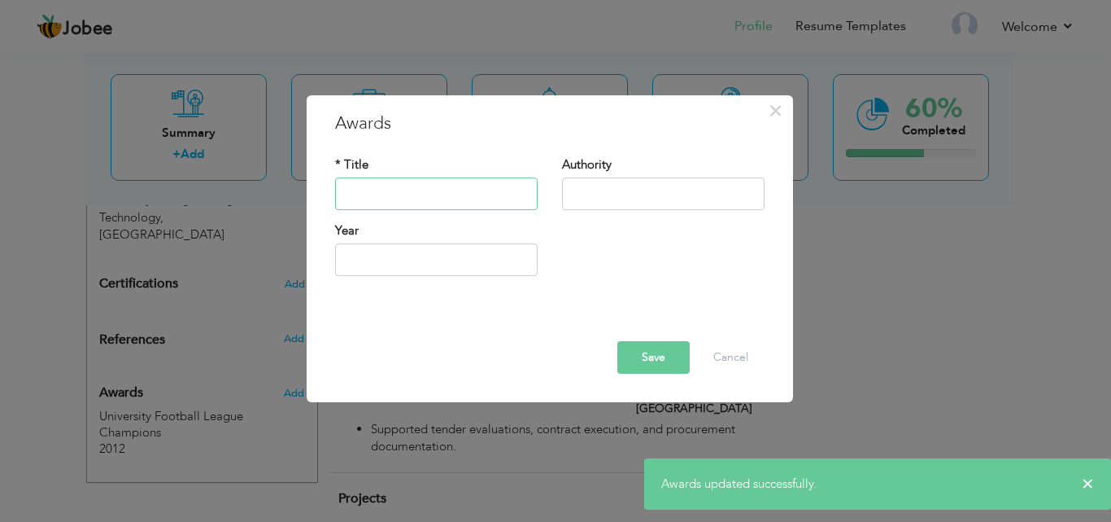
paste input "University Football League Champions"
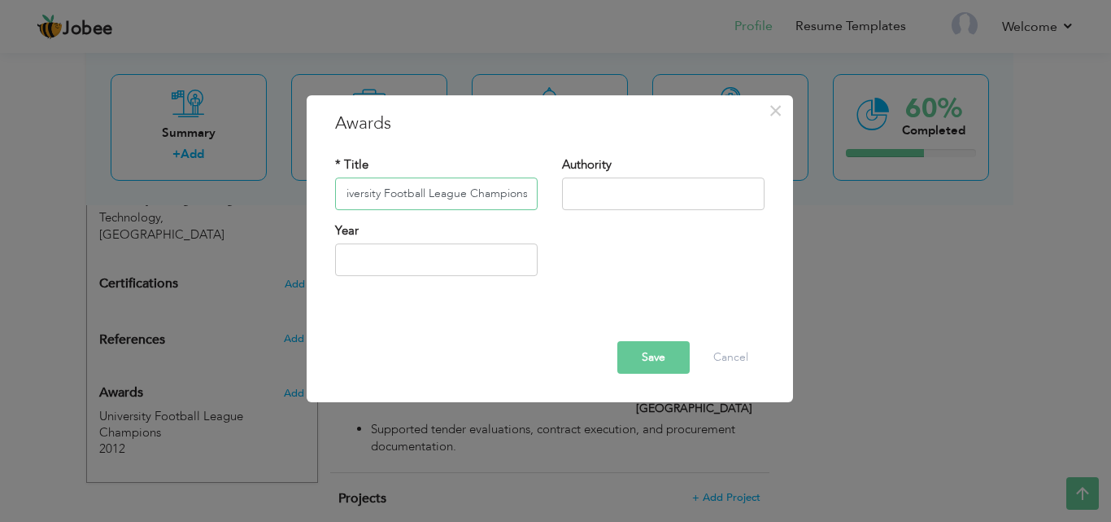
type input "University Football League Champions"
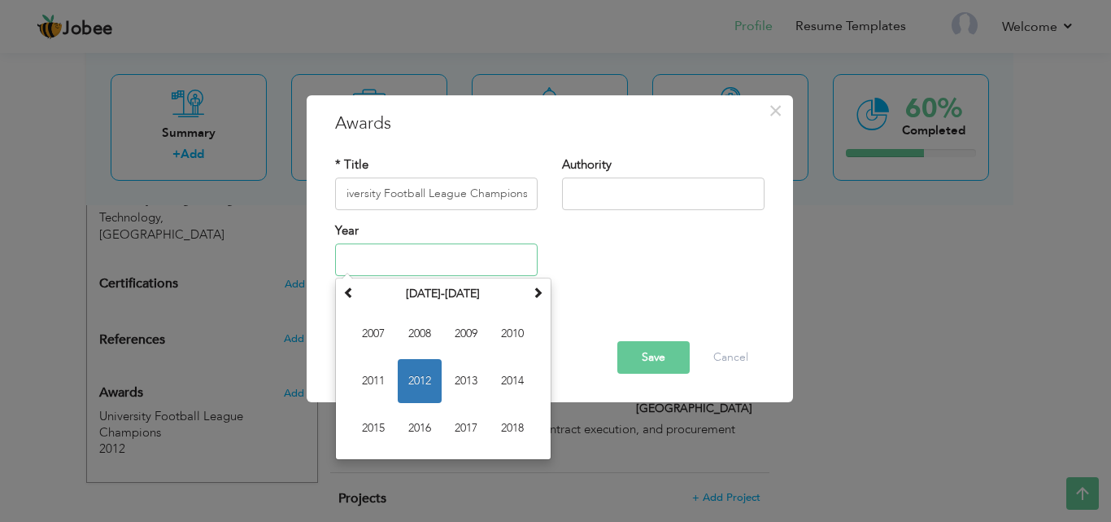
scroll to position [0, 0]
click at [422, 262] on input "text" at bounding box center [436, 259] width 203 height 33
click at [470, 384] on span "2013" at bounding box center [466, 381] width 44 height 44
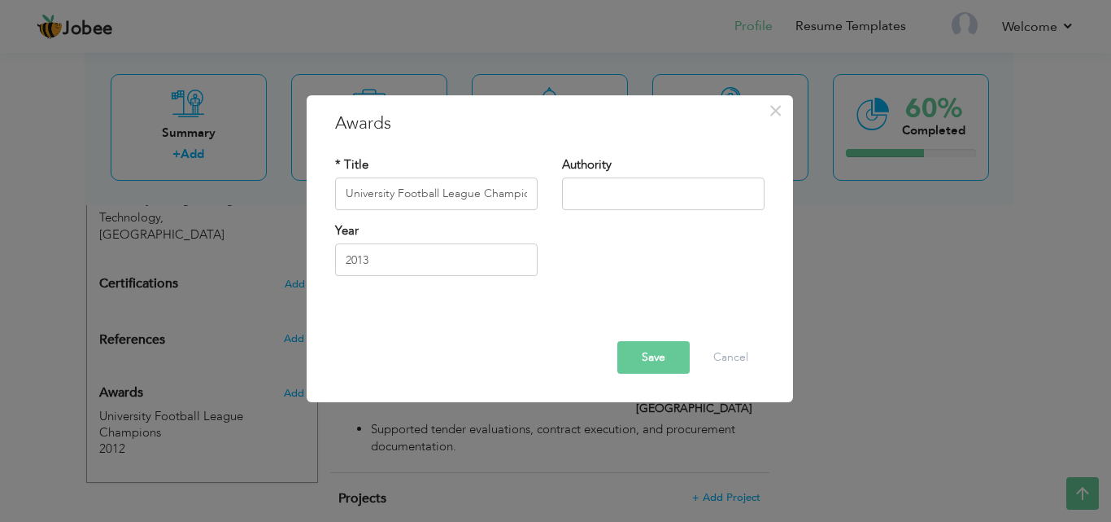
click at [651, 365] on button "Save" at bounding box center [654, 357] width 72 height 33
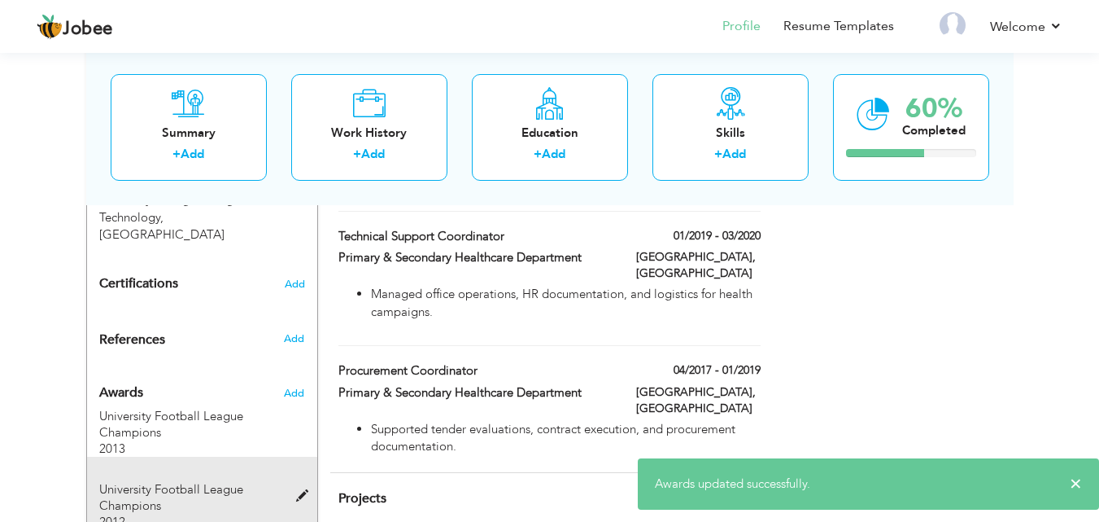
click at [300, 490] on span at bounding box center [306, 496] width 20 height 12
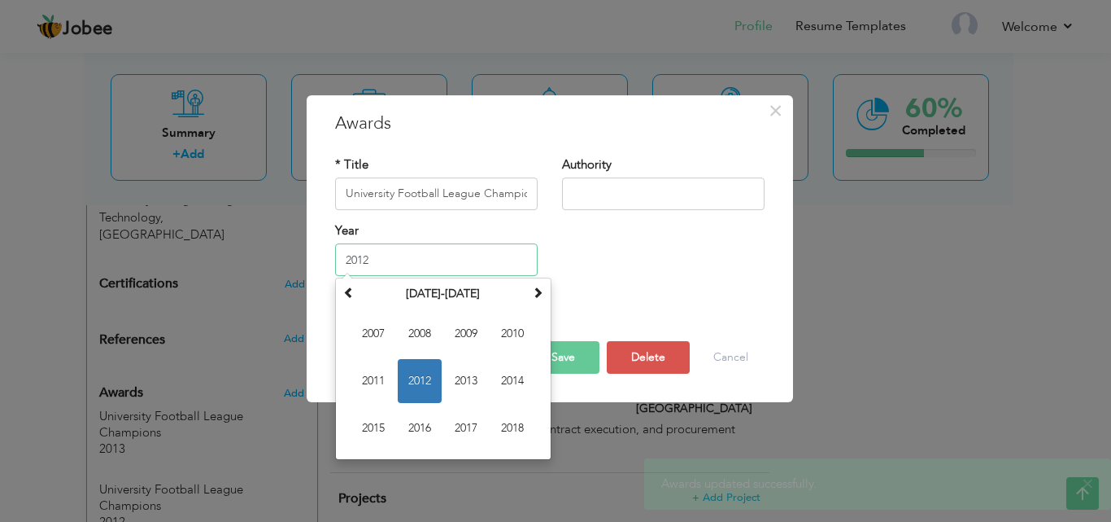
click at [439, 264] on input "2012" at bounding box center [436, 259] width 203 height 33
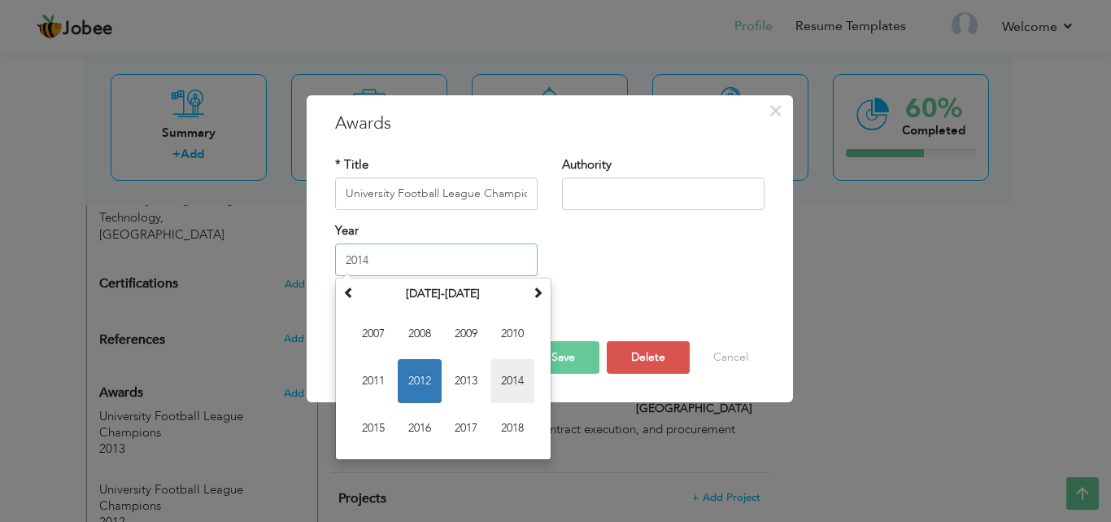
click at [513, 391] on span "2014" at bounding box center [513, 381] width 44 height 44
type input "2014"
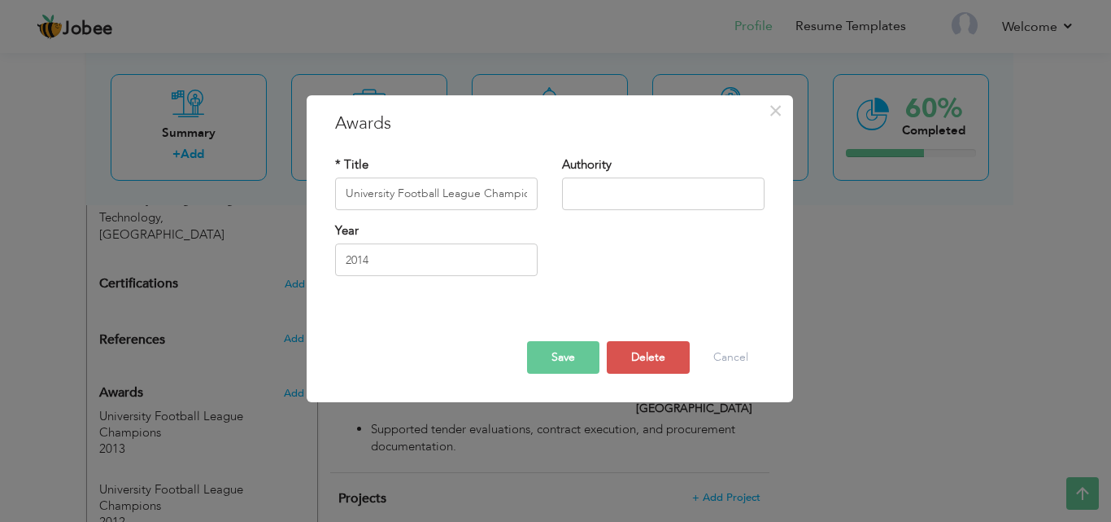
click at [579, 343] on button "Save" at bounding box center [563, 357] width 72 height 33
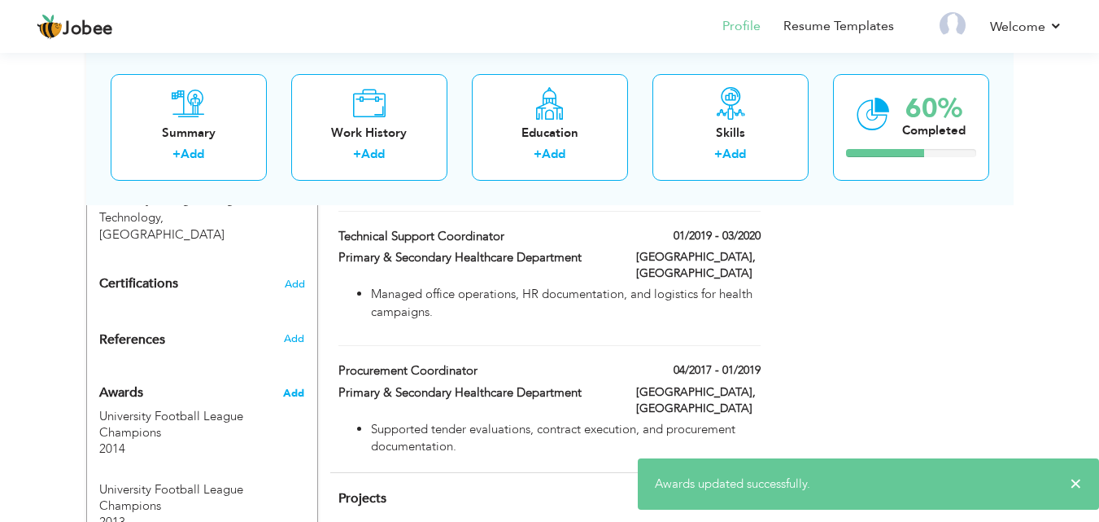
click at [290, 386] on span "Add" at bounding box center [293, 393] width 21 height 15
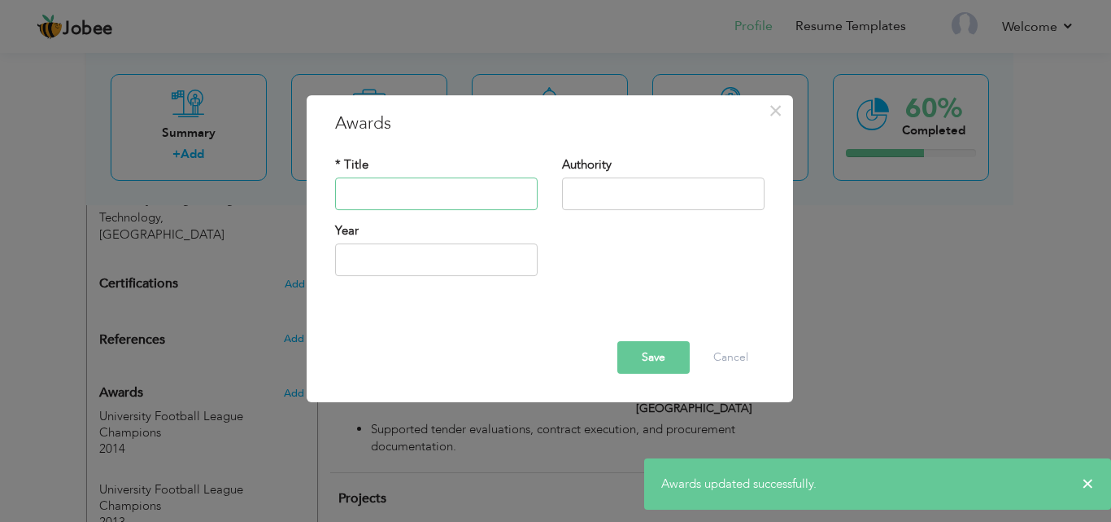
paste input "University Football League Champions"
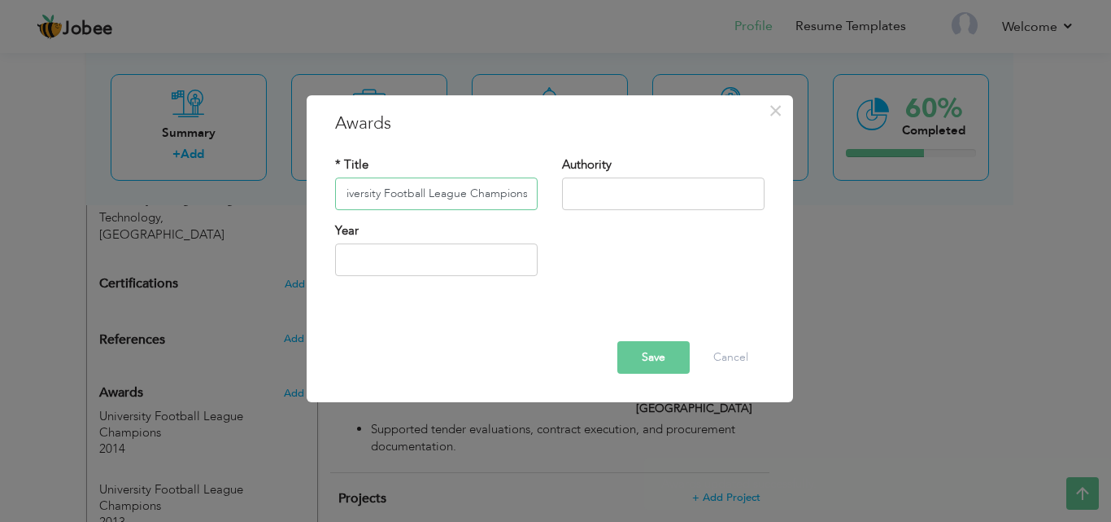
type input "University Football League Champions"
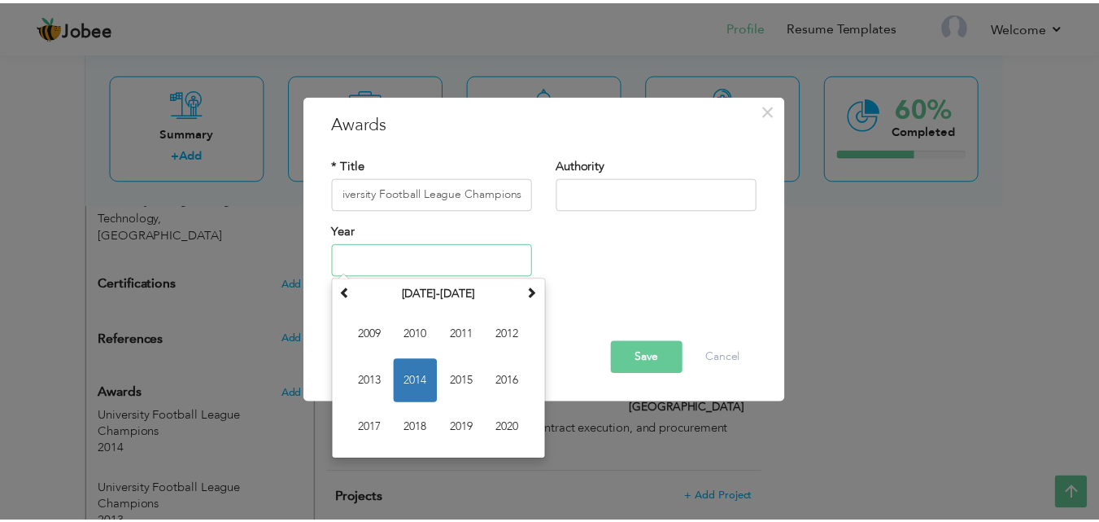
scroll to position [0, 0]
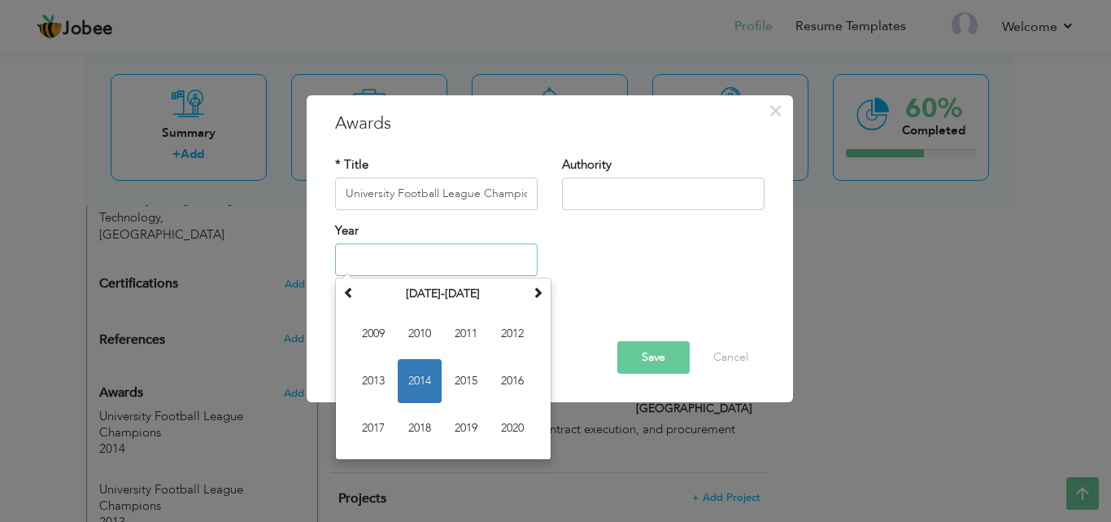
click at [439, 269] on input "text" at bounding box center [436, 259] width 203 height 33
click at [521, 383] on span "2016" at bounding box center [513, 381] width 44 height 44
type input "2016"
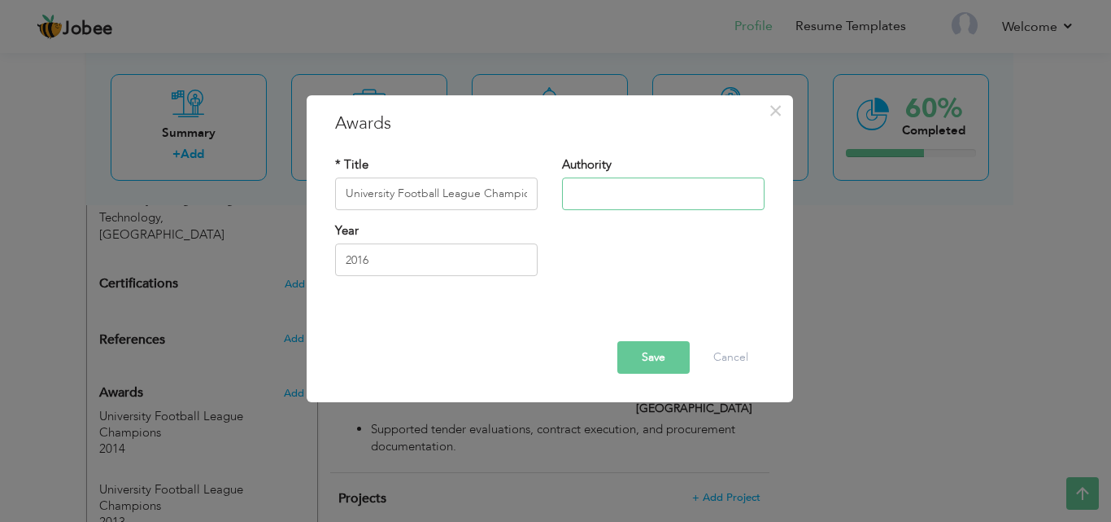
click at [614, 190] on input "text" at bounding box center [663, 193] width 203 height 33
type input "UET"
click at [643, 356] on button "Save" at bounding box center [654, 357] width 72 height 33
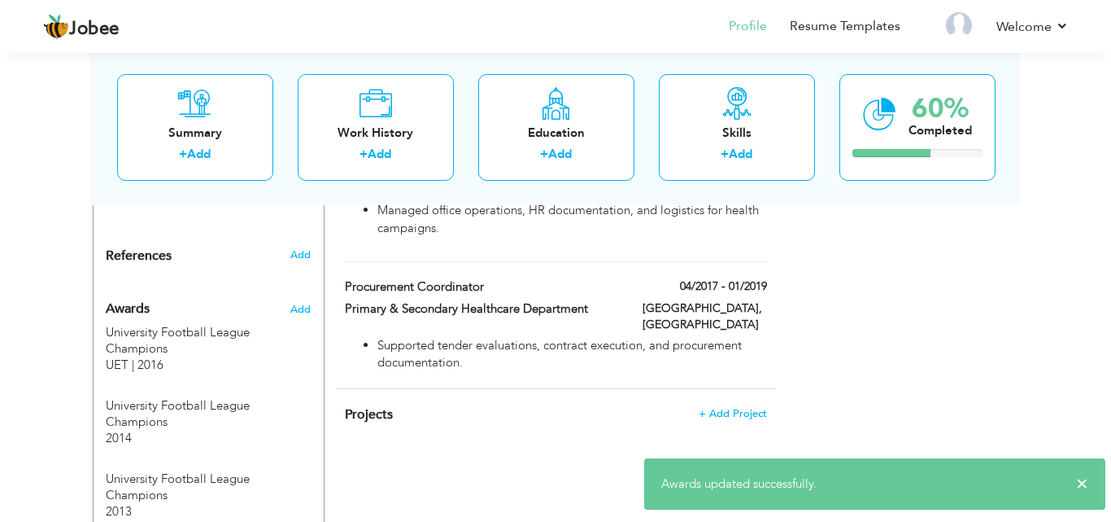
scroll to position [1004, 0]
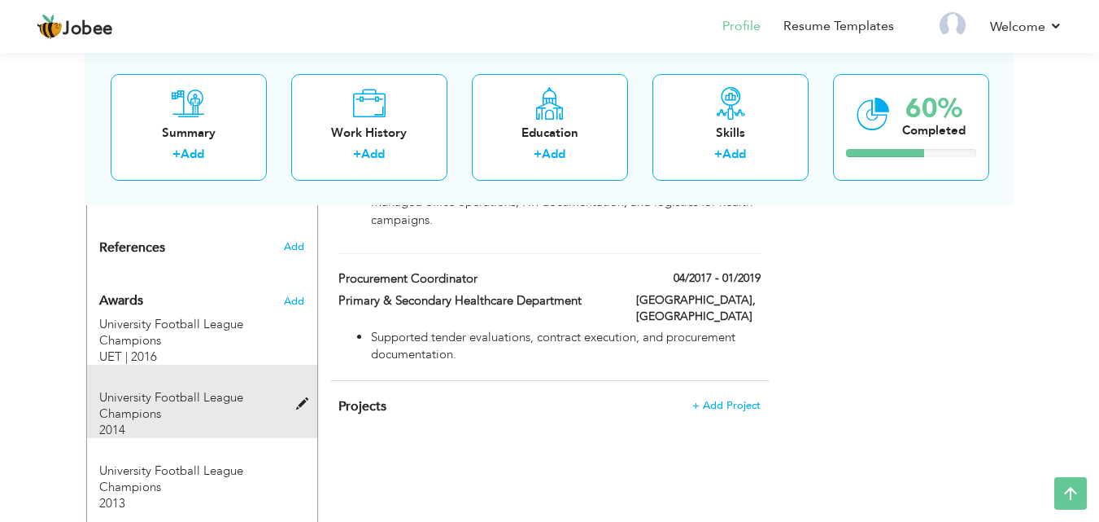
click at [301, 398] on span at bounding box center [306, 404] width 20 height 12
type input "2014"
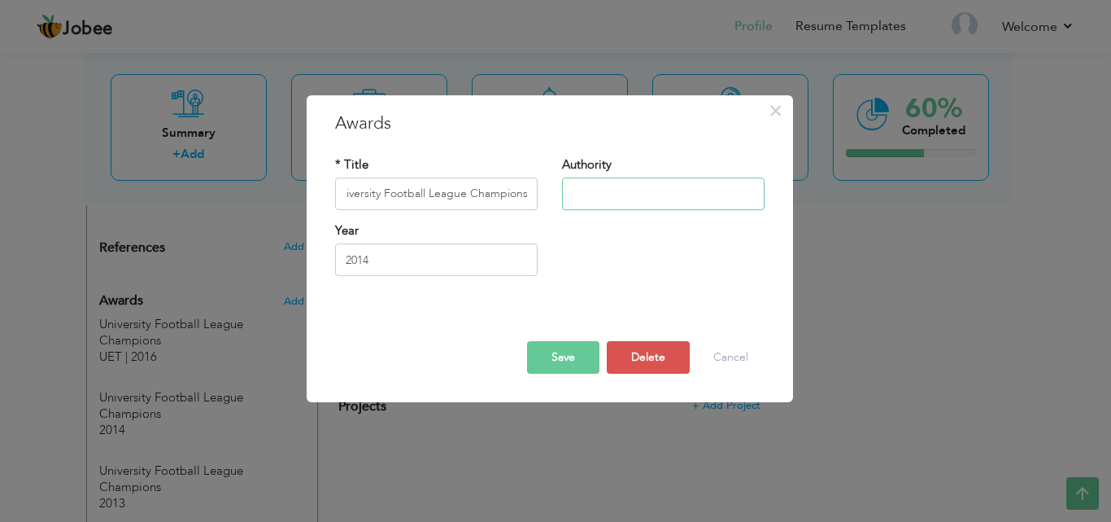
scroll to position [0, 0]
click at [616, 207] on input "text" at bounding box center [663, 193] width 203 height 33
click at [566, 349] on button "Save" at bounding box center [563, 357] width 72 height 33
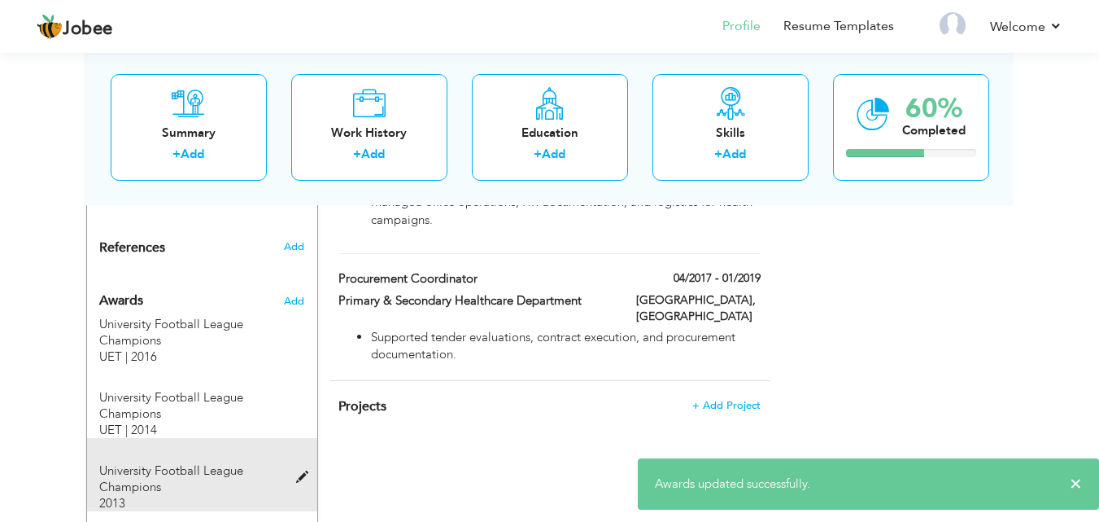
click at [305, 471] on span at bounding box center [306, 477] width 20 height 12
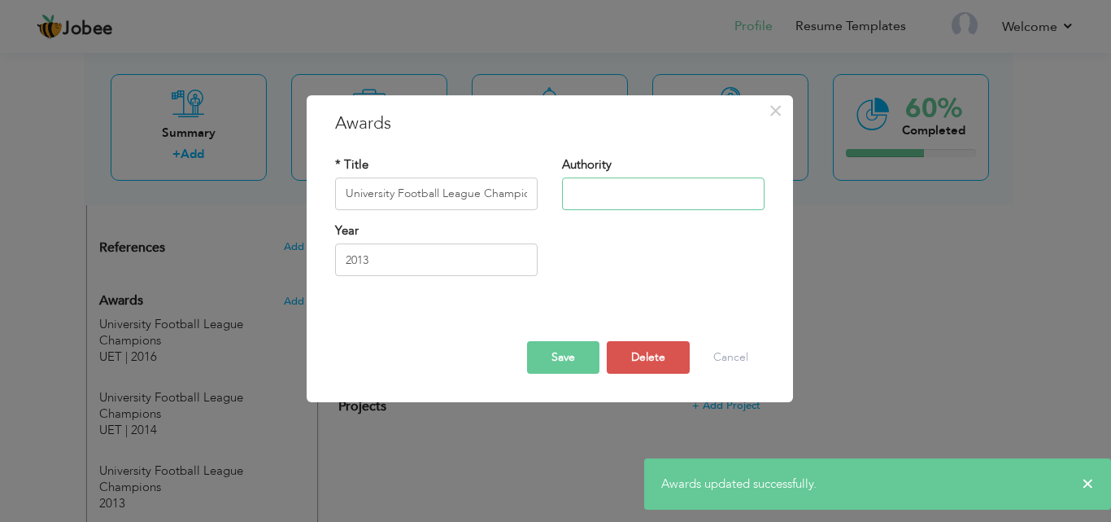
click at [633, 186] on input "text" at bounding box center [663, 193] width 203 height 33
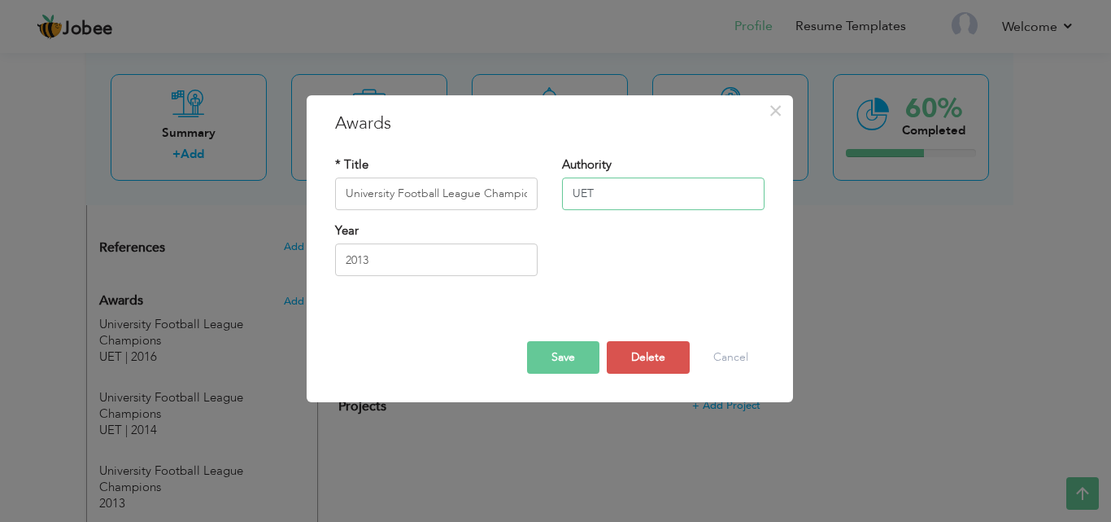
type input "UET"
click at [568, 354] on button "Save" at bounding box center [563, 357] width 72 height 33
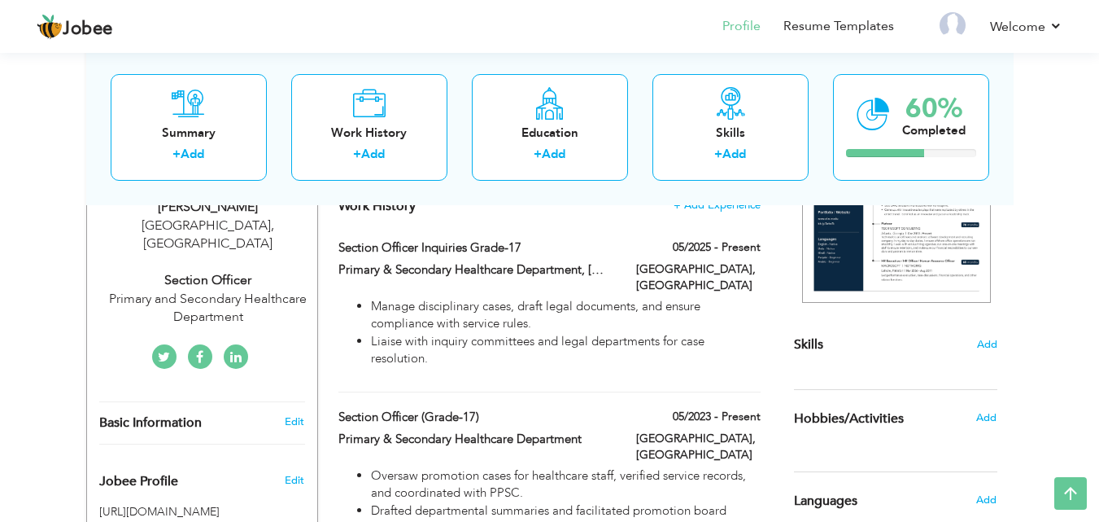
scroll to position [220, 0]
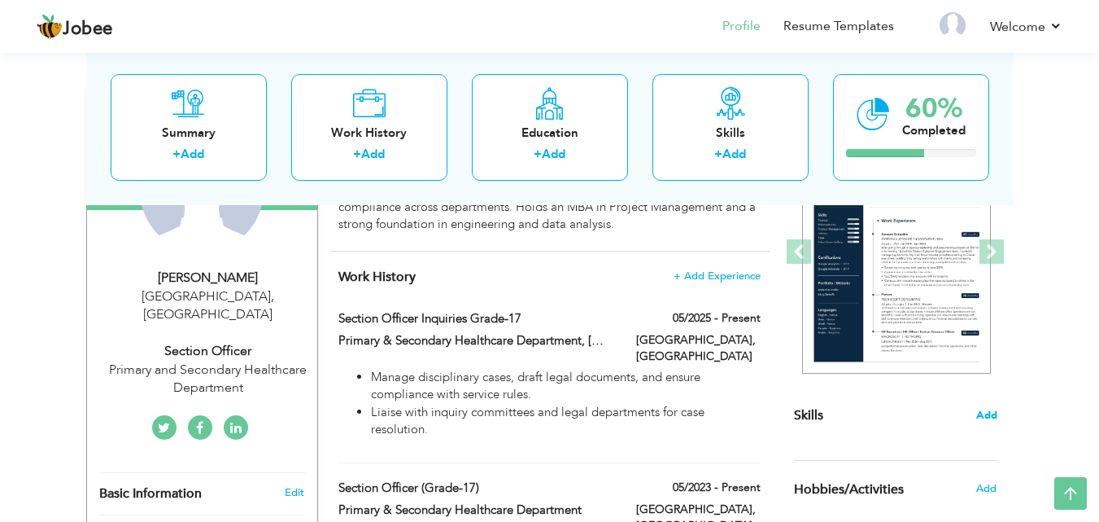
click at [980, 415] on span "Add" at bounding box center [986, 415] width 21 height 15
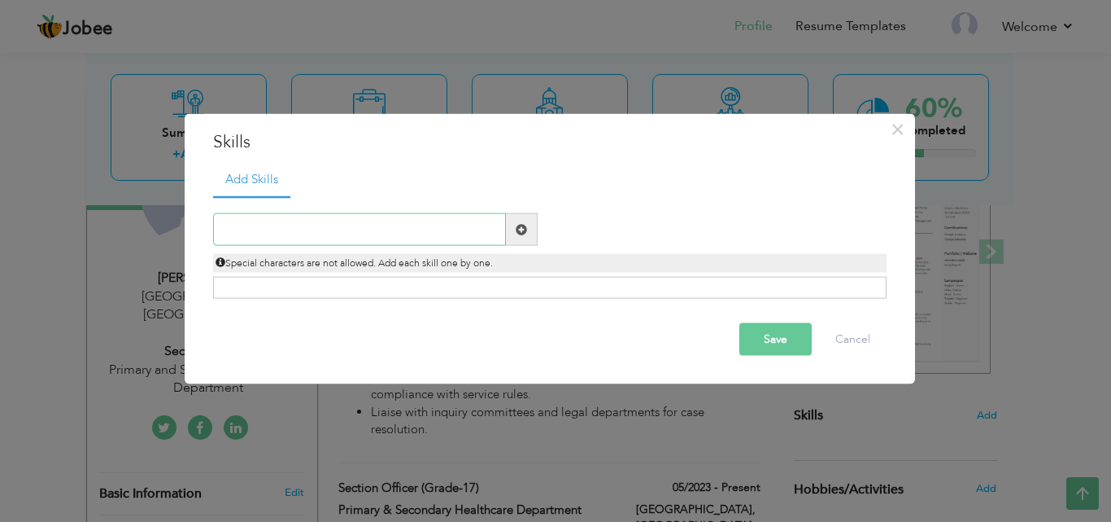
click at [461, 231] on input "text" at bounding box center [359, 229] width 293 height 33
paste input "Disciplinary Case & Inquiry Management"
type input "Disciplinary Case & Inquiry Management"
click at [521, 237] on span at bounding box center [522, 229] width 32 height 33
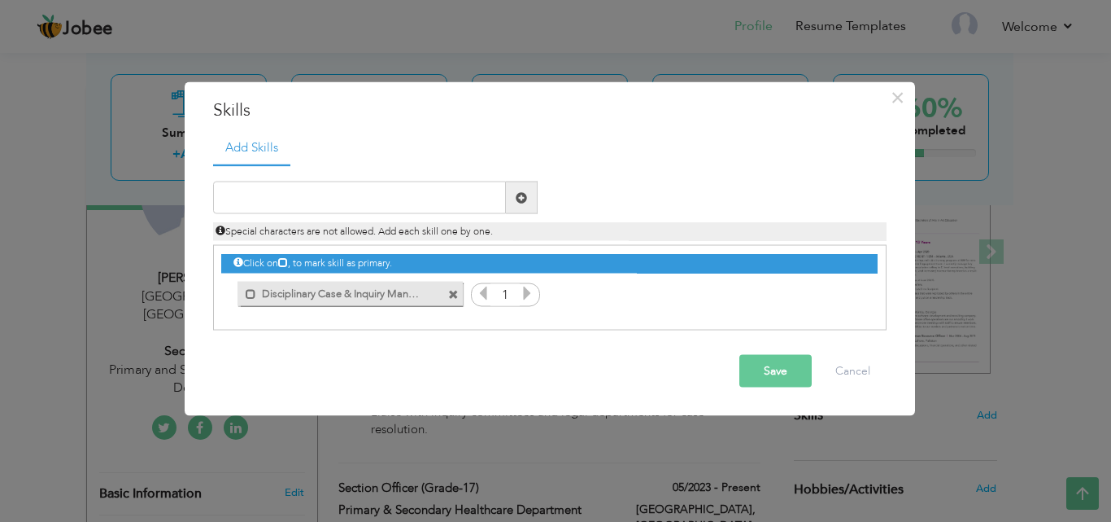
click at [526, 293] on icon at bounding box center [527, 293] width 15 height 15
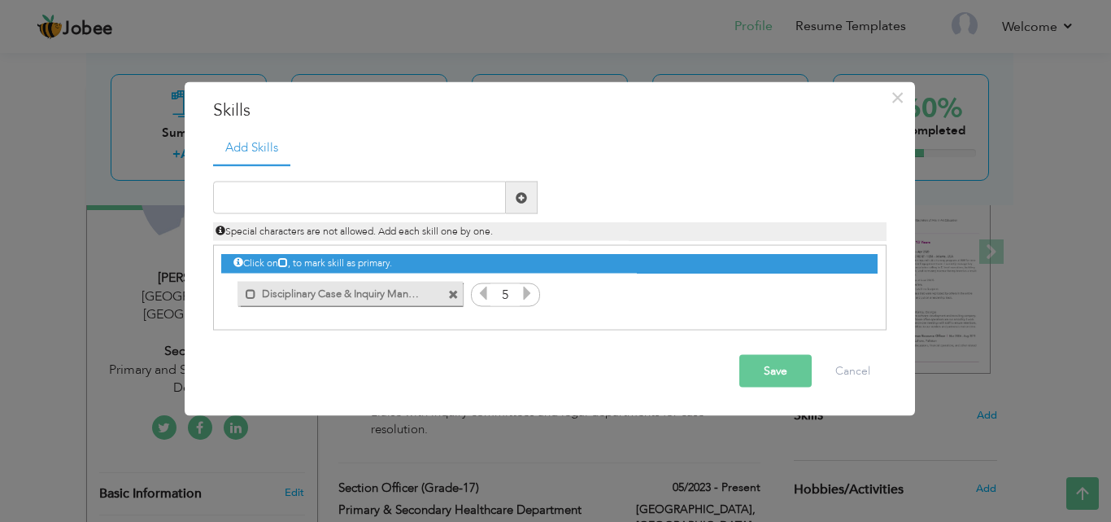
click at [526, 293] on icon at bounding box center [527, 293] width 15 height 15
click at [477, 294] on icon at bounding box center [483, 293] width 15 height 15
click at [782, 368] on button "Save" at bounding box center [776, 371] width 72 height 33
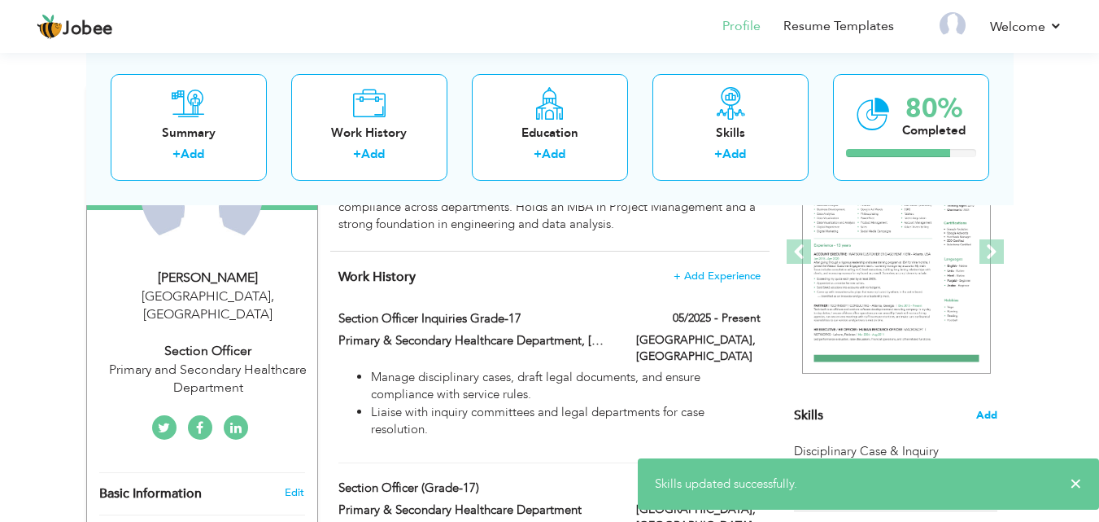
click at [994, 417] on span "Add" at bounding box center [986, 415] width 21 height 15
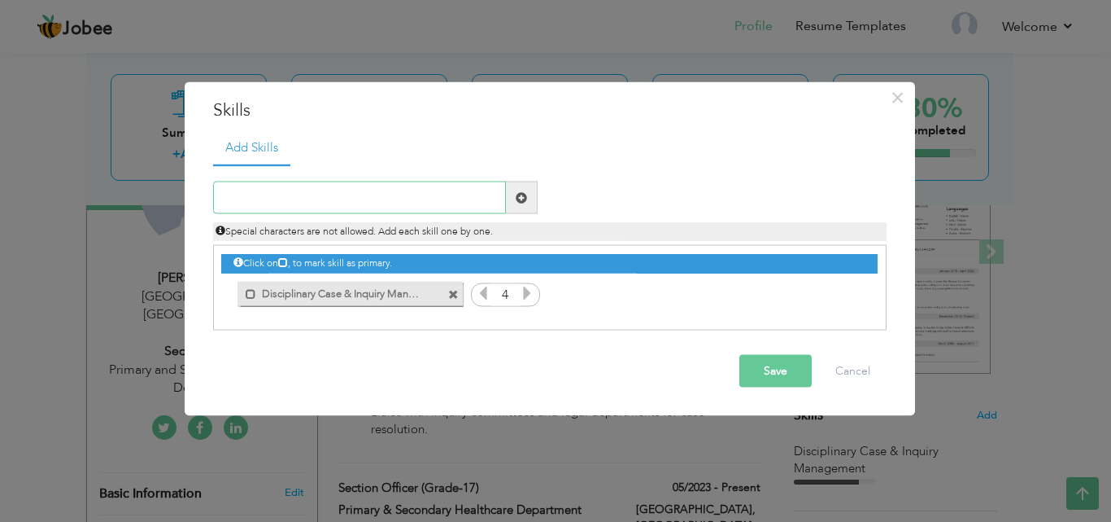
paste input "Legal & Regulatory Compliance (PEEDA Act, Civil Se"
type input "Legal & Regulatory Compliance (PEEDA Act, Civil Se"
click at [517, 194] on span at bounding box center [521, 196] width 11 height 11
paste input "Legal & Regulatory Compliance (PEEDA Act, Civil Se"
click at [476, 200] on input "text" at bounding box center [359, 197] width 293 height 33
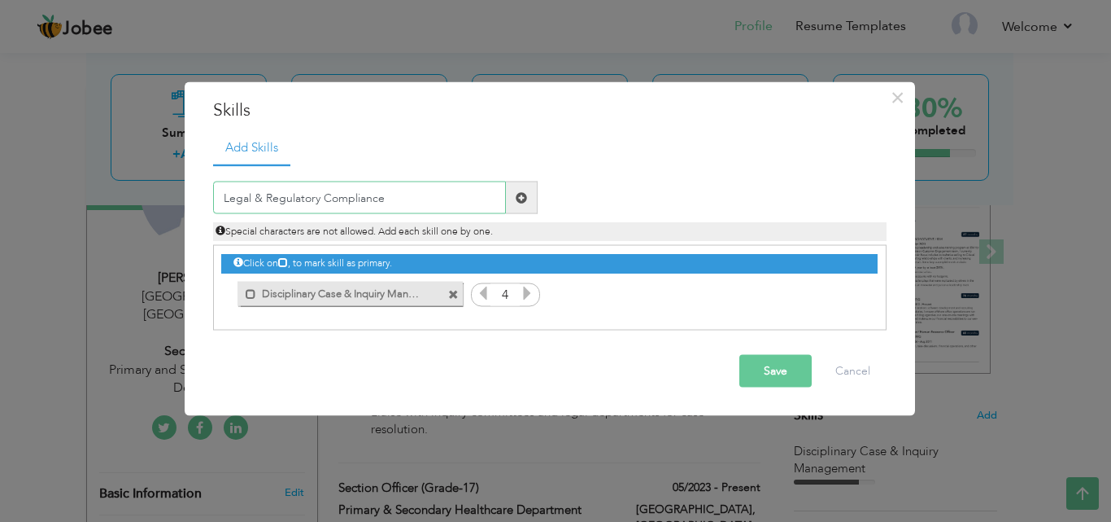
type input "Legal & Regulatory Compliance"
click at [522, 193] on span at bounding box center [521, 196] width 11 height 11
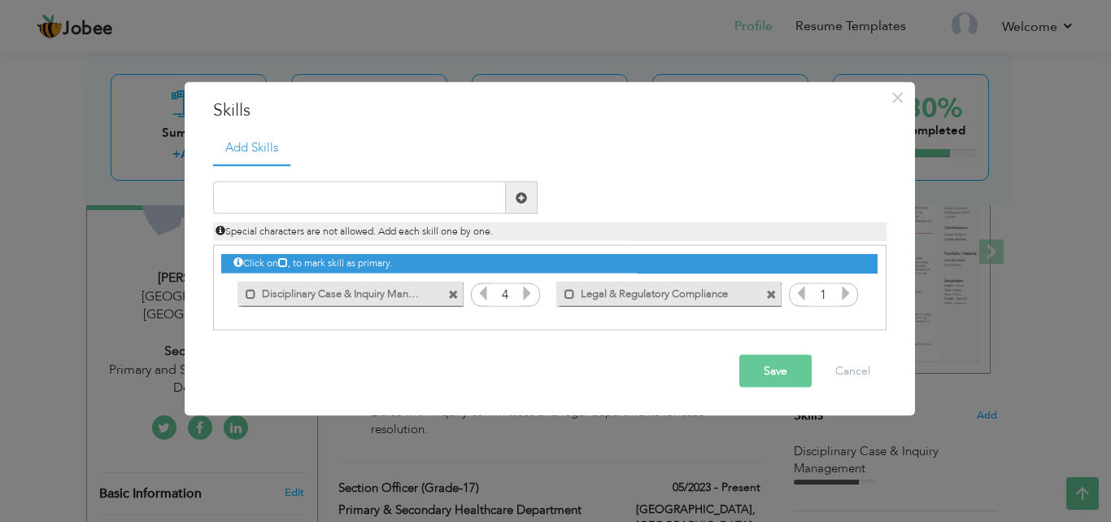
click at [843, 293] on icon at bounding box center [846, 293] width 15 height 15
paste input "Government Protocols & Stakeholder Coordination"
click at [452, 191] on input "Government Protocols & Stakeholder Coordination" at bounding box center [359, 197] width 293 height 33
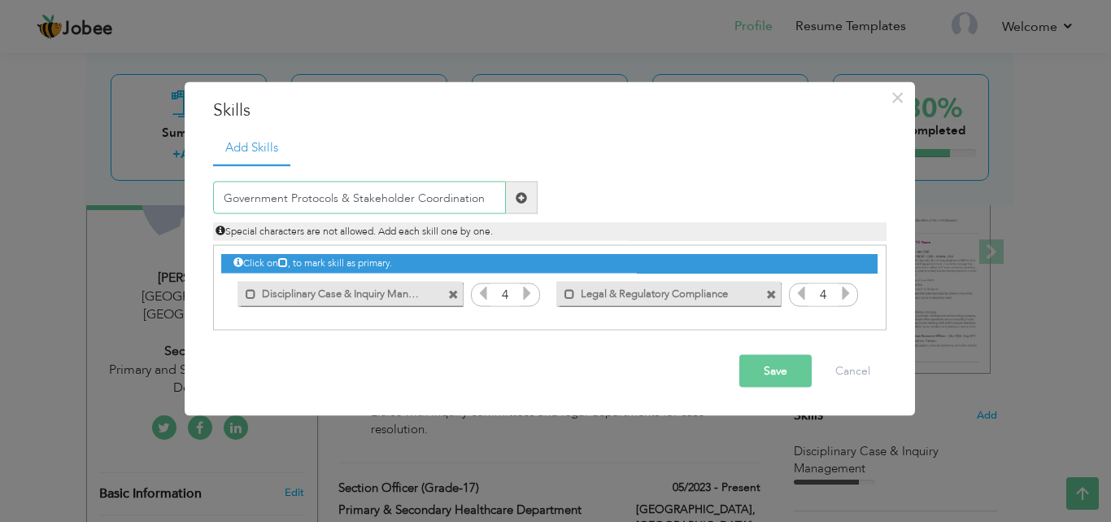
type input "Government Protocols & Stakeholder Coordination"
click at [520, 197] on span at bounding box center [521, 196] width 11 height 11
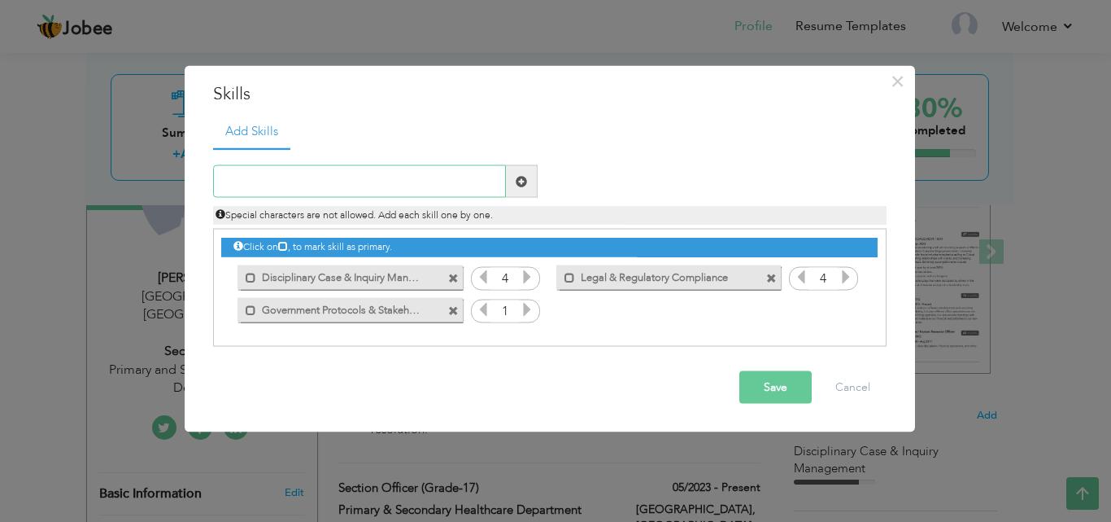
paste input "Procurement & Vendor Management (PPRA Rules)"
click at [464, 185] on input "text" at bounding box center [359, 181] width 293 height 33
type input "Procurement & Vendor Management (PPRA Rules)"
click at [528, 182] on span at bounding box center [522, 181] width 32 height 33
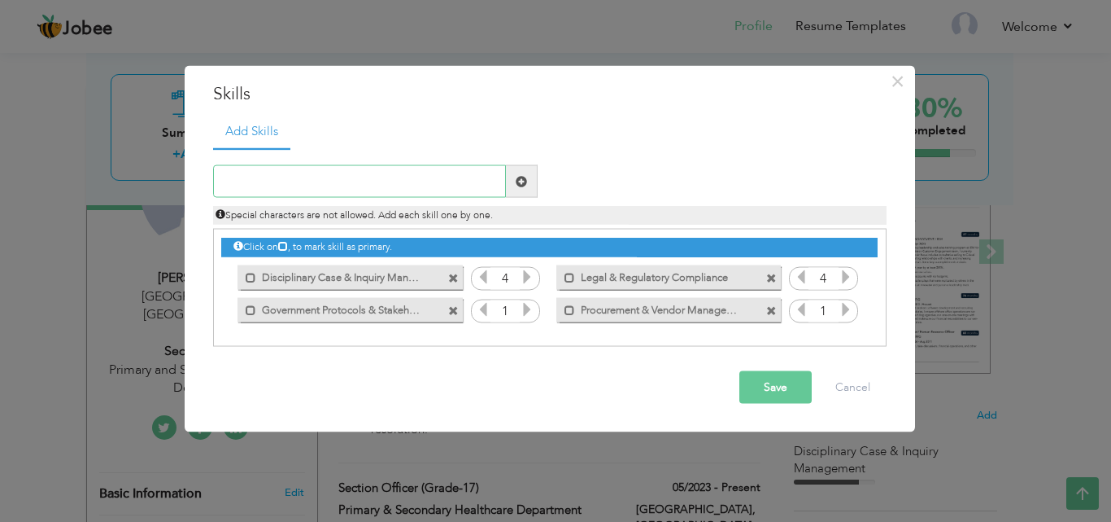
click at [465, 188] on input "text" at bounding box center [359, 181] width 293 height 33
paste input "Data Analysis & Crisis Response (COVID-19)"
type input "Data Analysis & Crisis Response (COVID-19)"
click at [514, 184] on span at bounding box center [522, 181] width 32 height 33
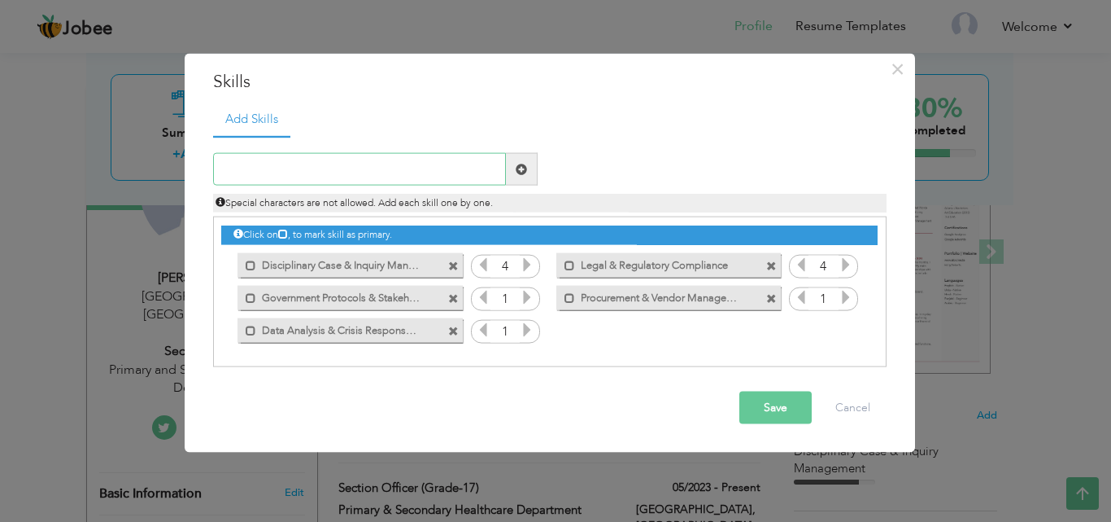
click at [401, 173] on input "text" at bounding box center [359, 169] width 293 height 33
paste input "Promotion Case Processing & HR Documentation"
type input "Promotion Case Processing & HR Documentation"
click at [522, 166] on span at bounding box center [521, 168] width 11 height 11
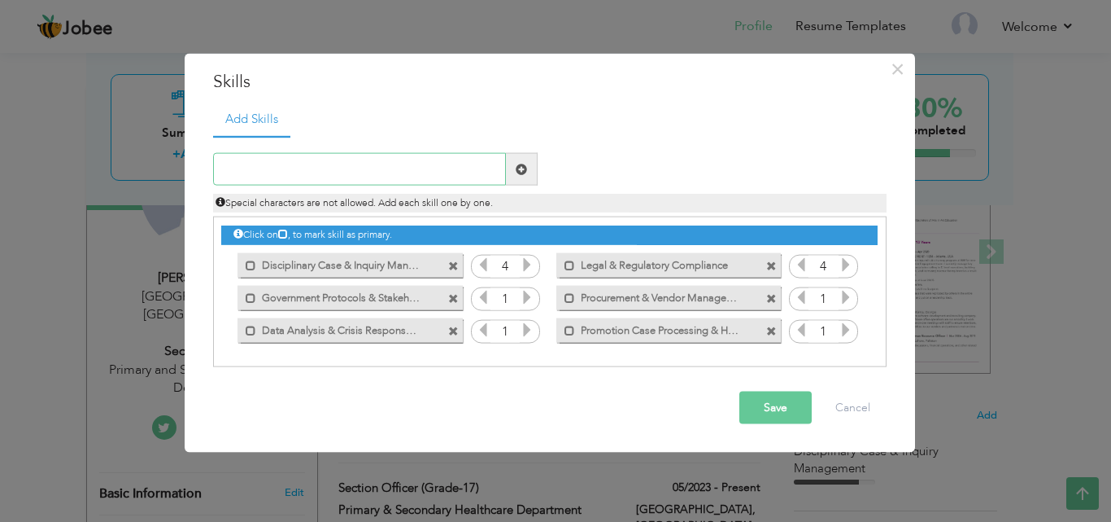
click at [466, 174] on input "text" at bounding box center [359, 169] width 293 height 33
paste input "IT Asset Procurement & Budget Monitoring"
type input "IT Asset Procurement & Budget Monitoring"
click at [526, 173] on span at bounding box center [521, 168] width 11 height 11
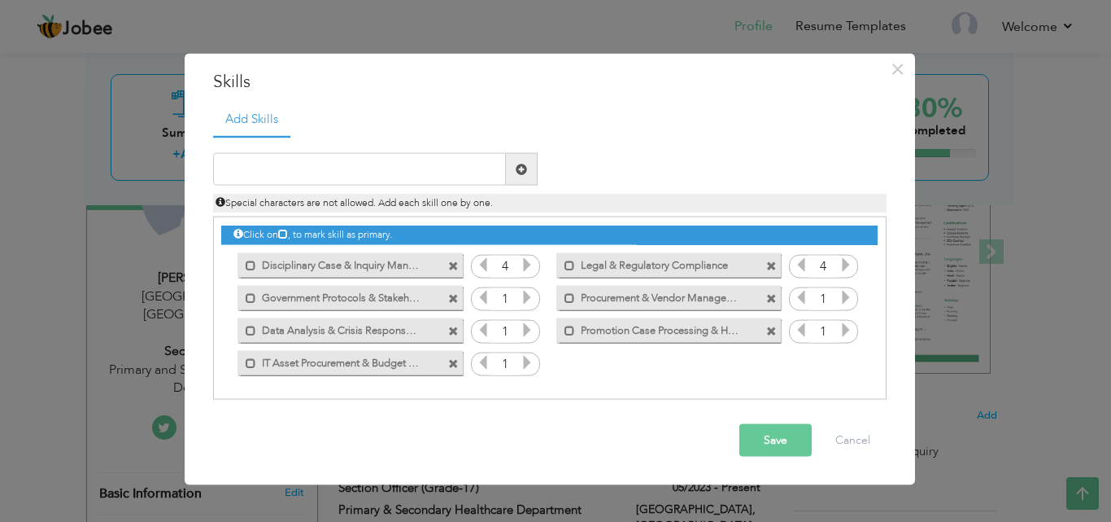
click at [522, 297] on icon at bounding box center [527, 297] width 15 height 15
click at [845, 297] on icon at bounding box center [846, 297] width 15 height 15
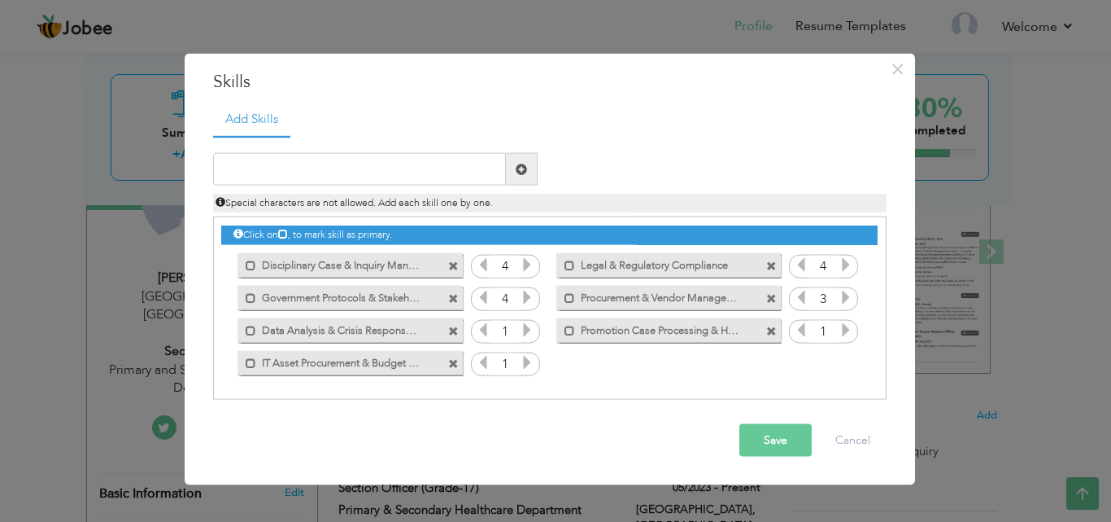
click at [845, 297] on icon at bounding box center [846, 297] width 15 height 15
click at [802, 297] on icon at bounding box center [801, 297] width 15 height 15
click at [526, 330] on icon at bounding box center [527, 329] width 15 height 15
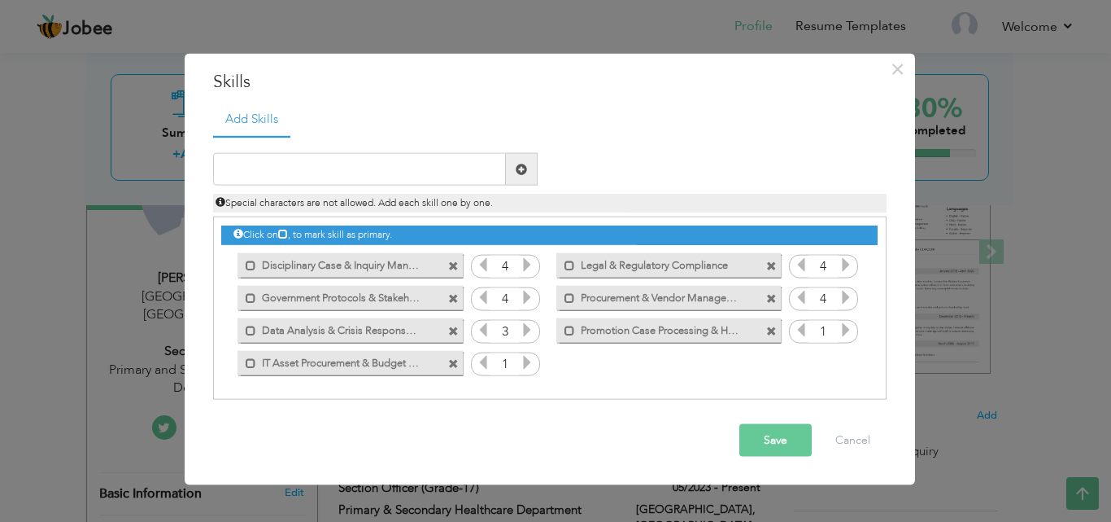
click at [526, 330] on icon at bounding box center [527, 329] width 15 height 15
click at [479, 330] on icon at bounding box center [483, 329] width 15 height 15
click at [840, 327] on icon at bounding box center [846, 329] width 15 height 15
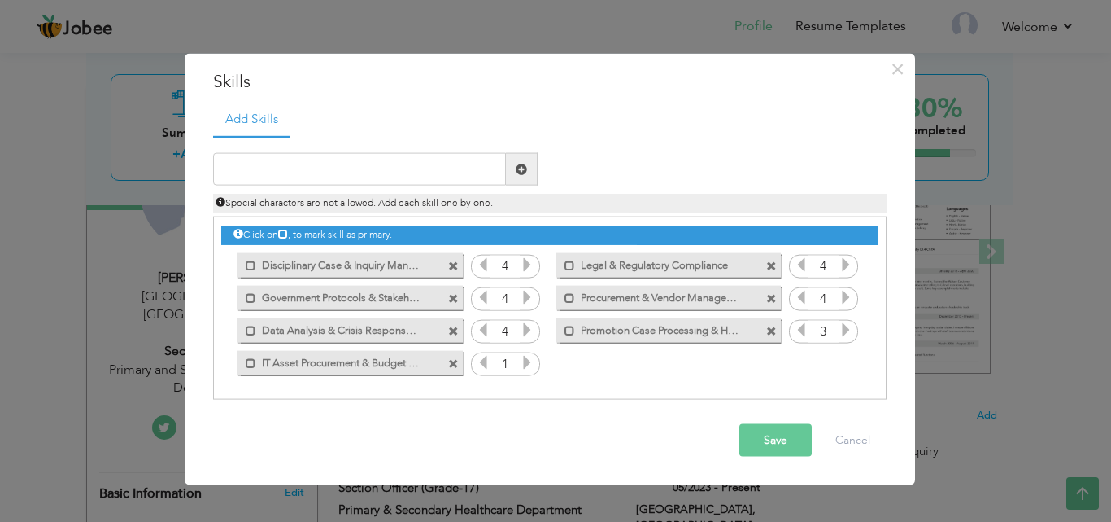
click at [840, 327] on icon at bounding box center [846, 329] width 15 height 15
click at [800, 329] on icon at bounding box center [801, 329] width 15 height 15
click at [527, 356] on icon at bounding box center [527, 362] width 15 height 15
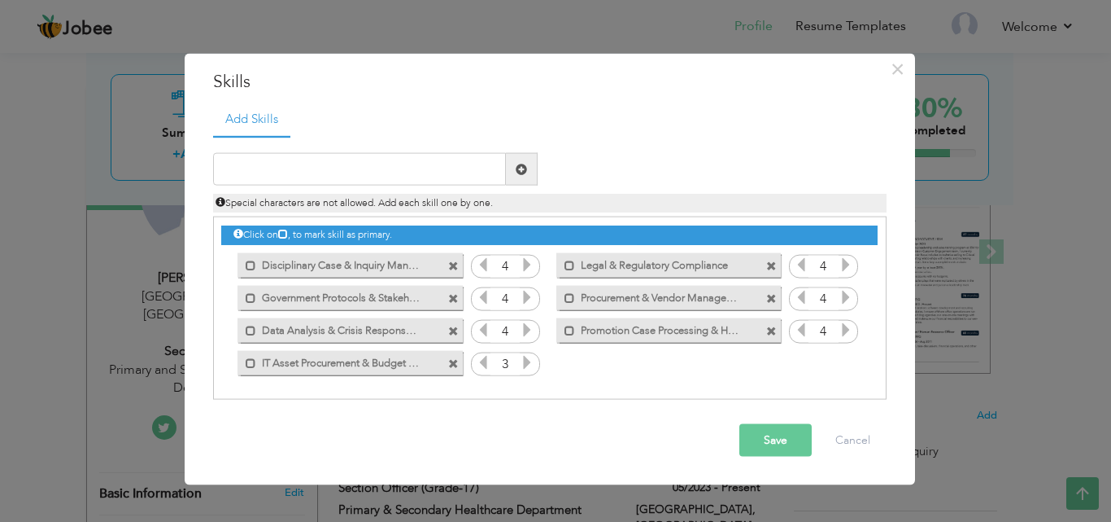
click at [527, 356] on icon at bounding box center [527, 362] width 15 height 15
click at [845, 332] on icon at bounding box center [846, 329] width 15 height 15
click at [845, 299] on icon at bounding box center [846, 297] width 15 height 15
click at [803, 259] on icon at bounding box center [801, 264] width 15 height 15
click at [483, 265] on icon at bounding box center [483, 264] width 15 height 15
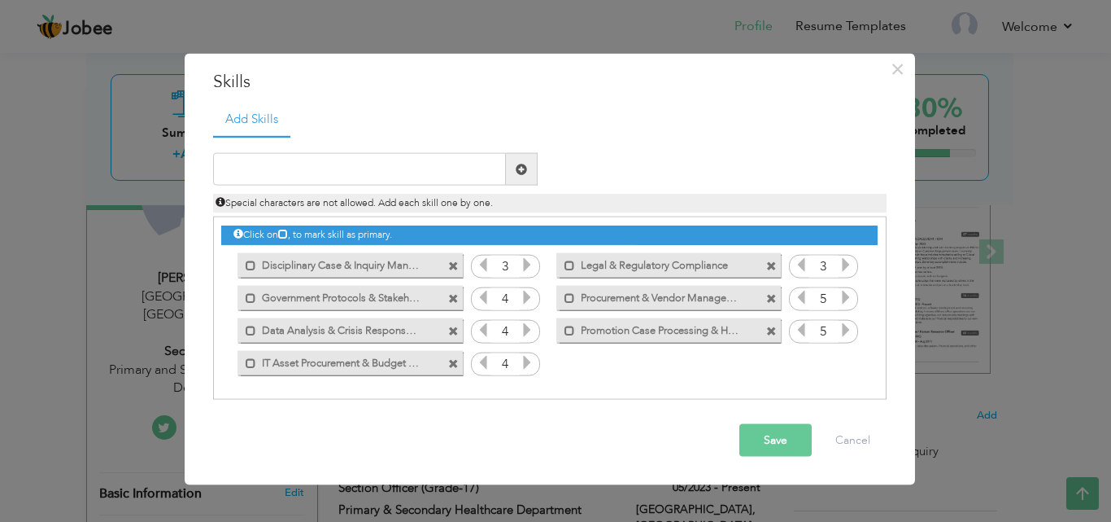
click at [775, 430] on button "Save" at bounding box center [776, 440] width 72 height 33
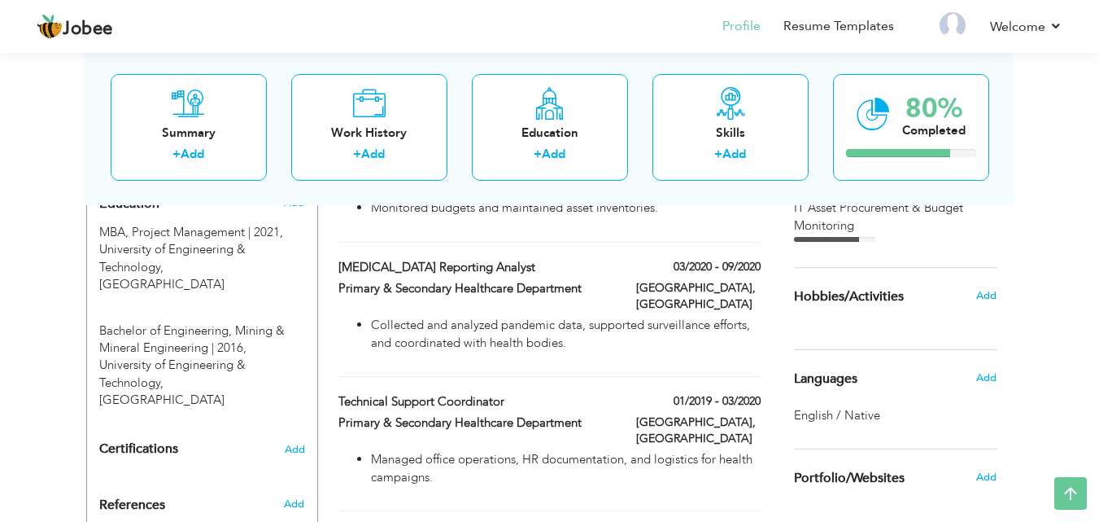
scroll to position [780, 0]
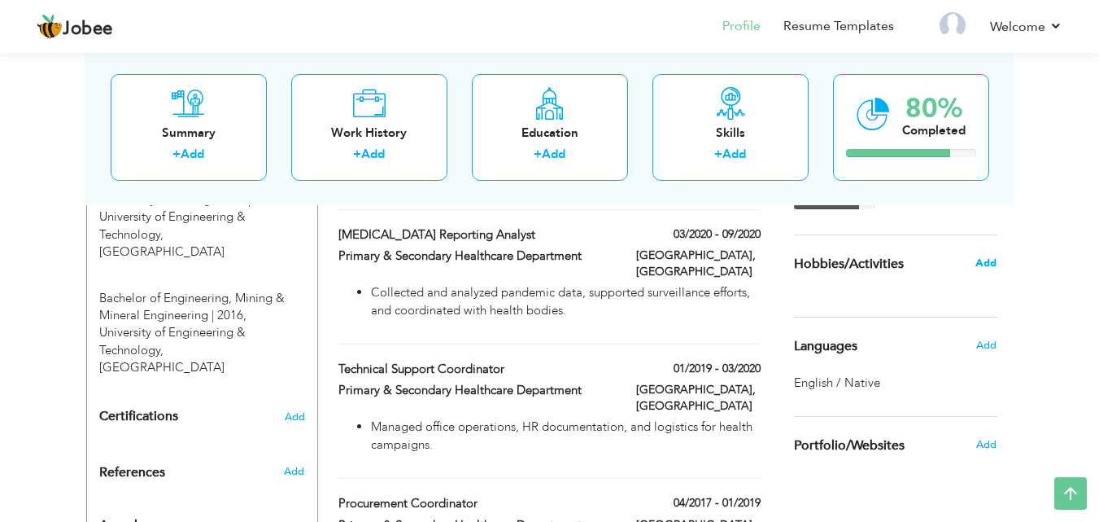
click at [981, 257] on span "Add" at bounding box center [986, 262] width 21 height 15
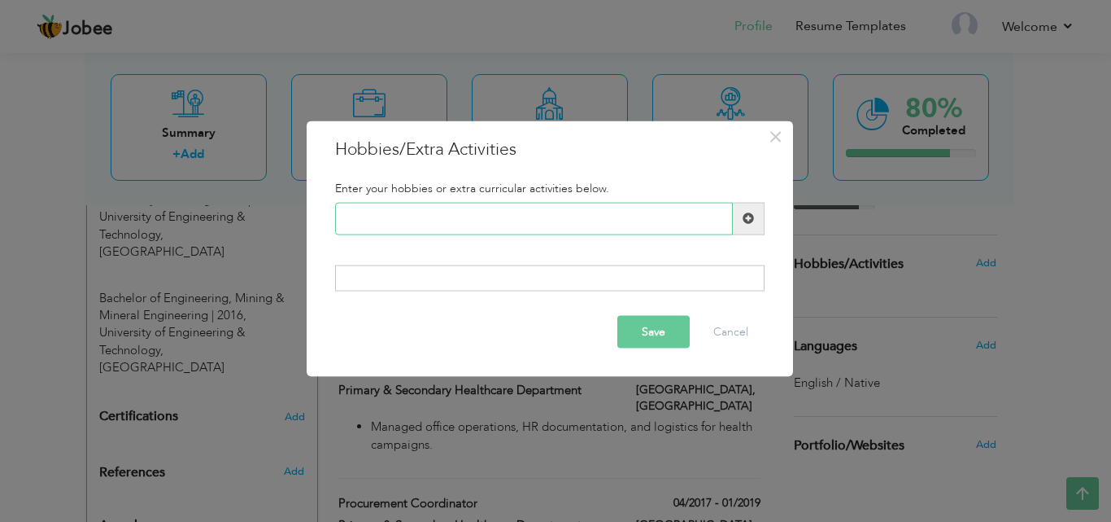
type input "f"
type input "Football"
click at [749, 214] on span at bounding box center [748, 217] width 11 height 11
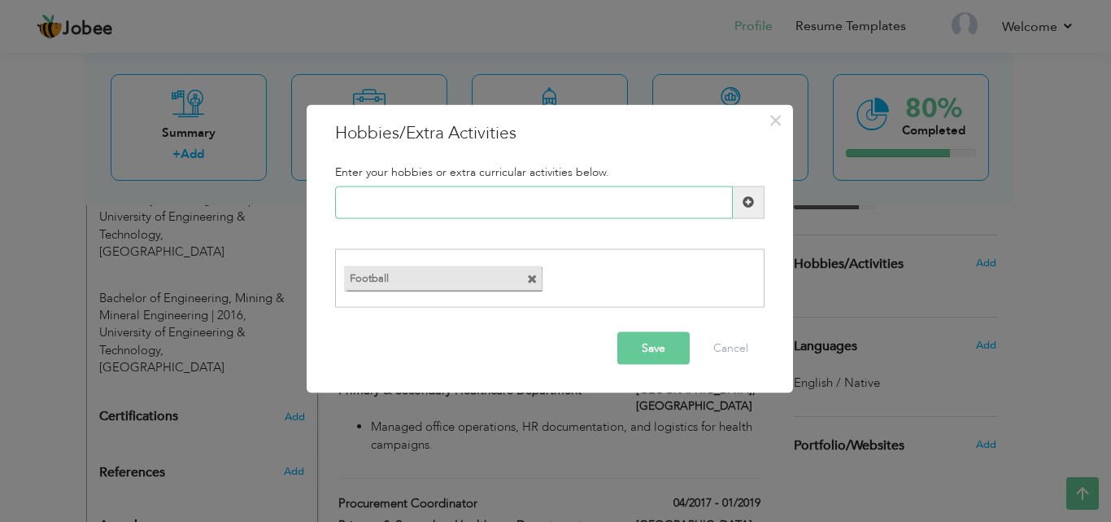
click at [652, 205] on input "text" at bounding box center [534, 202] width 398 height 33
type input "s"
type input "A"
type input "Sex"
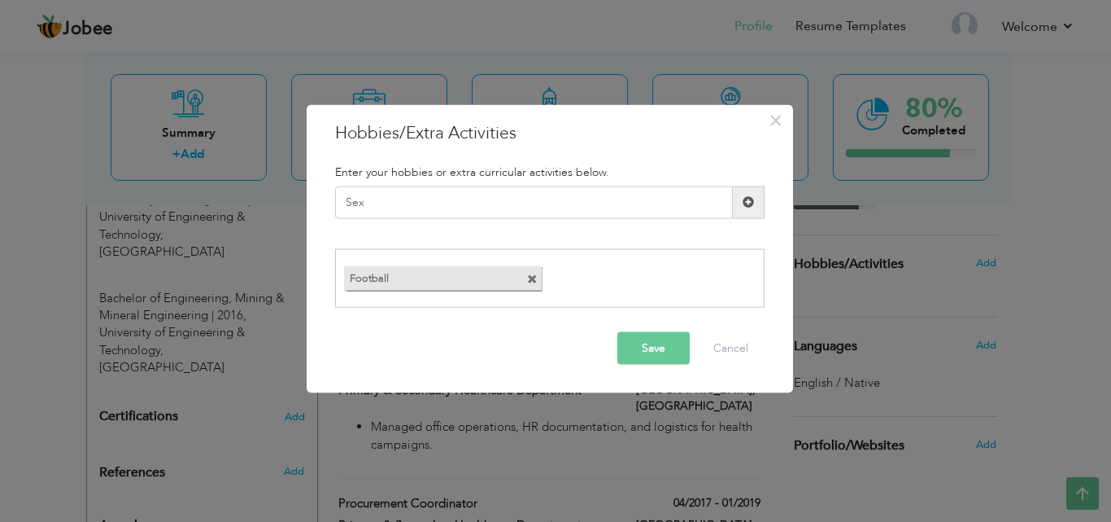
click at [739, 205] on span at bounding box center [749, 202] width 32 height 33
click at [741, 277] on span at bounding box center [746, 279] width 11 height 11
click at [552, 205] on input "text" at bounding box center [534, 202] width 398 height 33
type input "Gym"
click at [663, 343] on button "Save" at bounding box center [654, 348] width 72 height 33
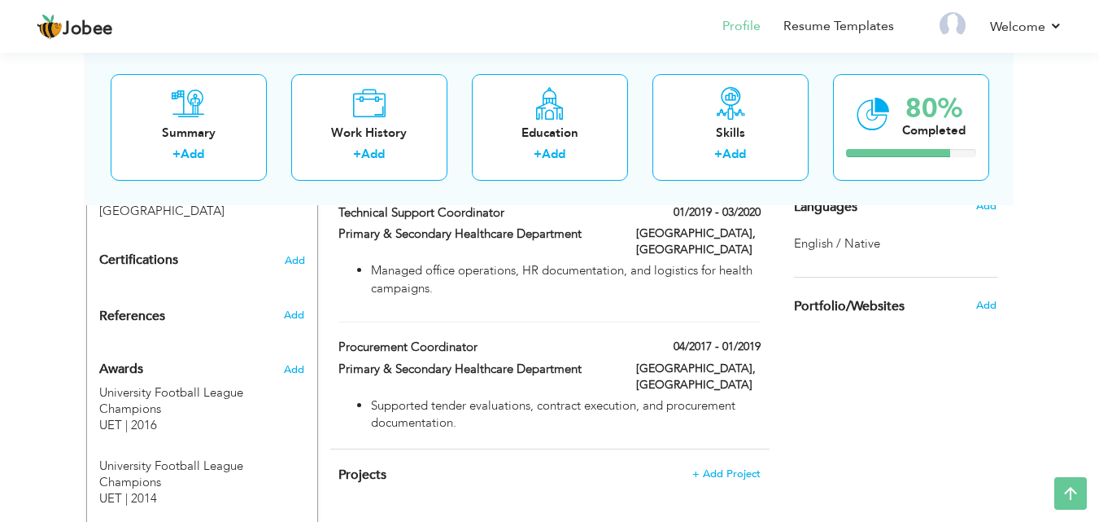
scroll to position [938, 0]
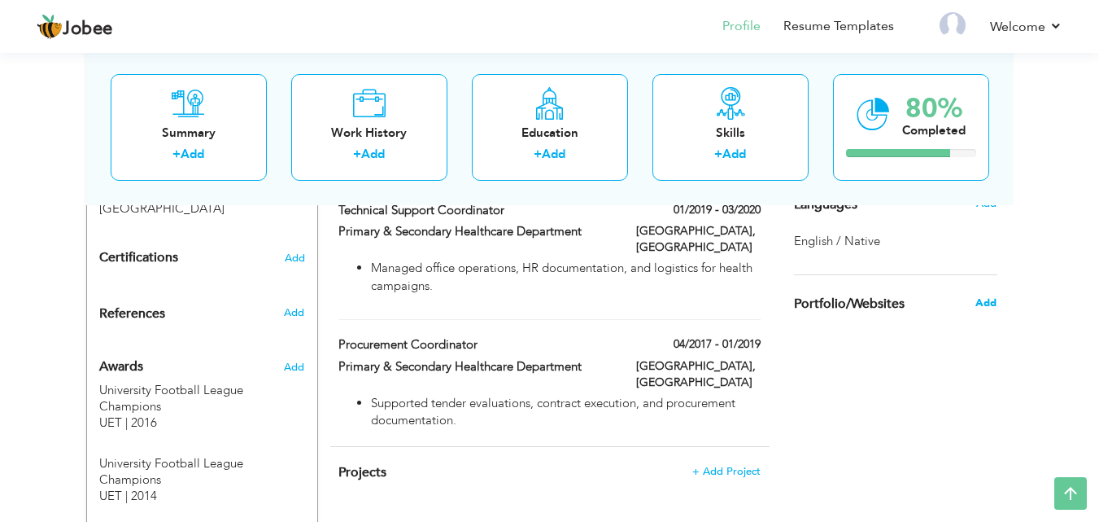
click at [983, 307] on span "Add" at bounding box center [986, 302] width 21 height 15
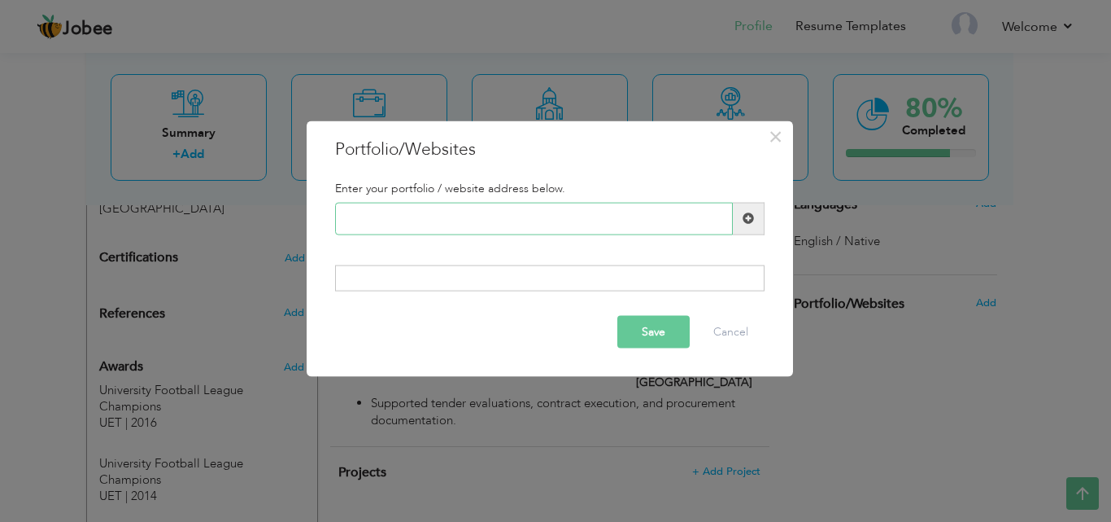
paste input "https://www.linkedin.com/in/hassan-ali7/"
type input "https://www.linkedin.com/in/hassan-ali7/"
click at [650, 330] on button "Save" at bounding box center [654, 332] width 72 height 33
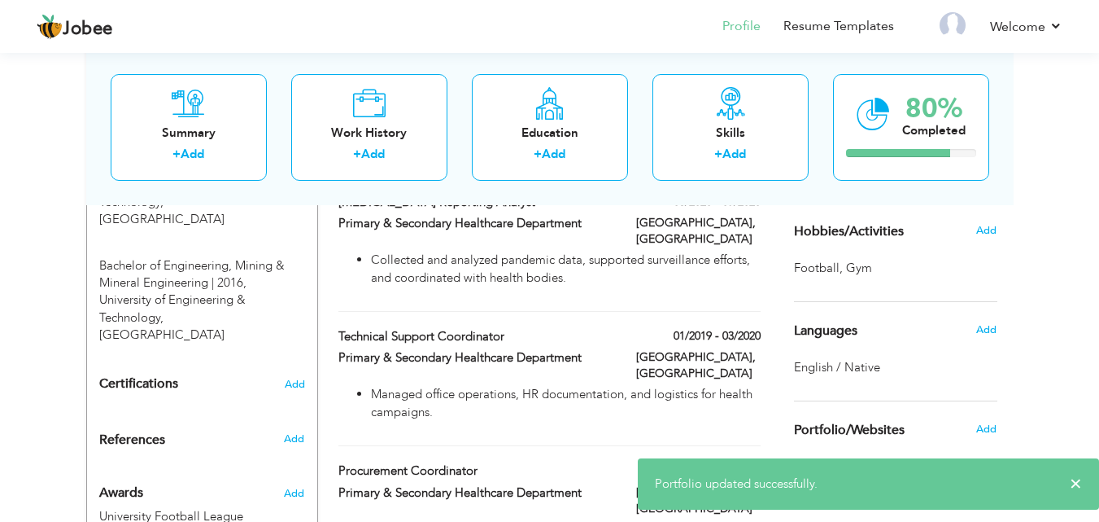
scroll to position [832, 0]
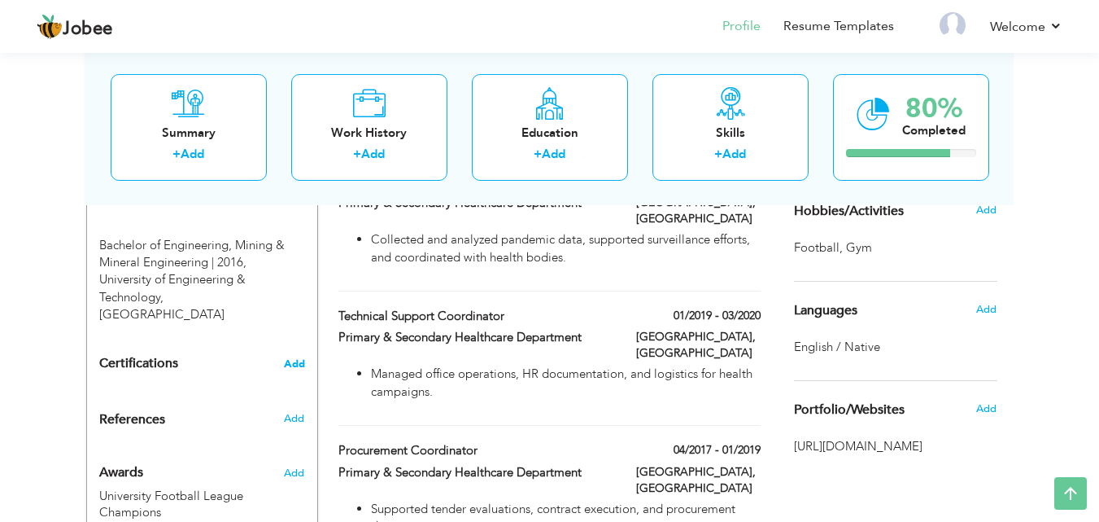
click at [291, 358] on span "Add" at bounding box center [294, 363] width 21 height 11
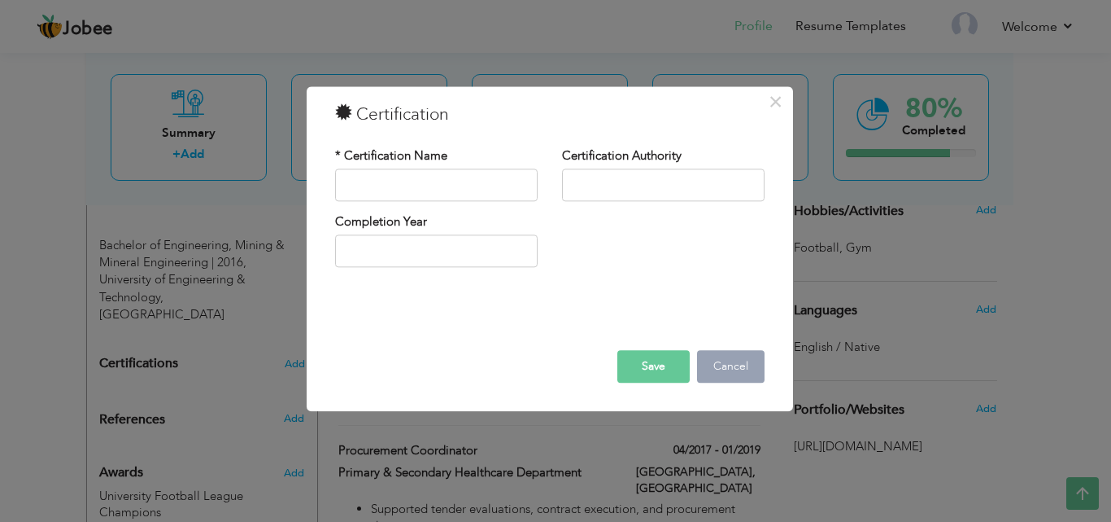
click at [729, 360] on button "Cancel" at bounding box center [731, 366] width 68 height 33
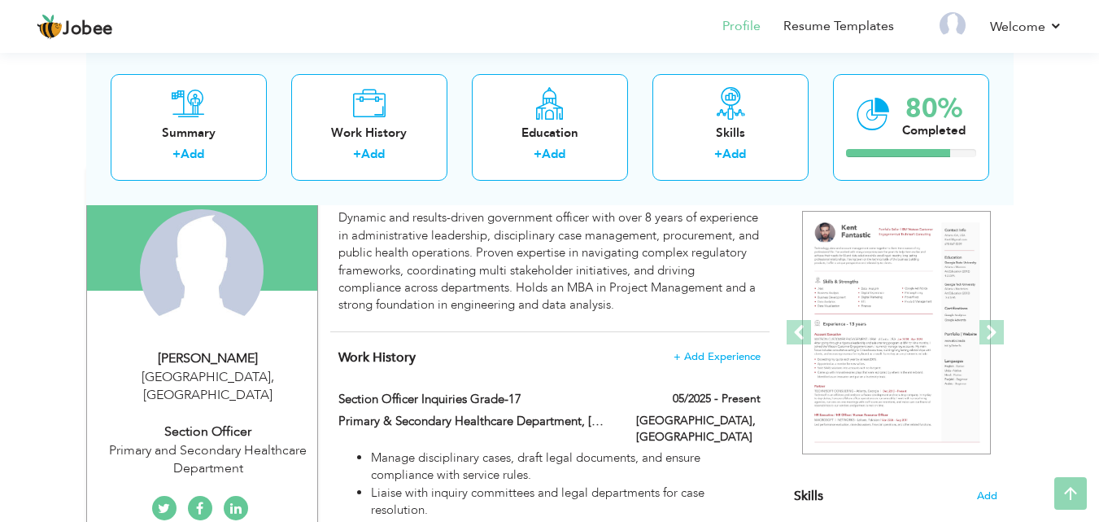
scroll to position [167, 0]
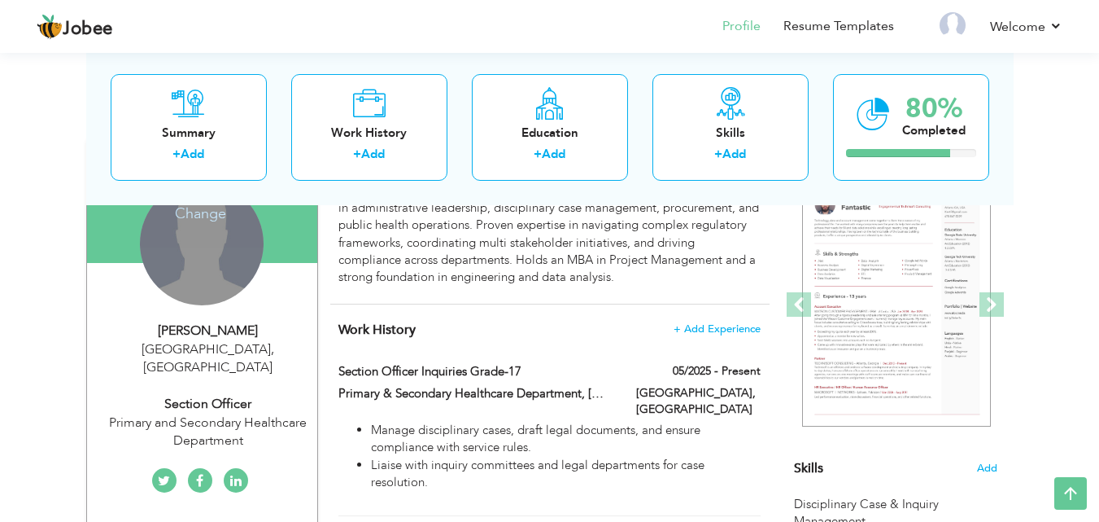
click at [210, 227] on div "Change Remove" at bounding box center [202, 243] width 124 height 124
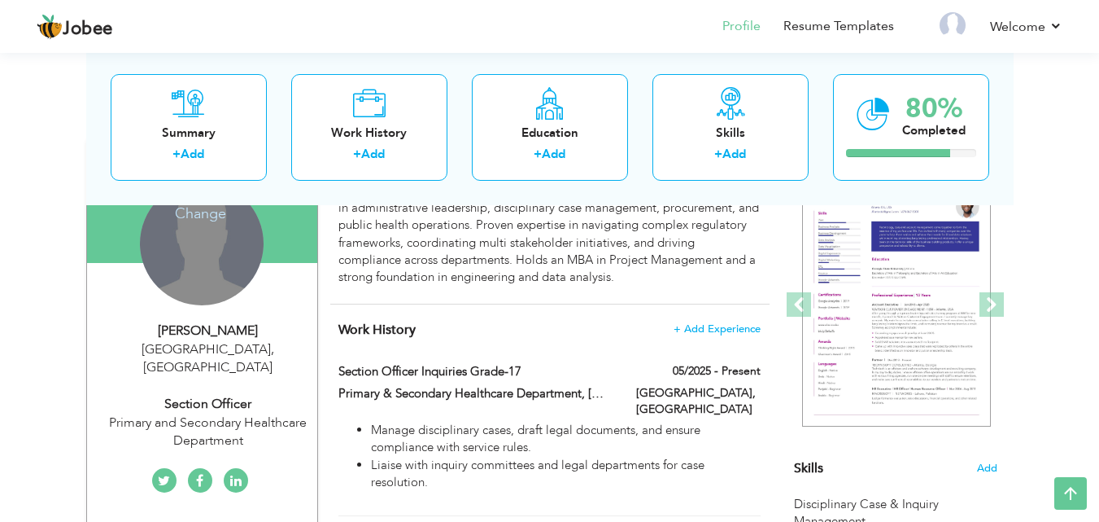
click at [212, 216] on h4 "Change" at bounding box center [200, 202] width 116 height 39
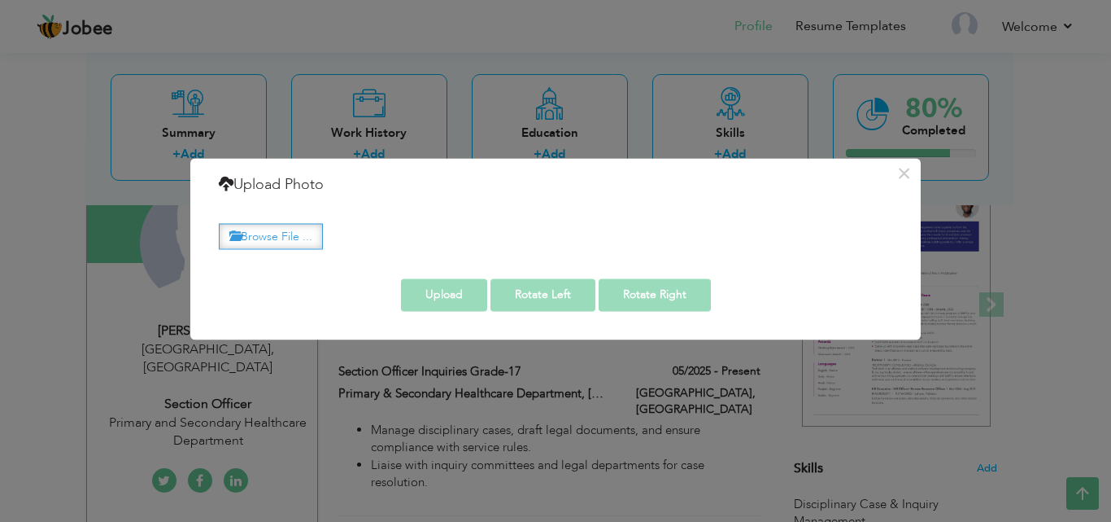
click at [274, 228] on label "Browse File ..." at bounding box center [271, 236] width 104 height 25
click at [0, 0] on input "Browse File ..." at bounding box center [0, 0] width 0 height 0
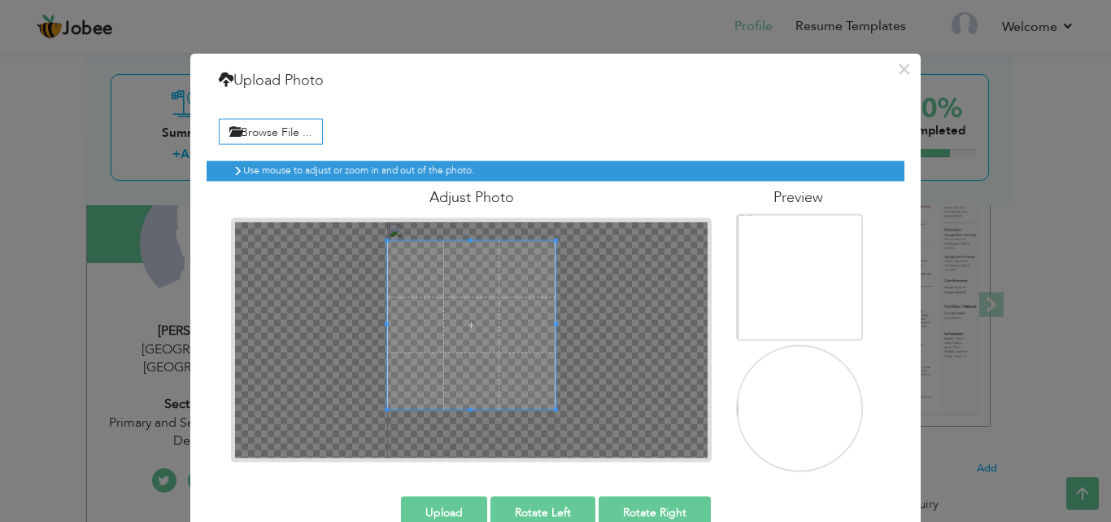
click at [465, 233] on div at bounding box center [471, 339] width 473 height 236
click at [515, 270] on span at bounding box center [471, 318] width 168 height 168
click at [461, 505] on button "Upload" at bounding box center [444, 512] width 86 height 33
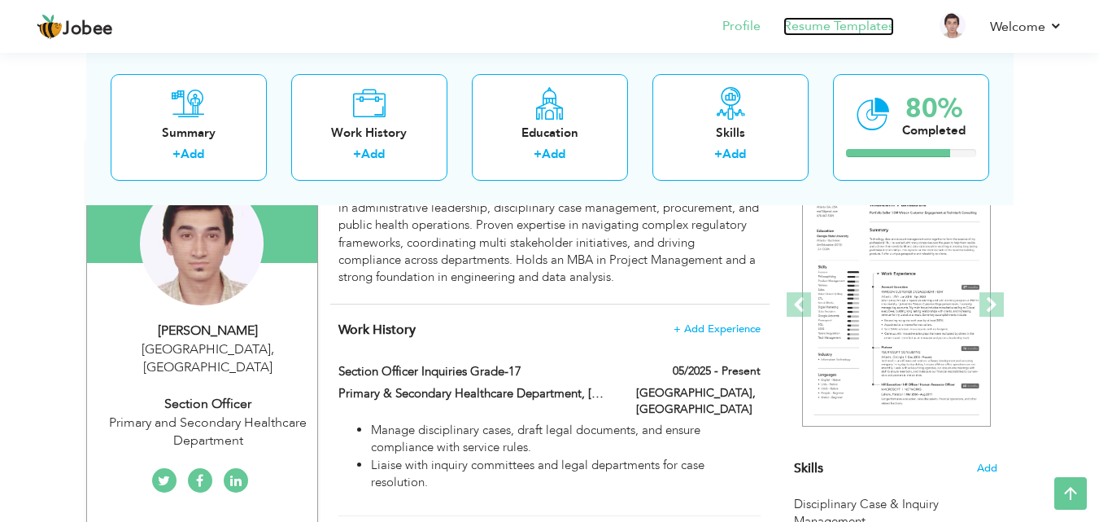
click at [860, 31] on link "Resume Templates" at bounding box center [839, 26] width 111 height 19
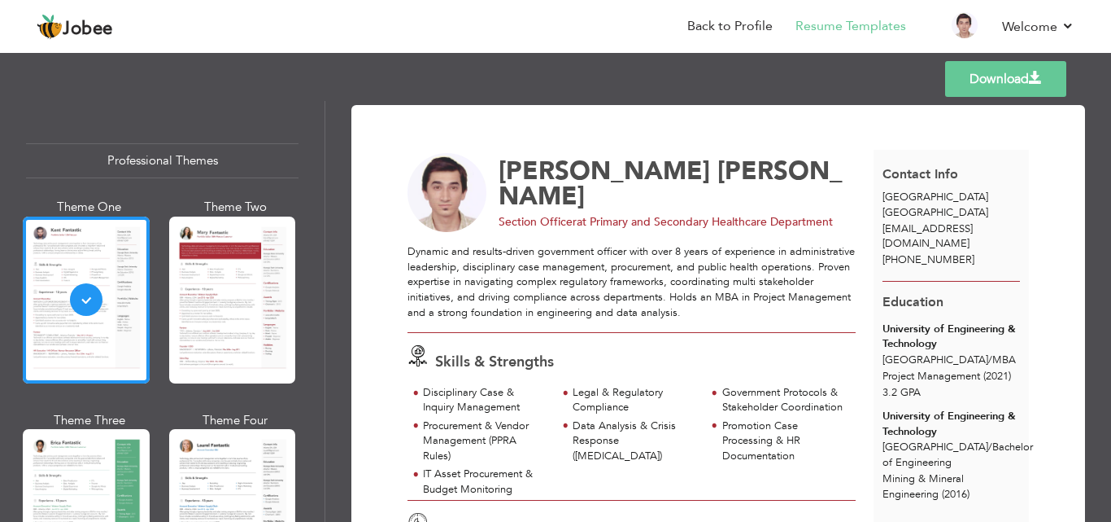
click at [1019, 64] on link "Download" at bounding box center [1006, 79] width 121 height 36
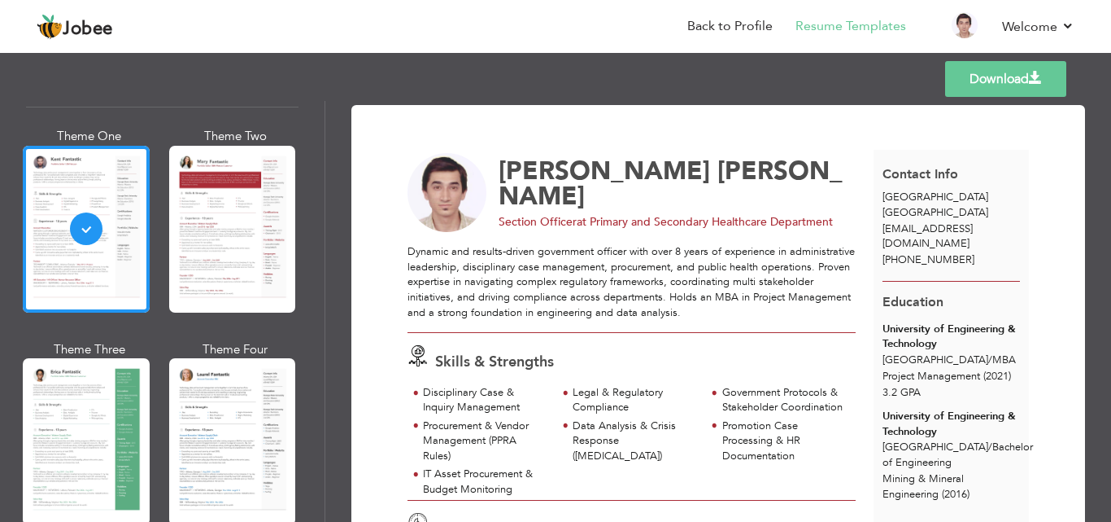
scroll to position [83, 0]
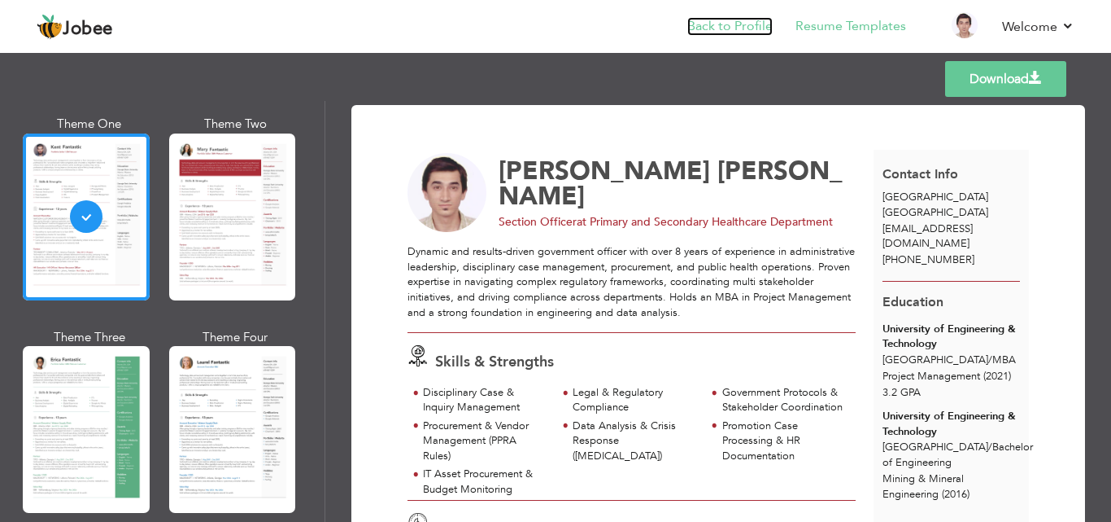
click at [739, 22] on link "Back to Profile" at bounding box center [730, 26] width 85 height 19
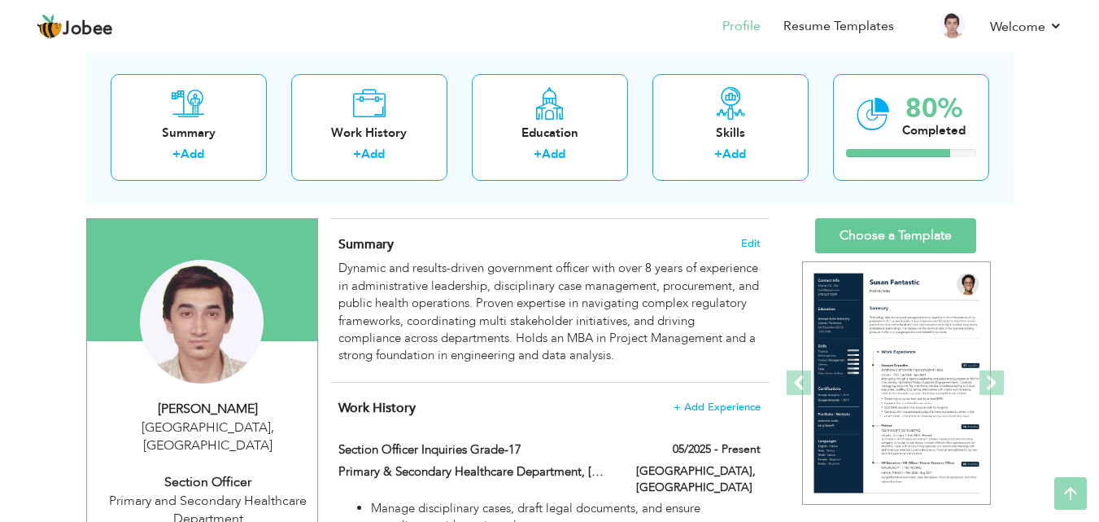
scroll to position [55, 0]
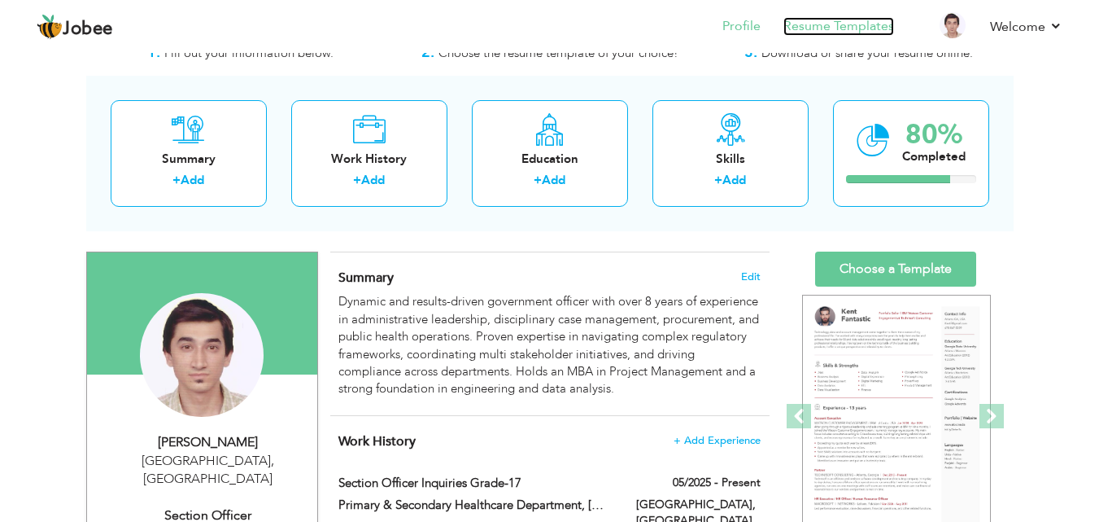
click at [828, 17] on link "Resume Templates" at bounding box center [839, 26] width 111 height 19
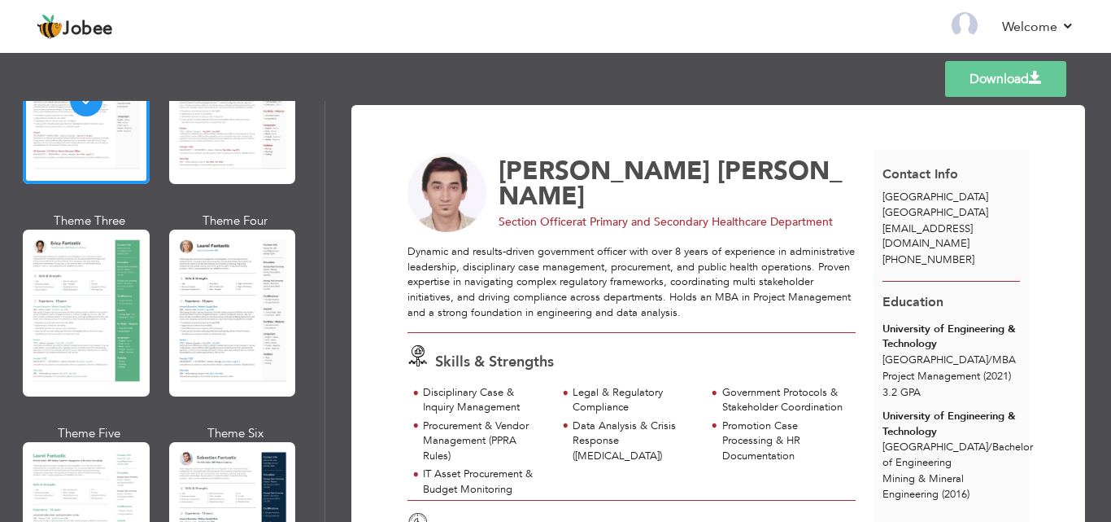
scroll to position [186, 0]
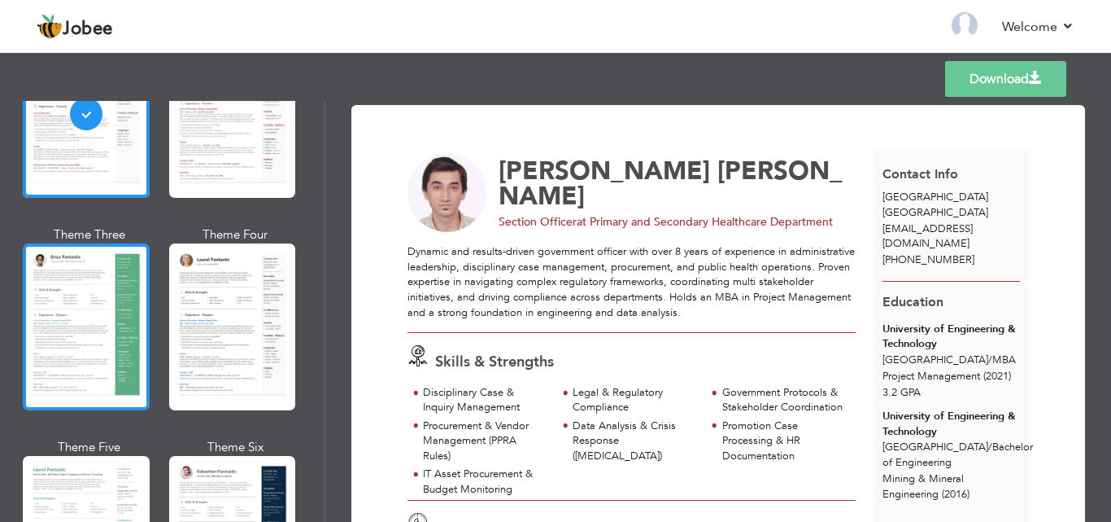
click at [114, 294] on div at bounding box center [86, 326] width 127 height 167
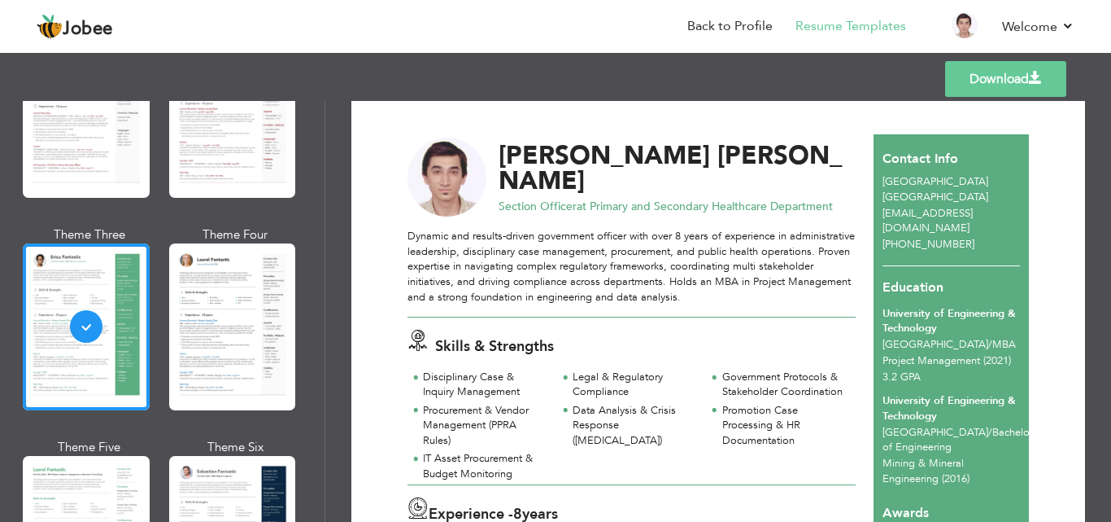
scroll to position [20, 0]
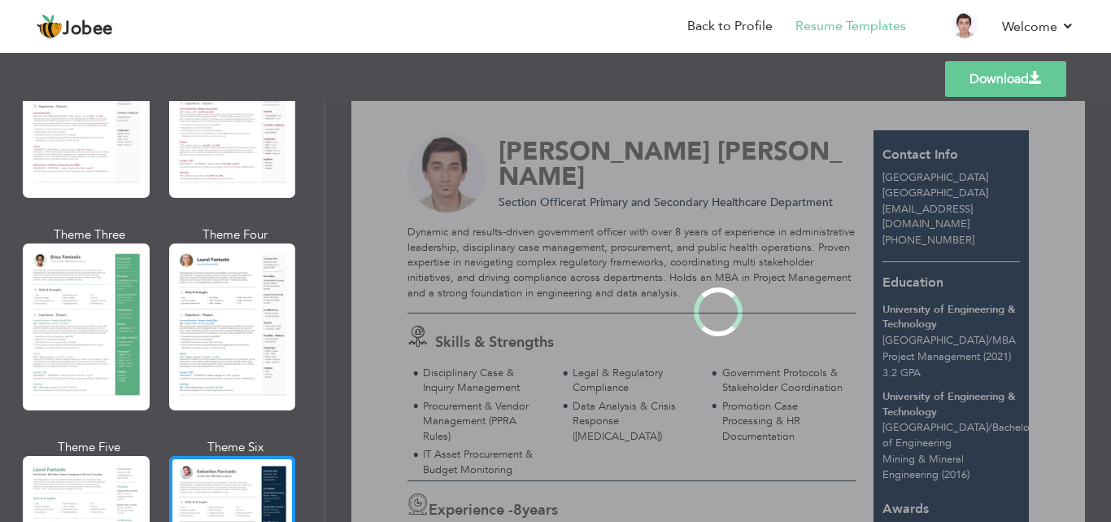
scroll to position [0, 0]
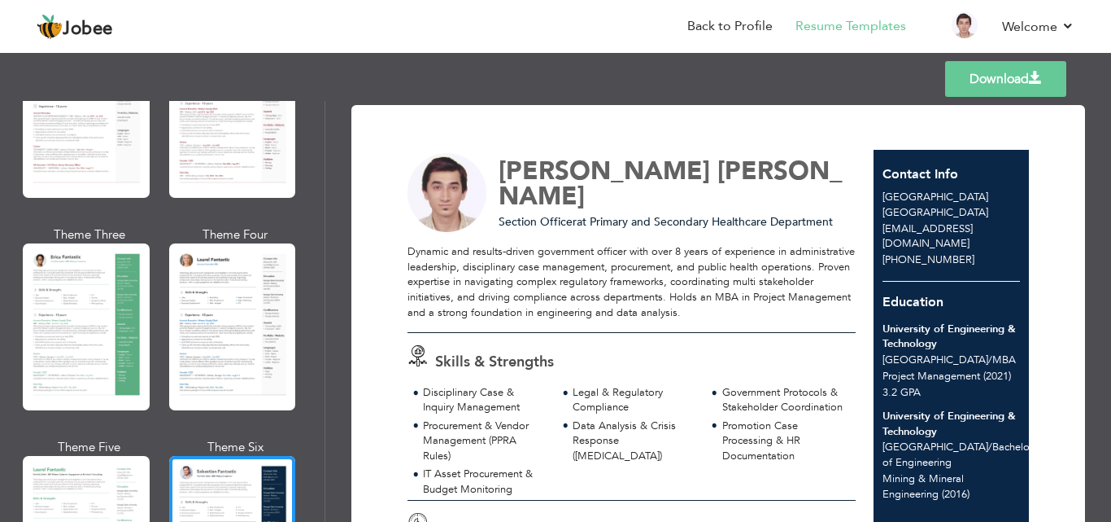
drag, startPoint x: 318, startPoint y: 155, endPoint x: 312, endPoint y: 190, distance: 35.4
click at [312, 190] on div "Professional Themes Theme One Theme Two Theme Three Theme Six" at bounding box center [162, 311] width 325 height 421
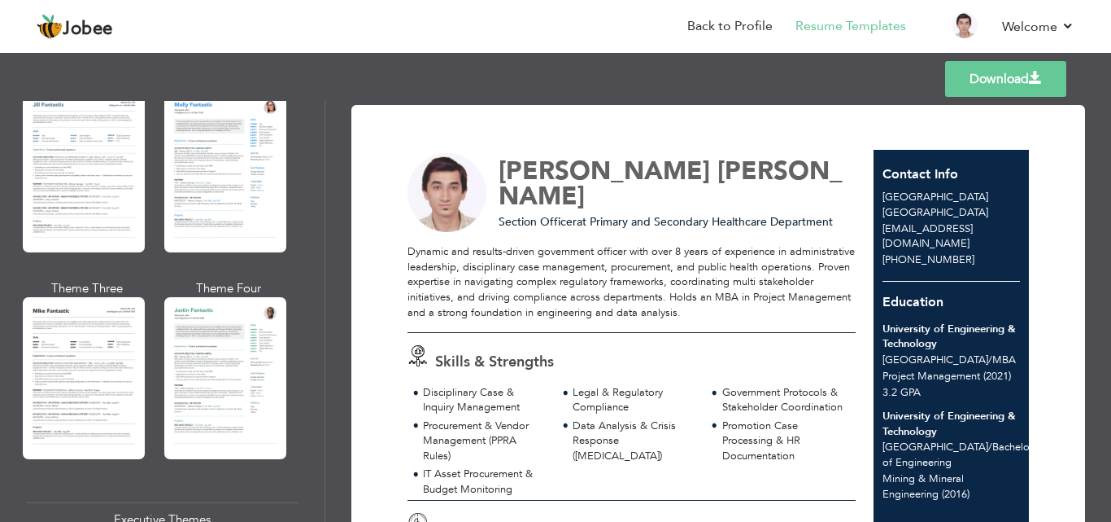
scroll to position [765, 0]
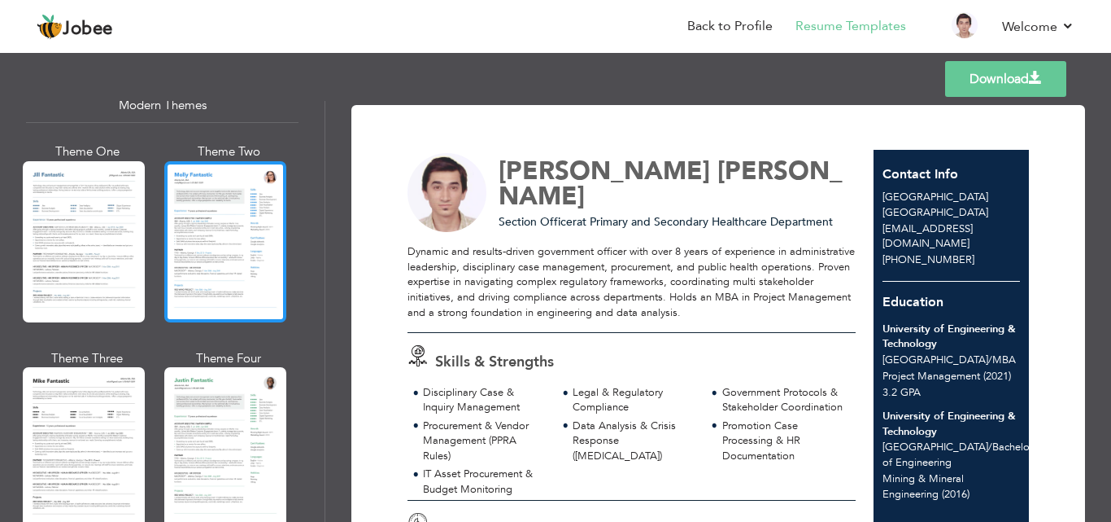
click at [248, 225] on div at bounding box center [225, 241] width 122 height 161
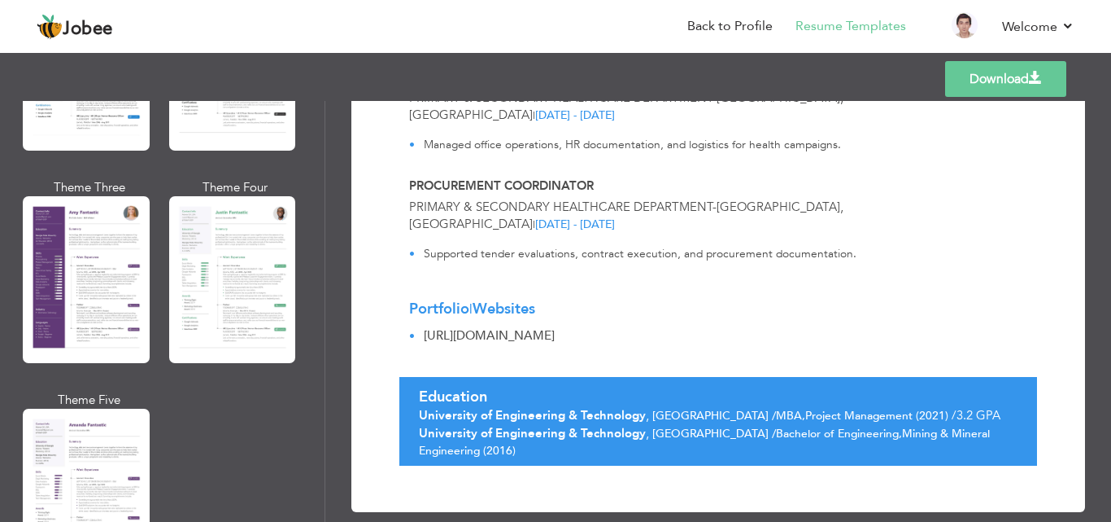
scroll to position [1445, 0]
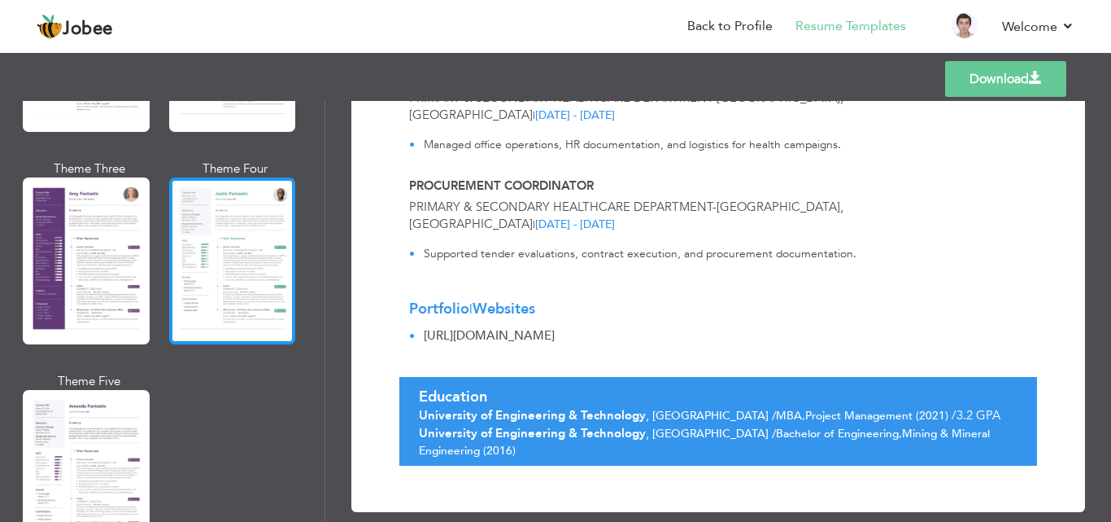
click at [181, 272] on div at bounding box center [232, 260] width 127 height 167
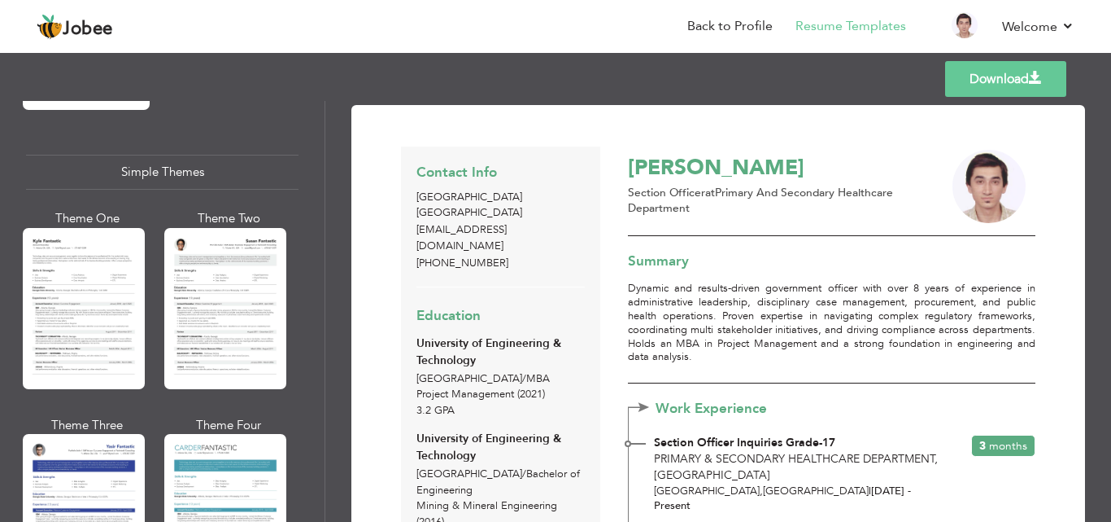
scroll to position [2806, 0]
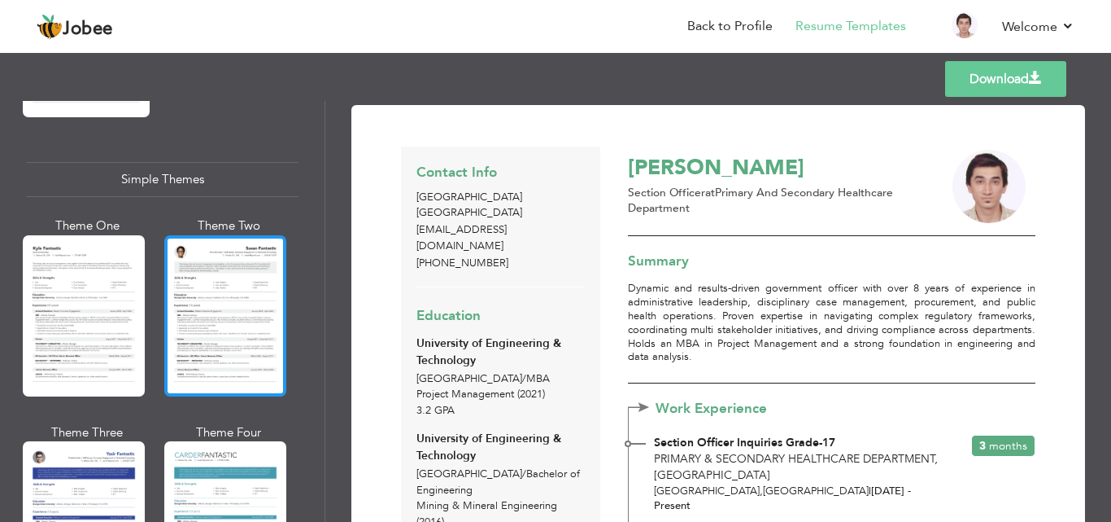
click at [234, 309] on div at bounding box center [225, 315] width 122 height 161
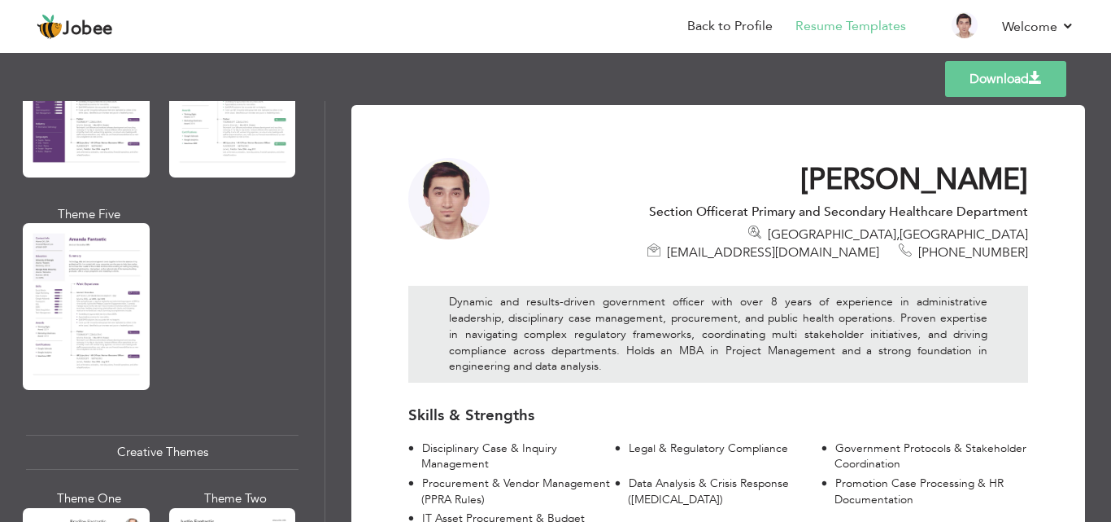
scroll to position [1465, 0]
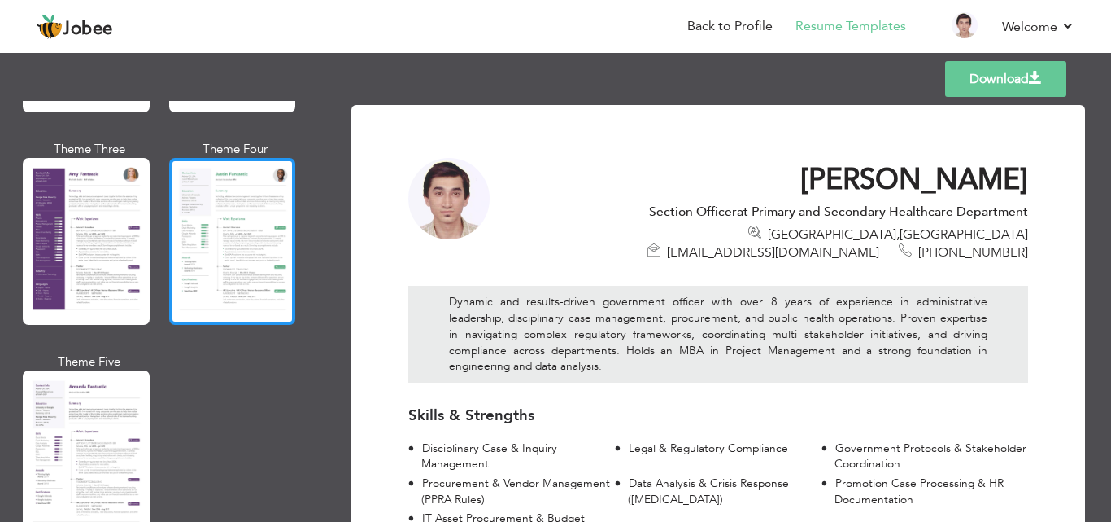
click at [264, 241] on div at bounding box center [232, 241] width 127 height 167
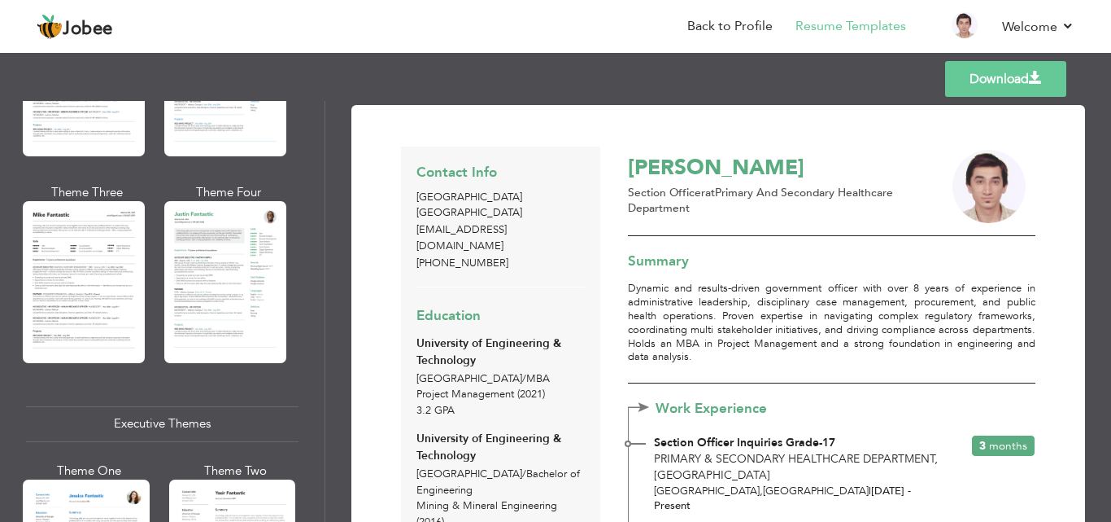
scroll to position [899, 0]
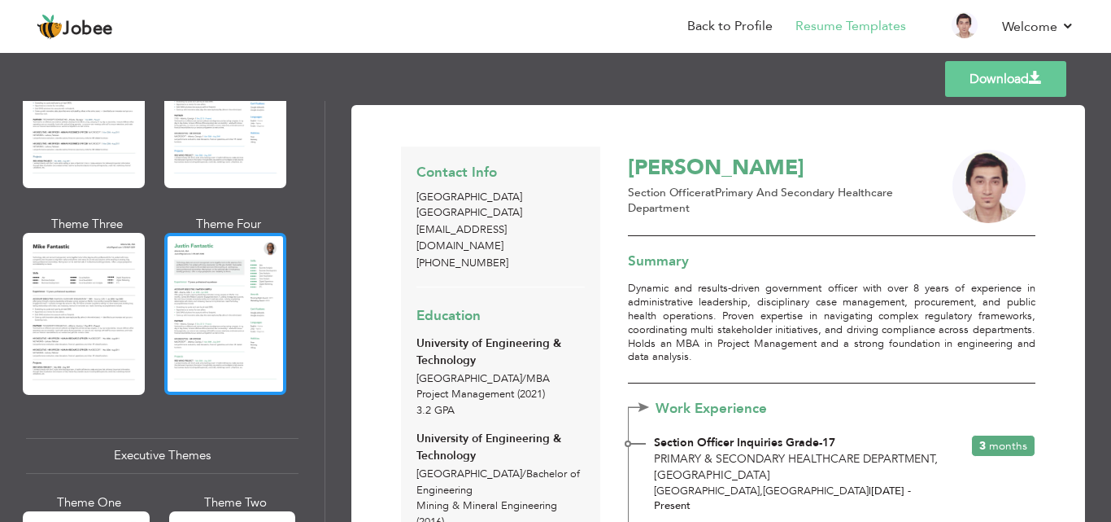
click at [174, 306] on div at bounding box center [225, 313] width 122 height 161
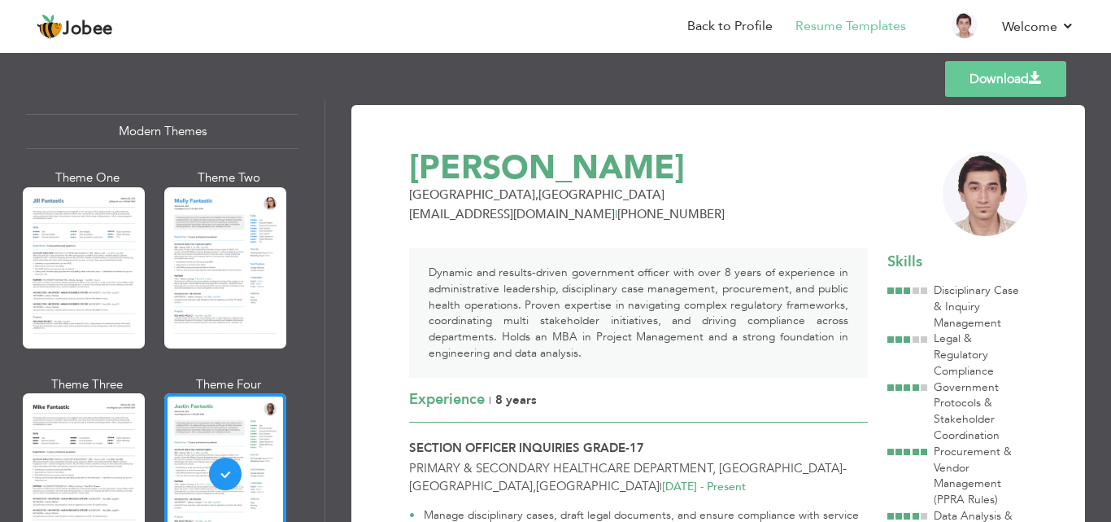
scroll to position [693, 0]
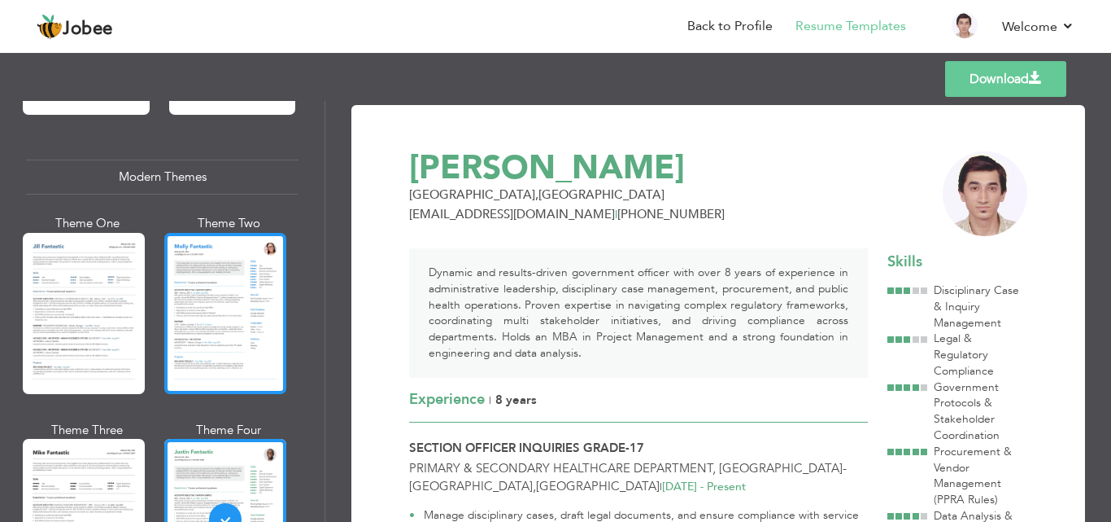
click at [228, 278] on div at bounding box center [225, 313] width 122 height 161
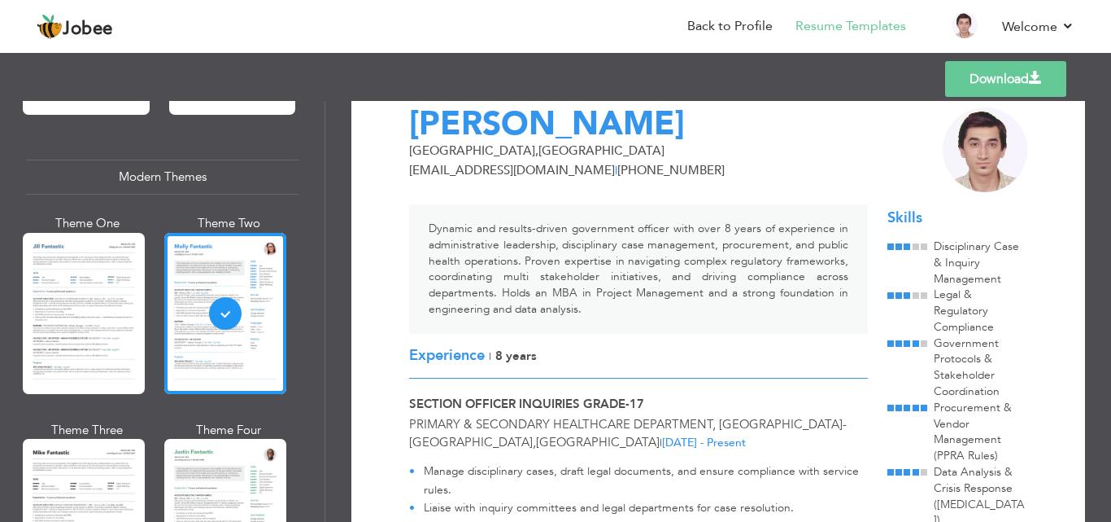
scroll to position [70, 0]
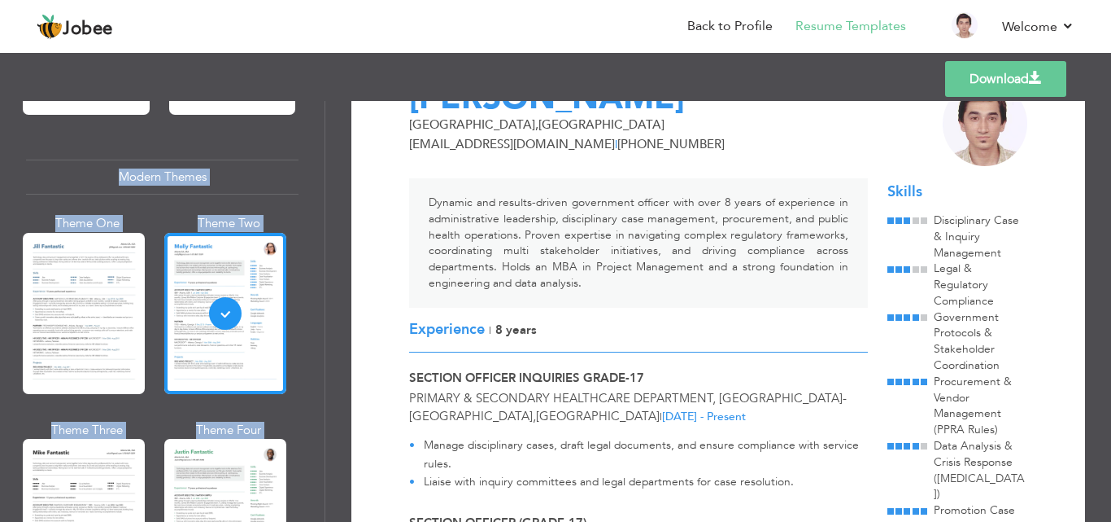
drag, startPoint x: 1102, startPoint y: 163, endPoint x: 1103, endPoint y: 90, distance: 72.4
click at [1103, 90] on div "Templates Download Professional Themes Theme One Theme Two Theme Three Theme Fo…" at bounding box center [555, 285] width 1111 height 473
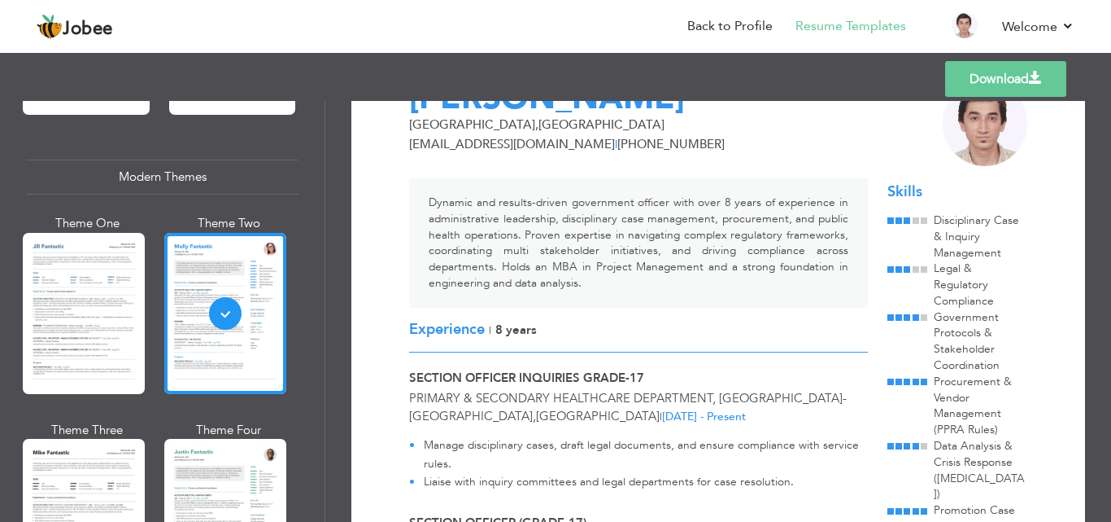
click at [1107, 84] on div "Templates Download" at bounding box center [555, 79] width 1111 height 52
click at [1103, 254] on div "Download Hassan Ali Lahore , Pakistan hassanaliwork017@gmail.com | +92321942626…" at bounding box center [718, 311] width 786 height 421
drag, startPoint x: 1105, startPoint y: 223, endPoint x: 1105, endPoint y: 330, distance: 106.6
click at [1105, 330] on div "Download Hassan Ali Lahore , Pakistan hassanaliwork017@gmail.com | +92321942626…" at bounding box center [718, 311] width 786 height 421
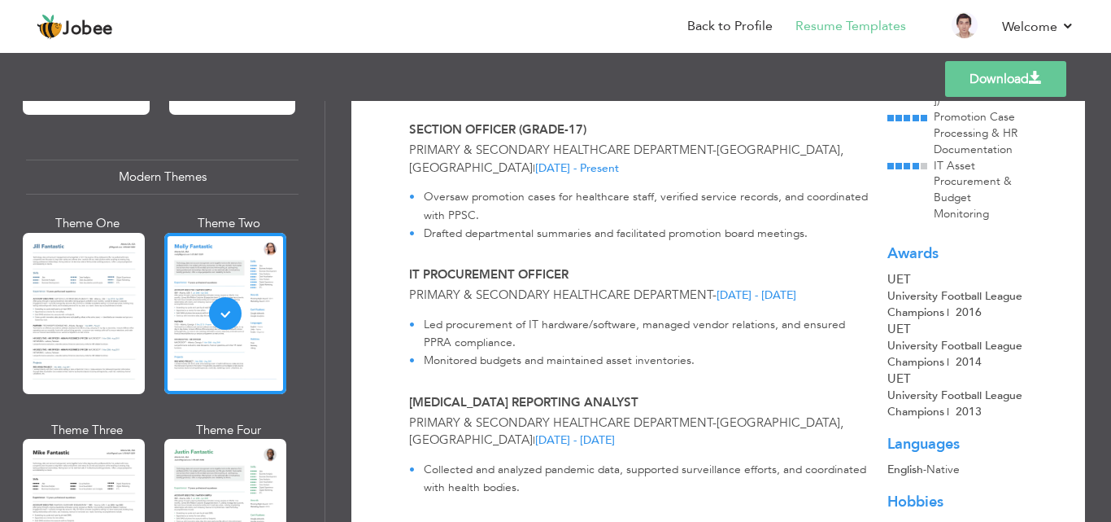
scroll to position [378, 0]
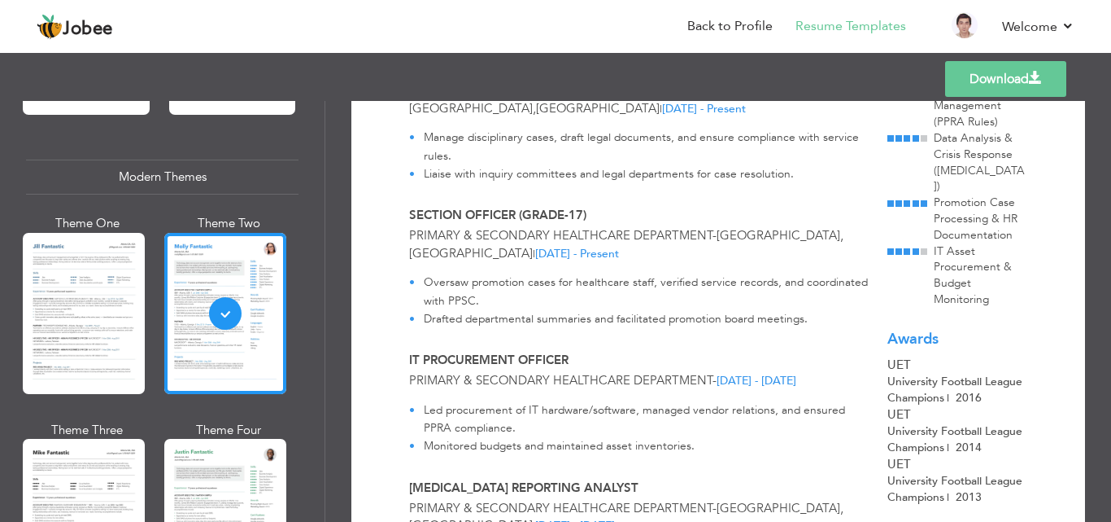
drag, startPoint x: 1104, startPoint y: 296, endPoint x: 1089, endPoint y: 153, distance: 144.0
click at [1089, 153] on div "Download Hassan Ali Lahore , Pakistan hassanaliwork017@gmail.com | +92321942626…" at bounding box center [718, 311] width 786 height 421
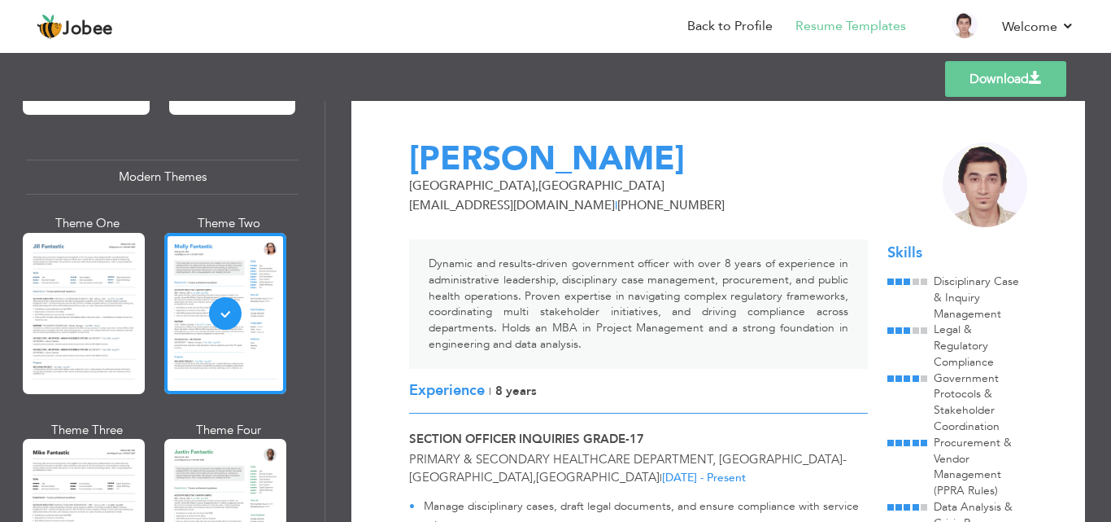
click at [1098, 115] on div "Download Hassan Ali Lahore , Pakistan hassanaliwork017@gmail.com | +92321942626…" at bounding box center [718, 311] width 786 height 421
drag, startPoint x: 1007, startPoint y: 71, endPoint x: 1028, endPoint y: 178, distance: 109.5
click at [1028, 178] on div "Templates Download Professional Themes Theme One Theme Two Theme Three Theme Fo…" at bounding box center [555, 285] width 1111 height 473
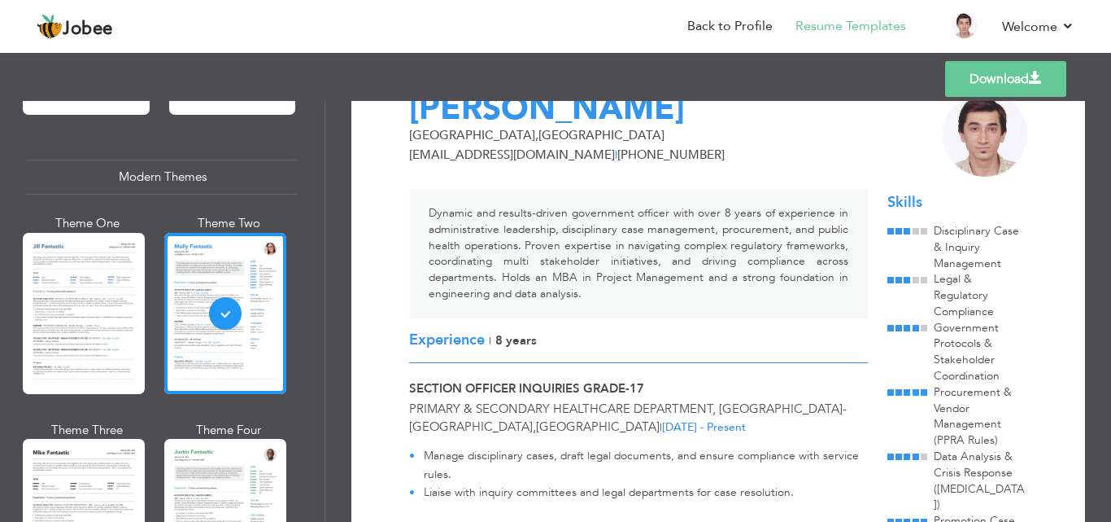
scroll to position [0, 0]
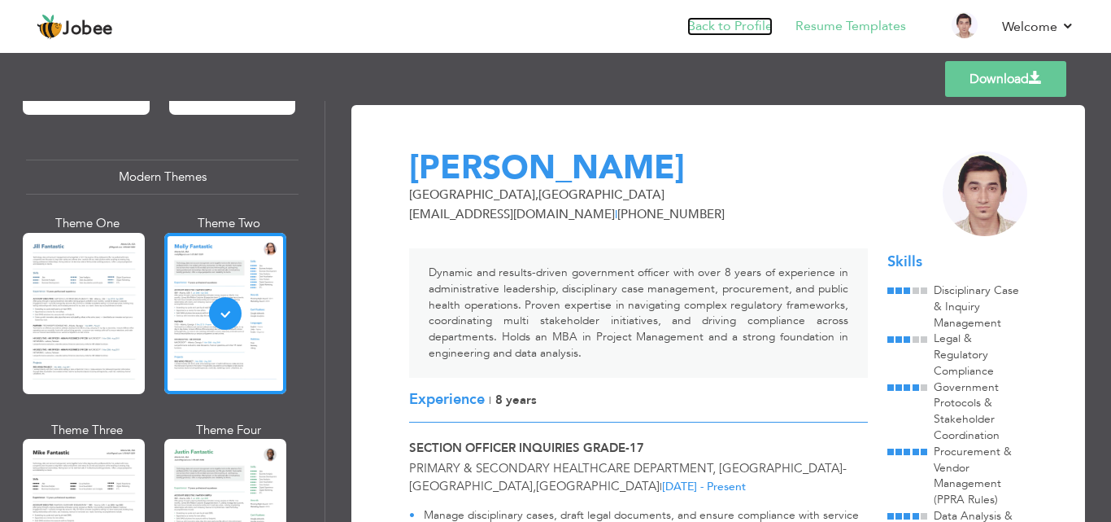
click at [718, 24] on link "Back to Profile" at bounding box center [730, 26] width 85 height 19
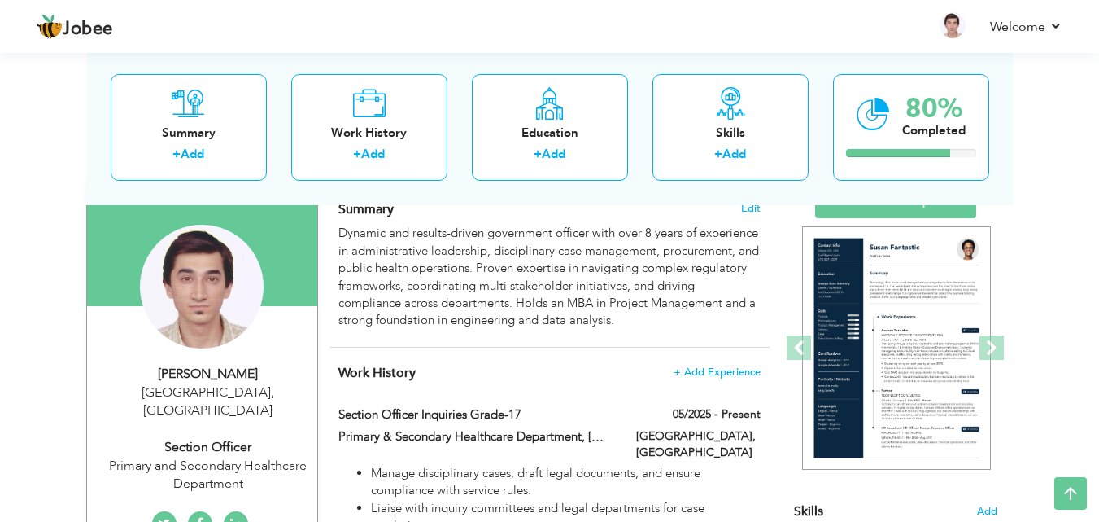
scroll to position [103, 0]
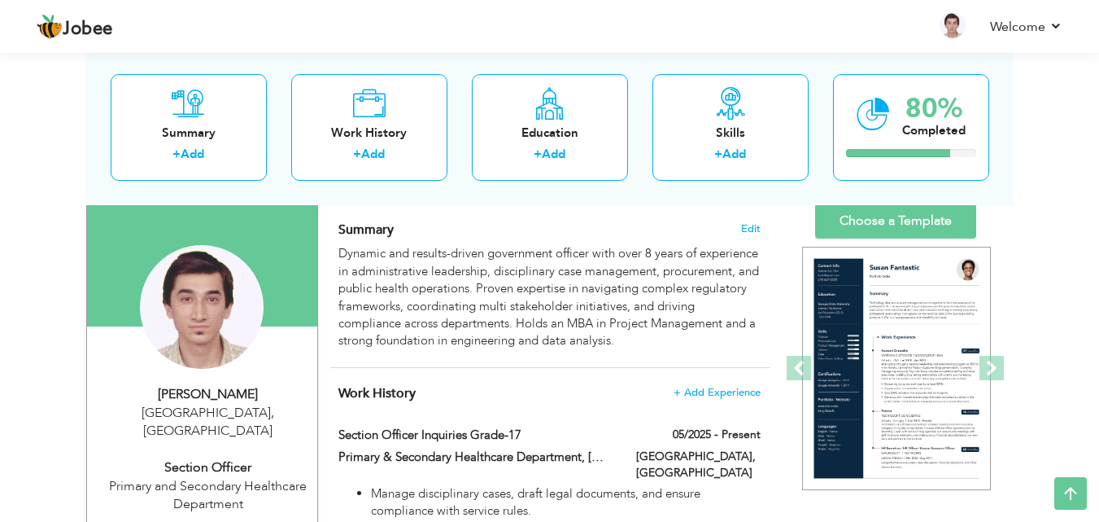
click at [869, 225] on link "Choose a Template" at bounding box center [895, 220] width 161 height 35
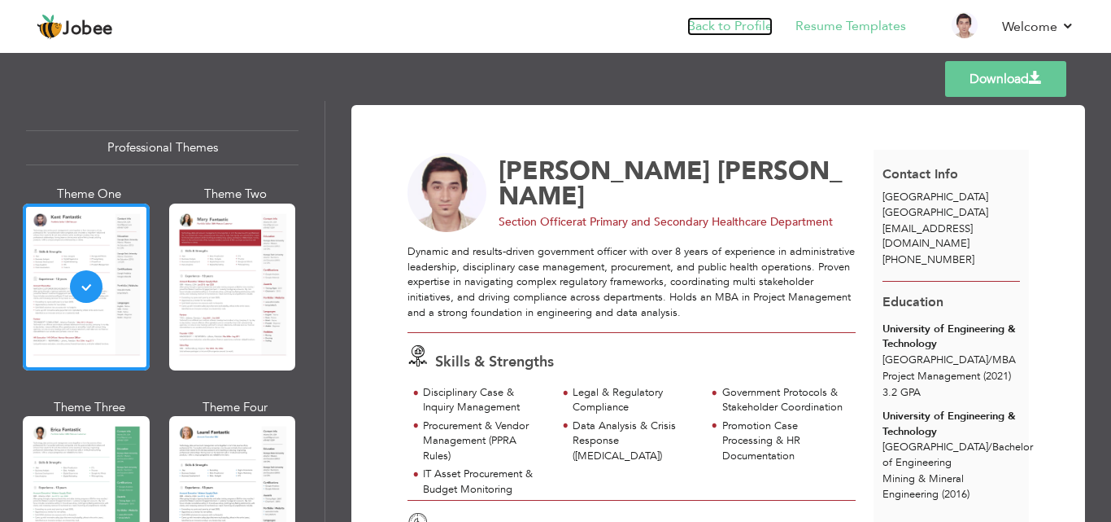
click at [705, 33] on link "Back to Profile" at bounding box center [730, 26] width 85 height 19
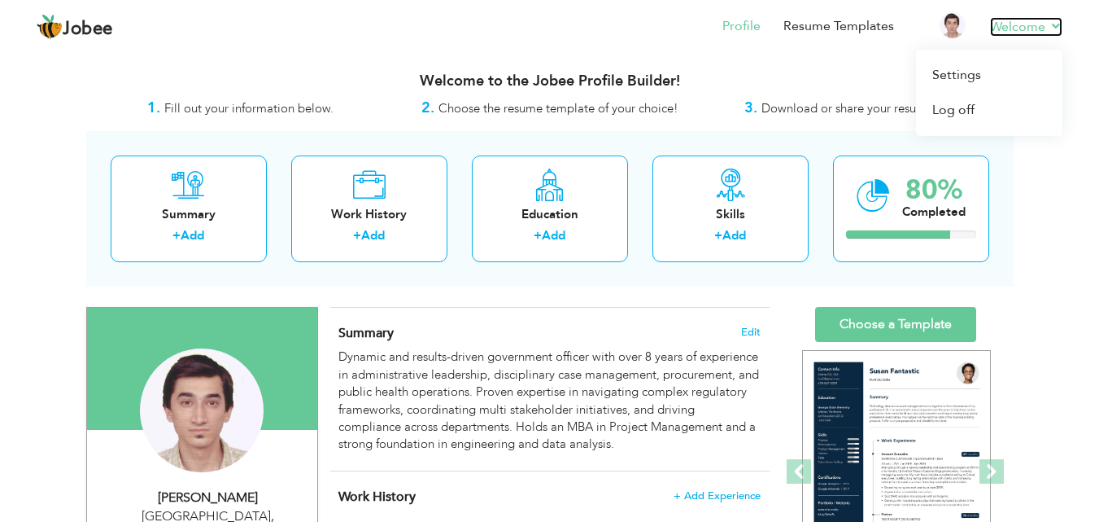
click at [1026, 24] on link "Welcome" at bounding box center [1026, 27] width 72 height 20
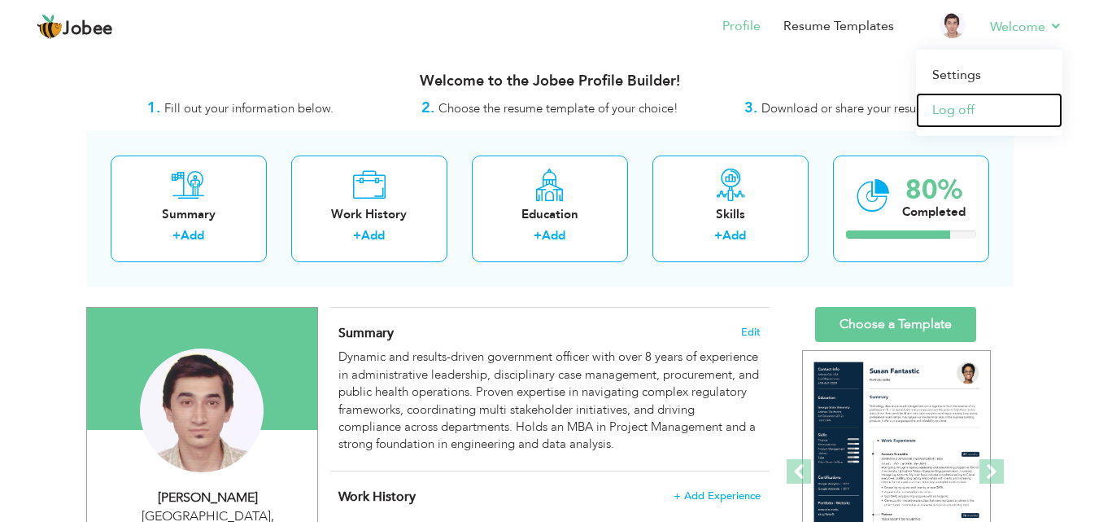
click at [971, 107] on link "Log off" at bounding box center [989, 110] width 146 height 35
